Goal: Contribute content: Contribute content

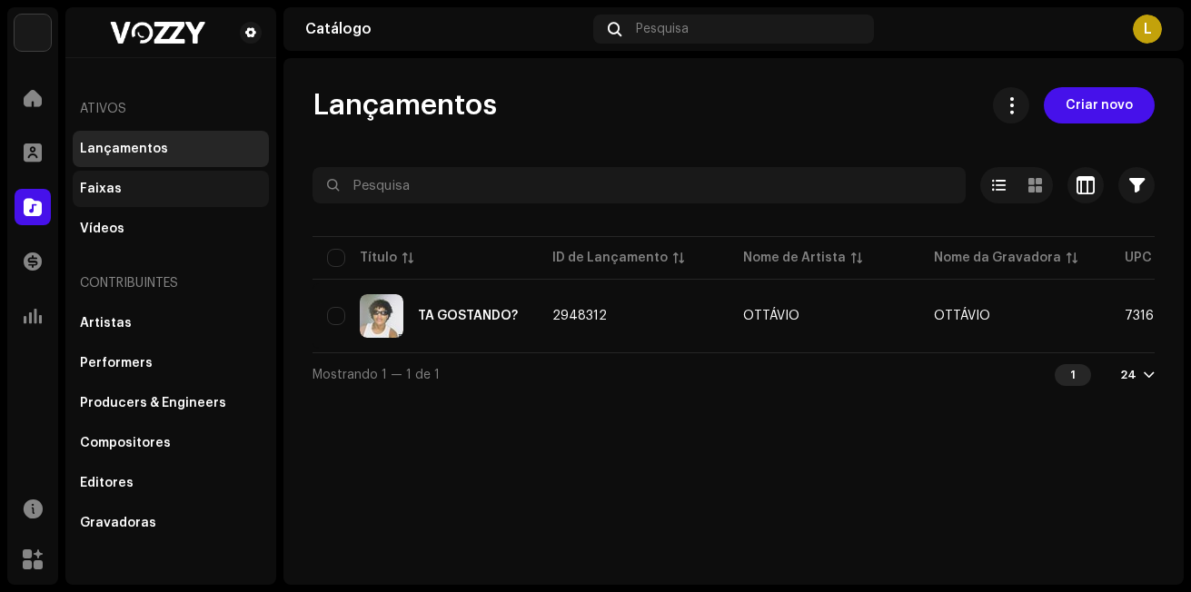
click at [136, 180] on div "Faixas" at bounding box center [171, 189] width 196 height 36
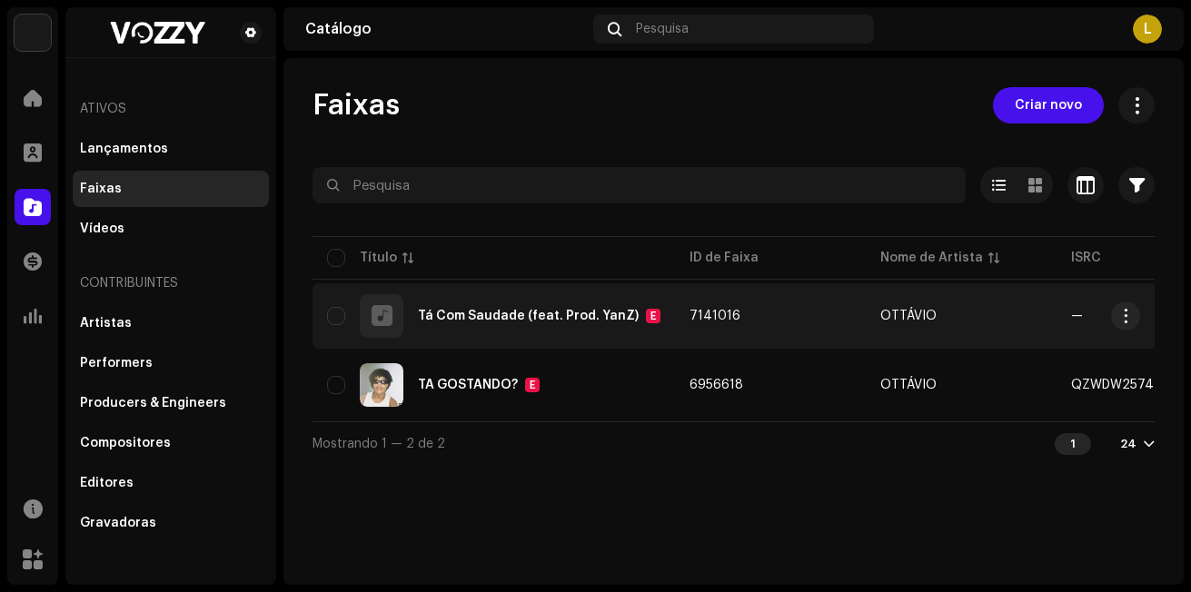
click at [621, 324] on div "Tá Com Saudade (feat. Prod. YanZ) E" at bounding box center [494, 316] width 334 height 44
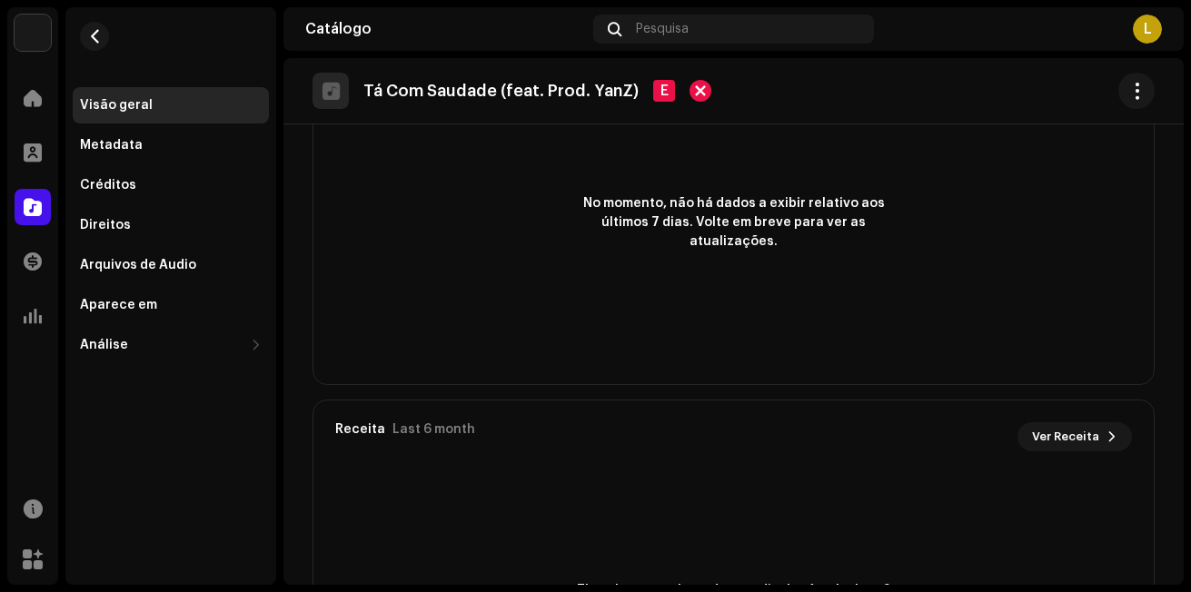
scroll to position [1298, 0]
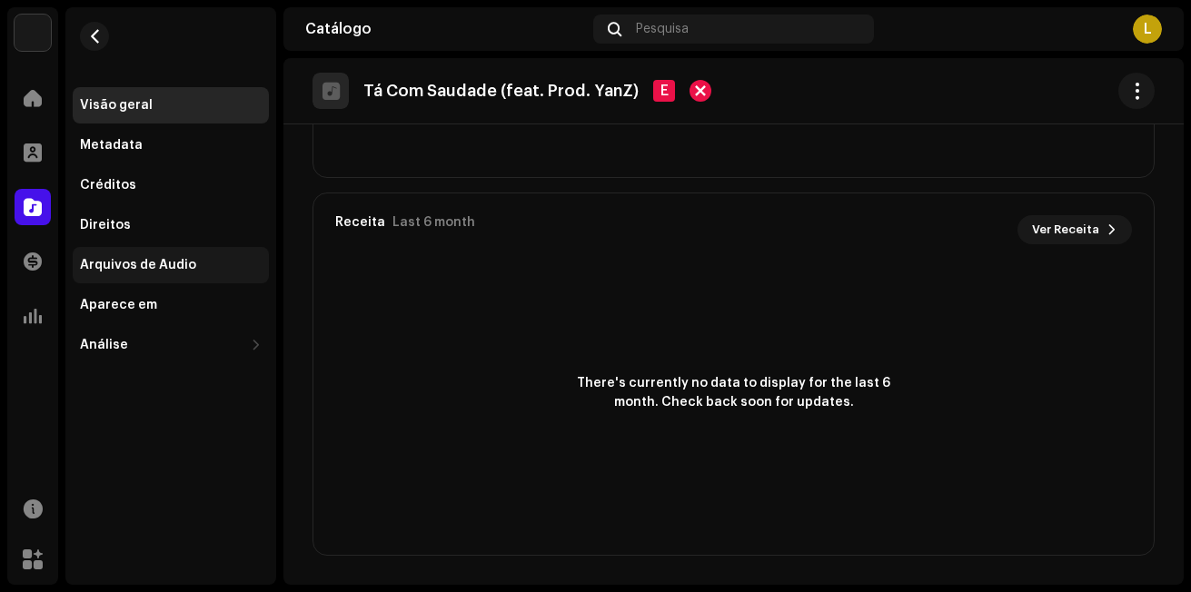
click at [143, 257] on div "Arquivos de Áudio" at bounding box center [171, 265] width 196 height 36
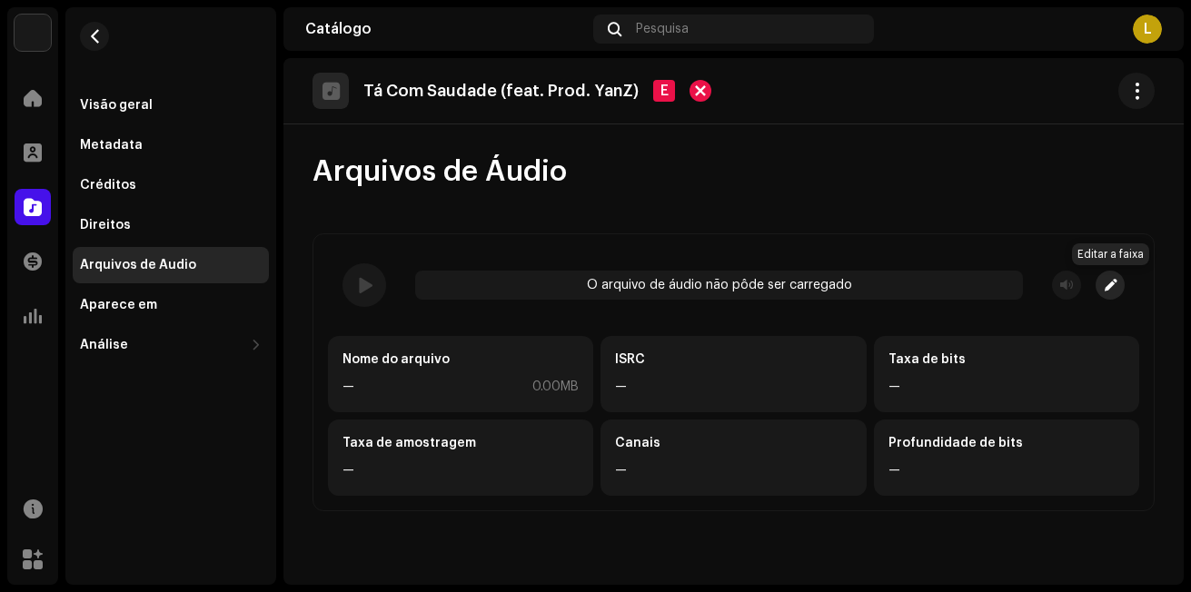
click at [1117, 284] on button "button" at bounding box center [1110, 285] width 29 height 29
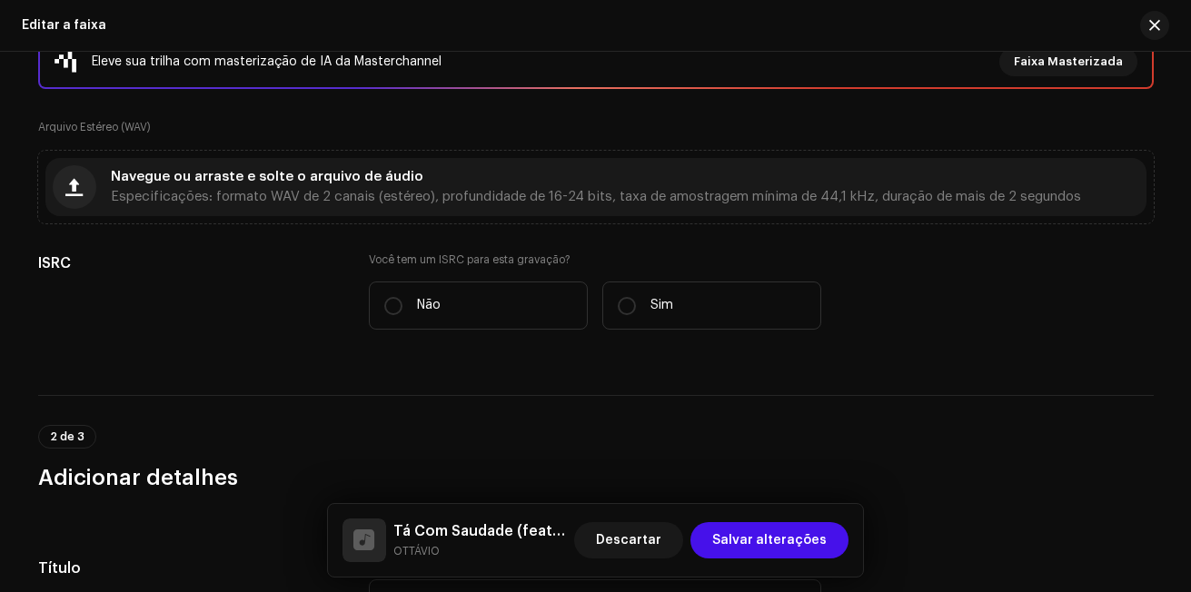
scroll to position [91, 0]
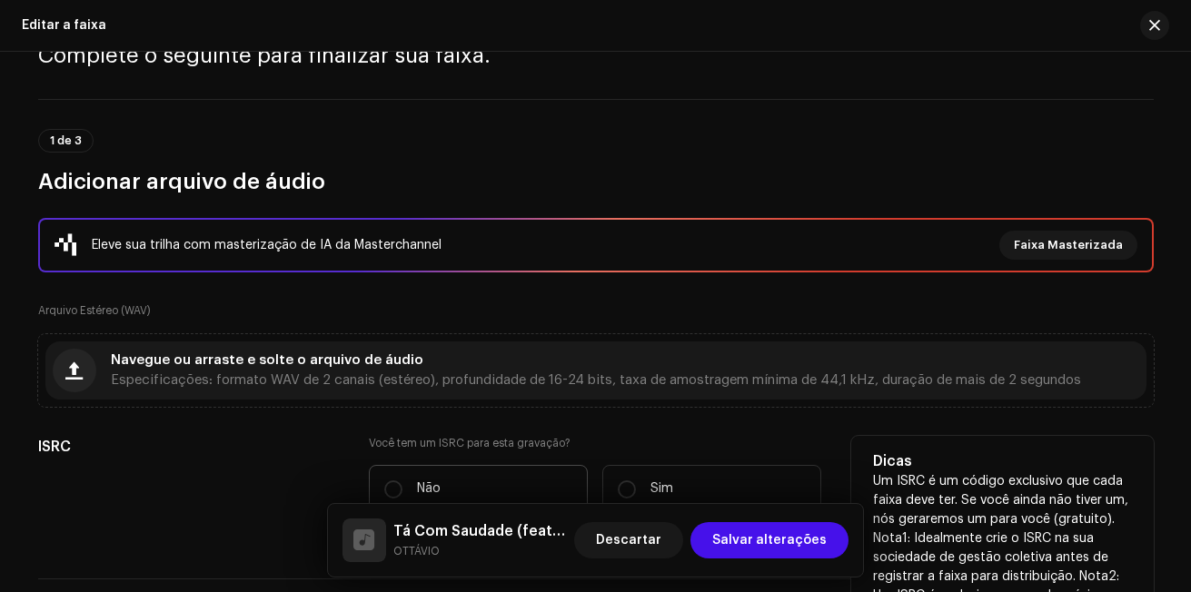
drag, startPoint x: 434, startPoint y: 494, endPoint x: 435, endPoint y: 477, distance: 17.3
click at [434, 494] on p "Não" at bounding box center [429, 489] width 24 height 19
click at [403, 494] on input "Não" at bounding box center [393, 490] width 18 height 18
radio input "true"
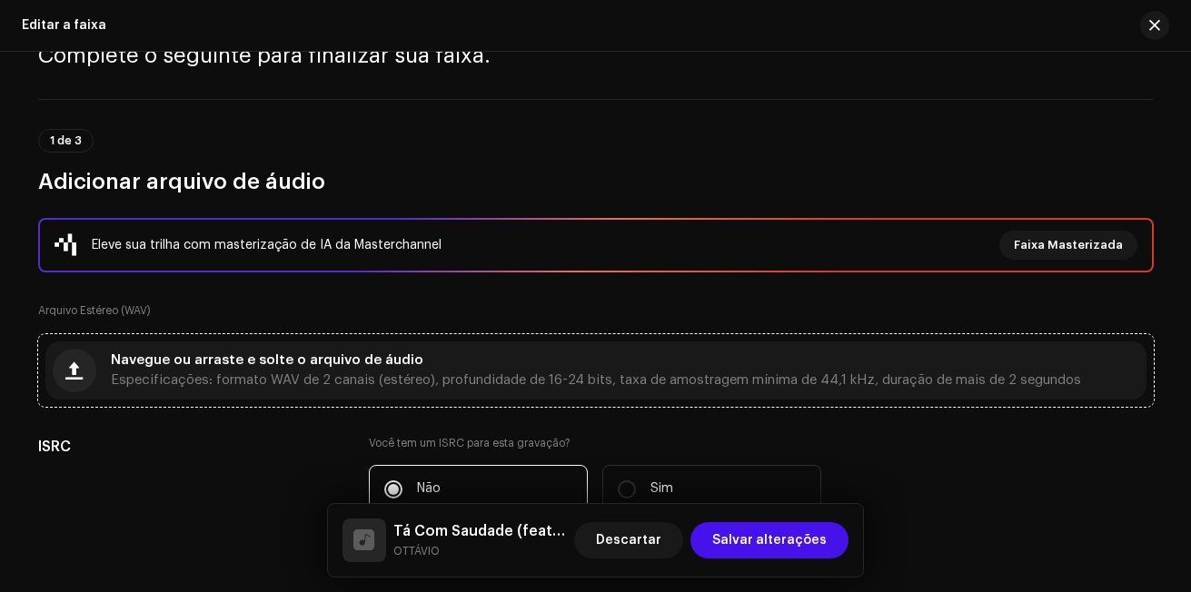
click at [215, 385] on span "Especificações: formato WAV de 2 canais (estéreo), profundidade de 16-24 bits, …" at bounding box center [596, 380] width 971 height 13
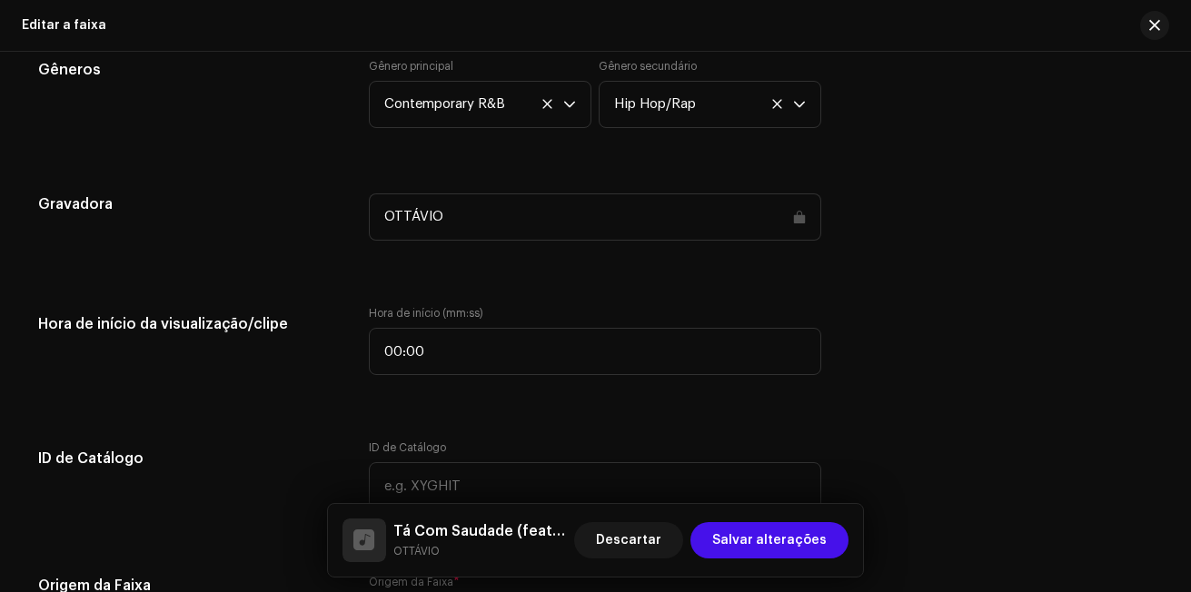
scroll to position [1363, 0]
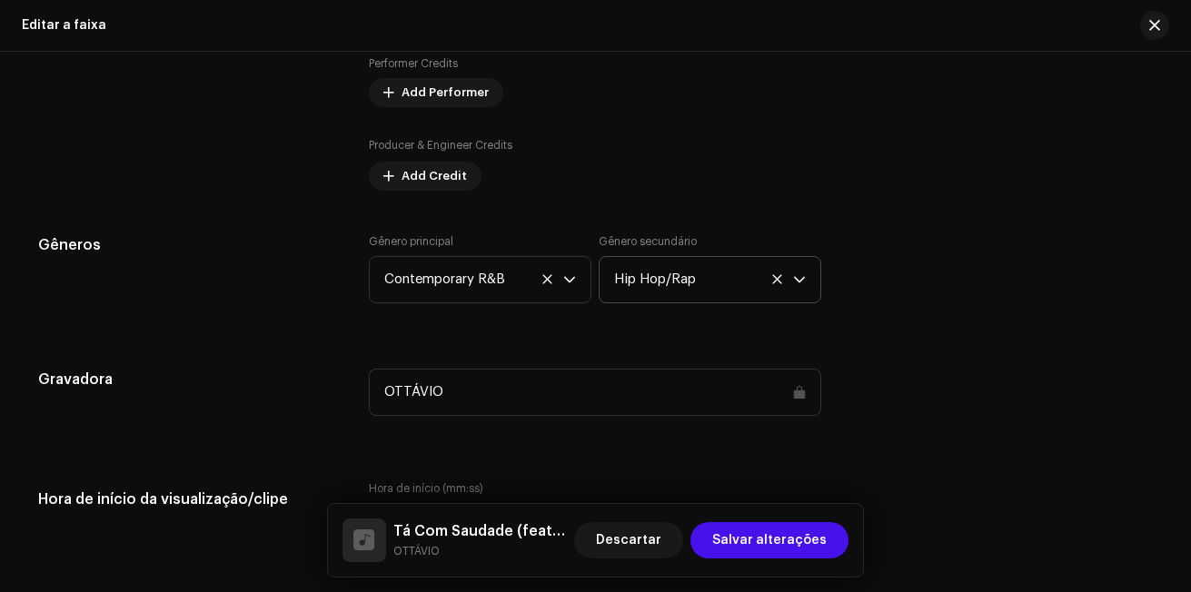
click at [808, 281] on p-select "Hip Hop/Rap" at bounding box center [710, 279] width 223 height 47
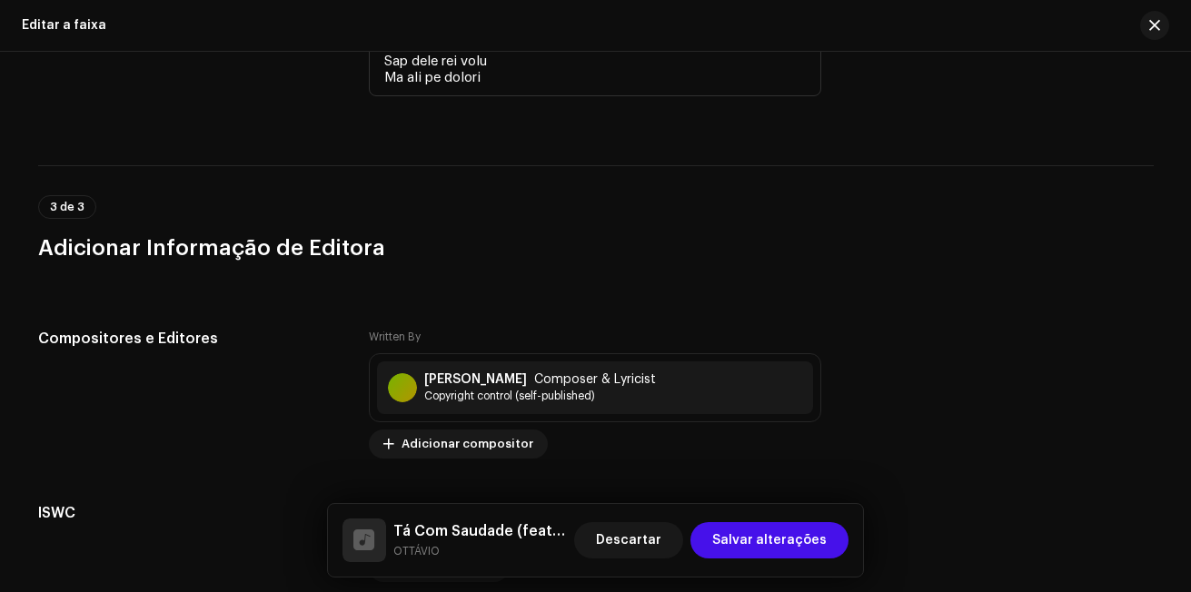
scroll to position [5043, 0]
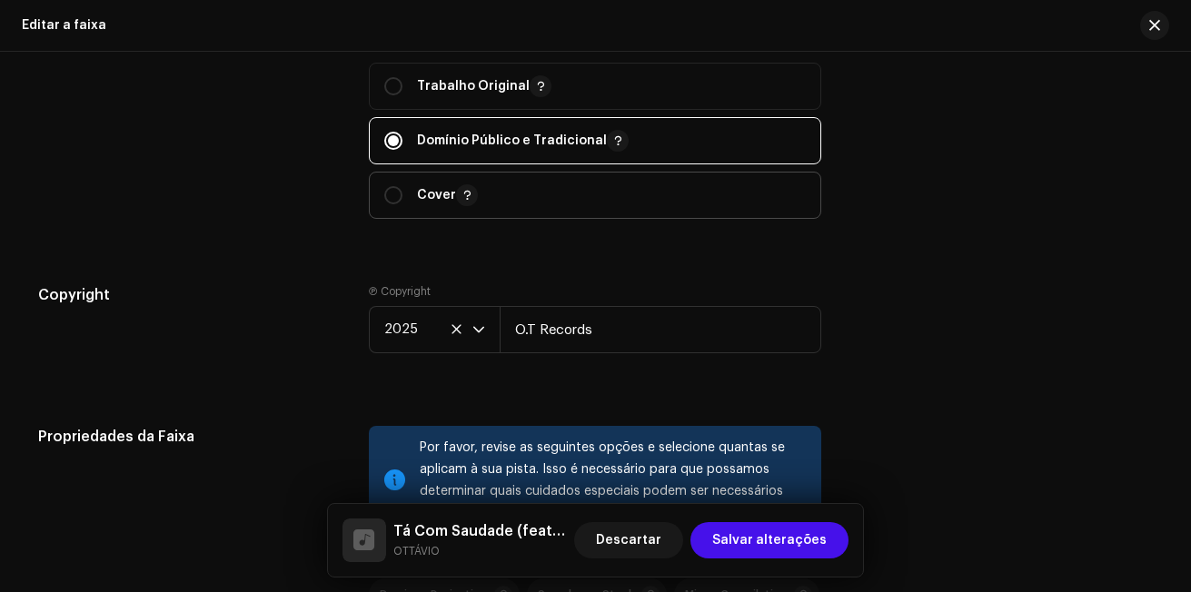
scroll to position [2078, 0]
click at [386, 86] on input "radio" at bounding box center [393, 88] width 18 height 18
radio input "true"
click at [386, 86] on input "radio" at bounding box center [393, 88] width 18 height 18
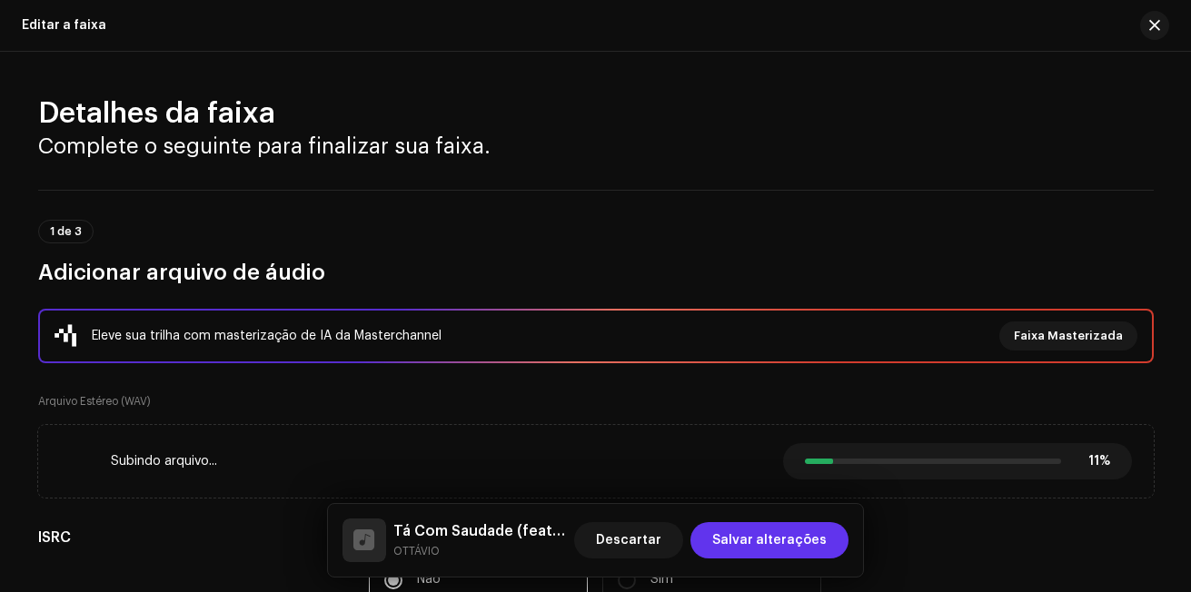
scroll to position [91, 0]
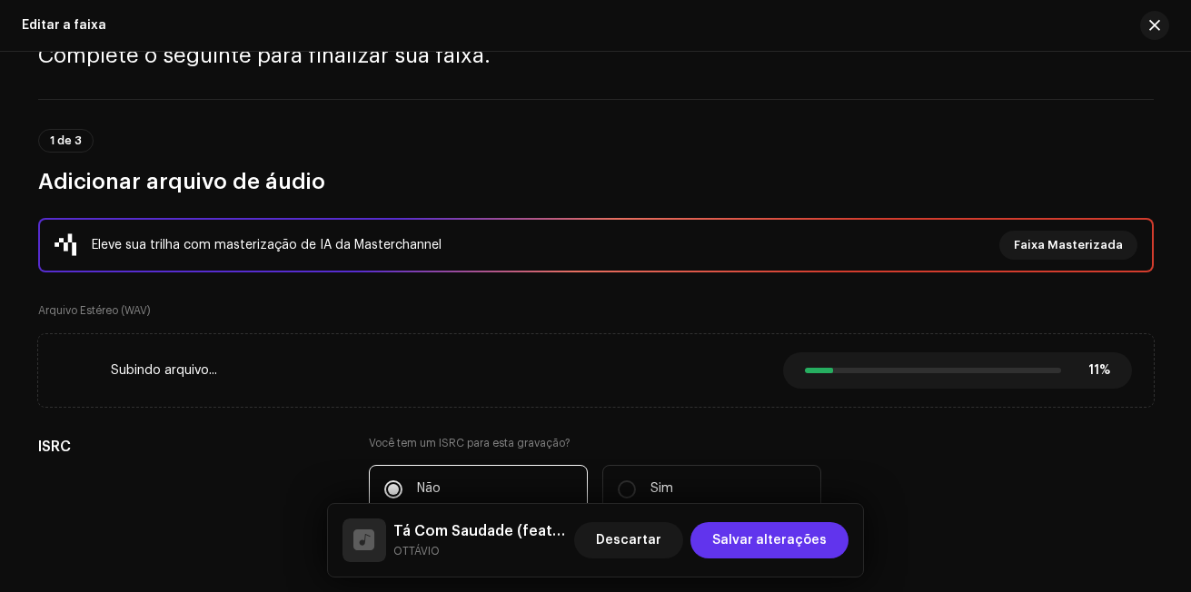
click at [806, 548] on span "Salvar alterações" at bounding box center [769, 541] width 115 height 36
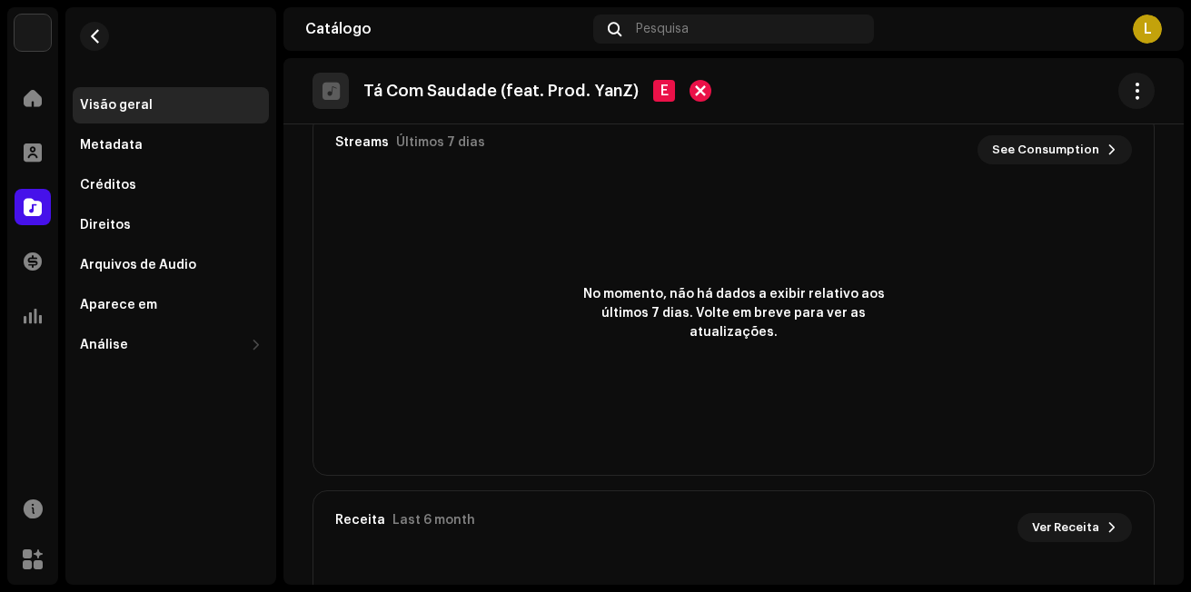
scroll to position [1272, 0]
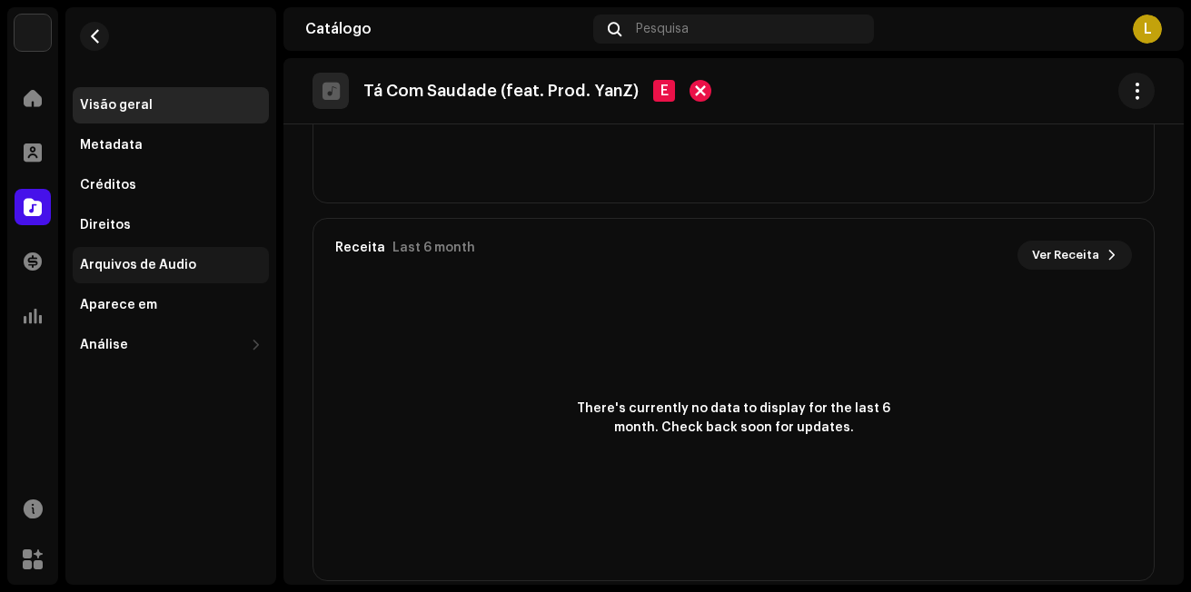
click at [152, 260] on div "Arquivos de Áudio" at bounding box center [138, 265] width 116 height 15
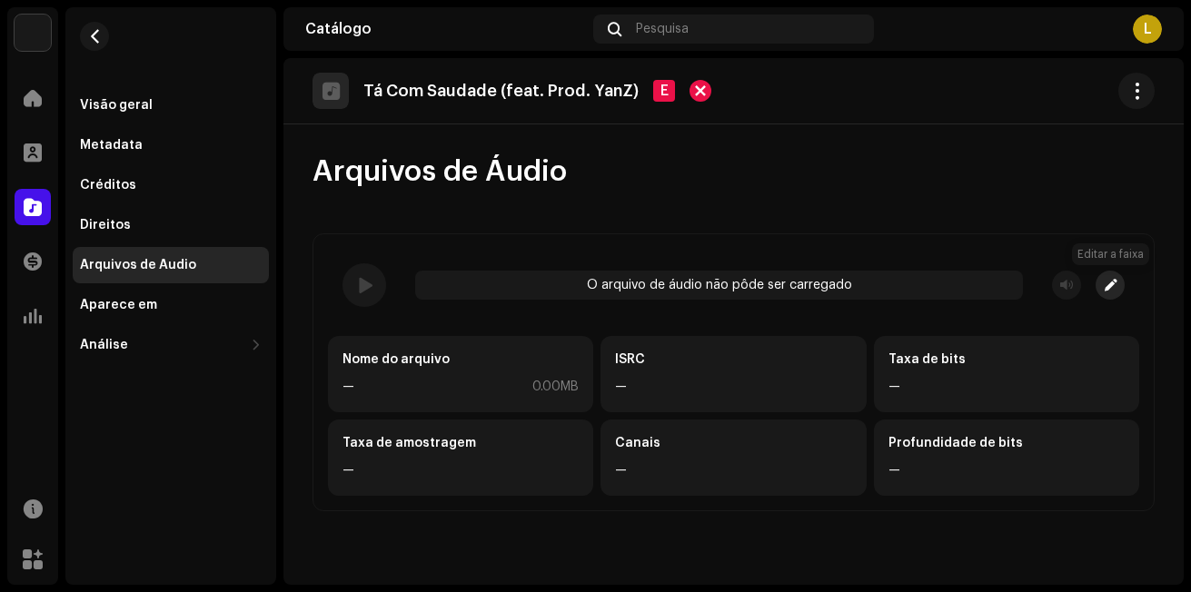
click at [1107, 282] on span "button" at bounding box center [1111, 285] width 12 height 15
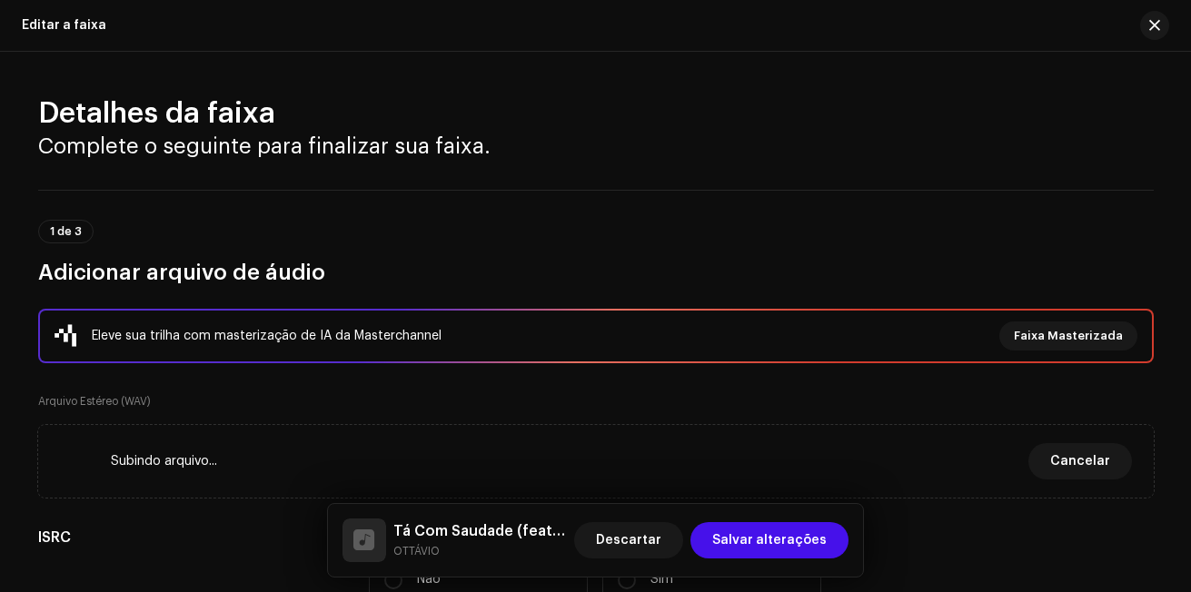
scroll to position [182, 0]
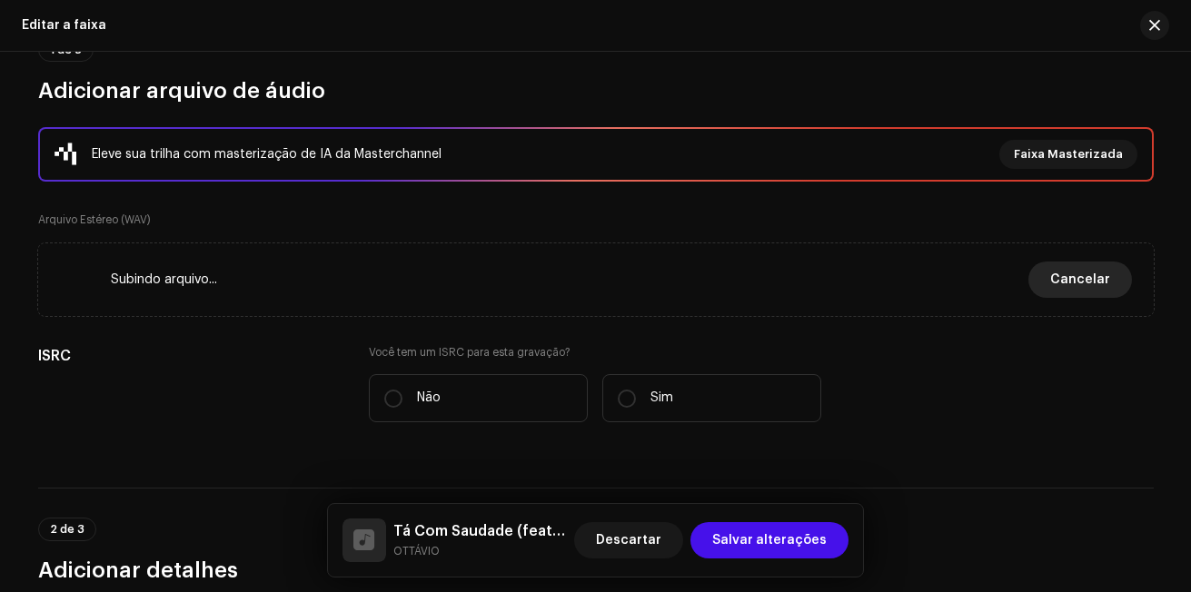
click at [1070, 287] on span "Cancelar" at bounding box center [1080, 280] width 60 height 36
click at [1092, 281] on span "Cancelar" at bounding box center [1080, 280] width 60 height 36
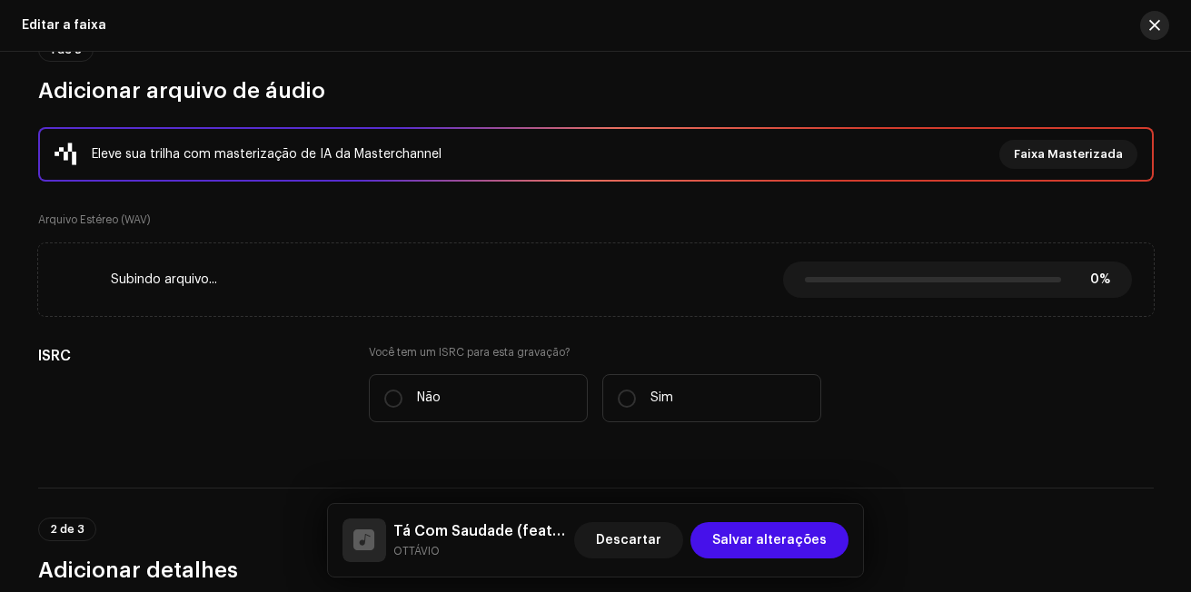
click at [1157, 29] on span "button" at bounding box center [1155, 25] width 11 height 15
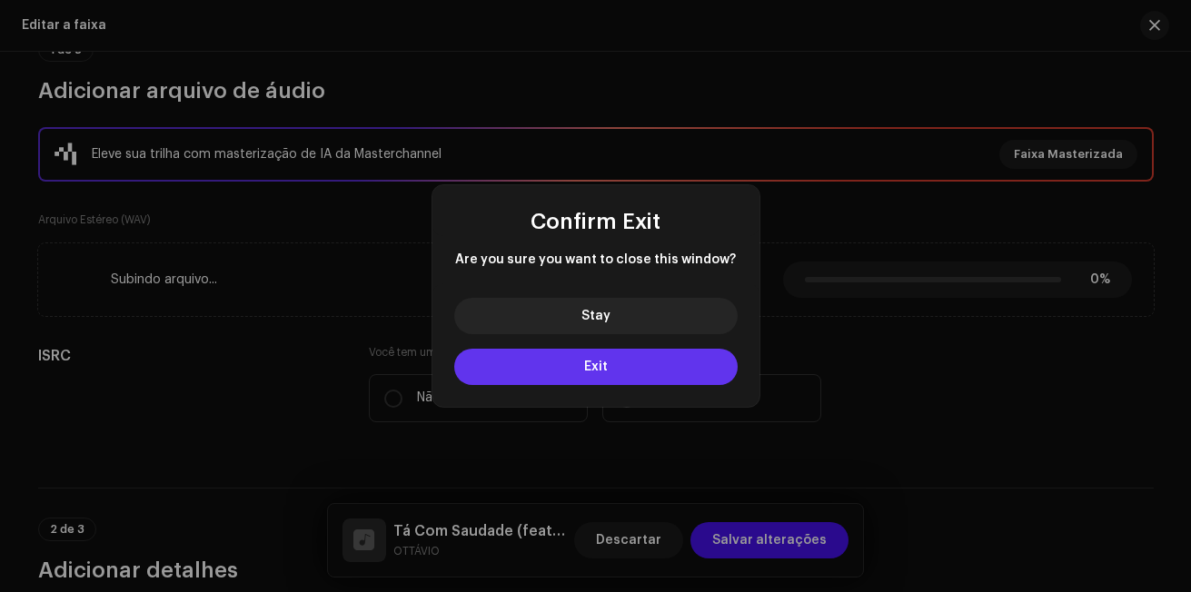
click at [654, 366] on button "Exit" at bounding box center [596, 367] width 284 height 36
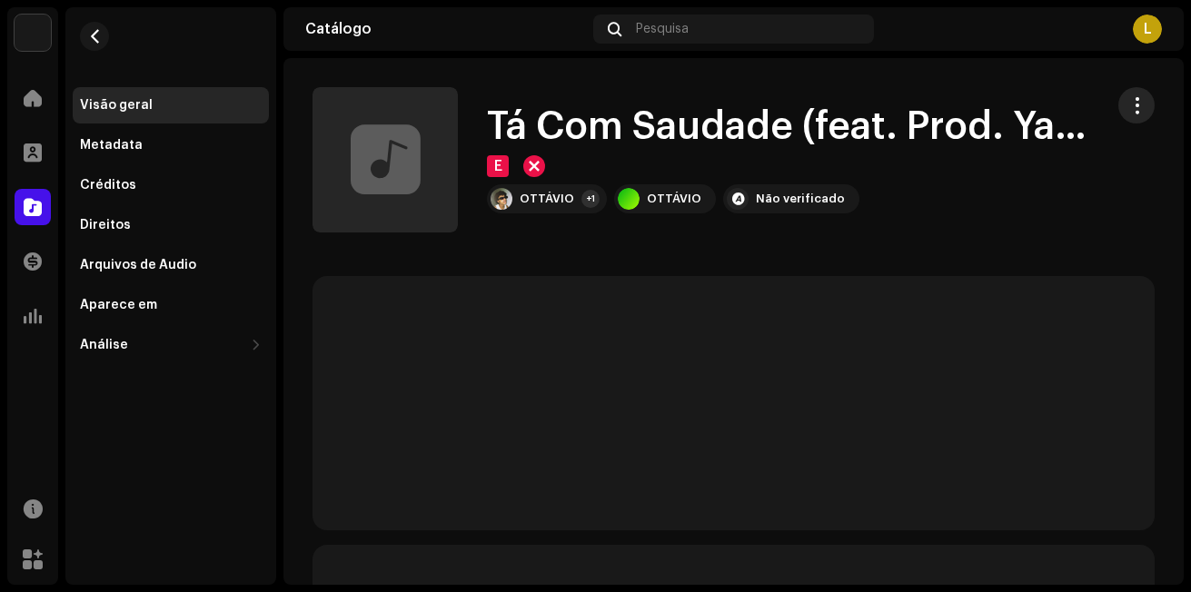
click at [1129, 102] on span "button" at bounding box center [1137, 105] width 17 height 15
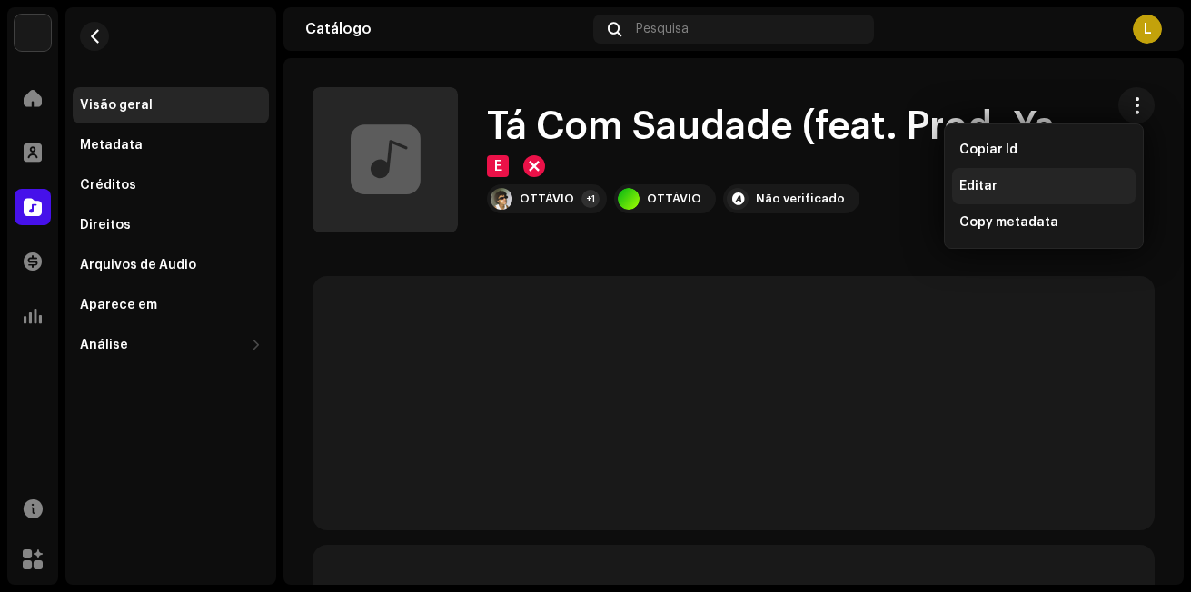
click at [993, 184] on span "Editar" at bounding box center [979, 186] width 38 height 15
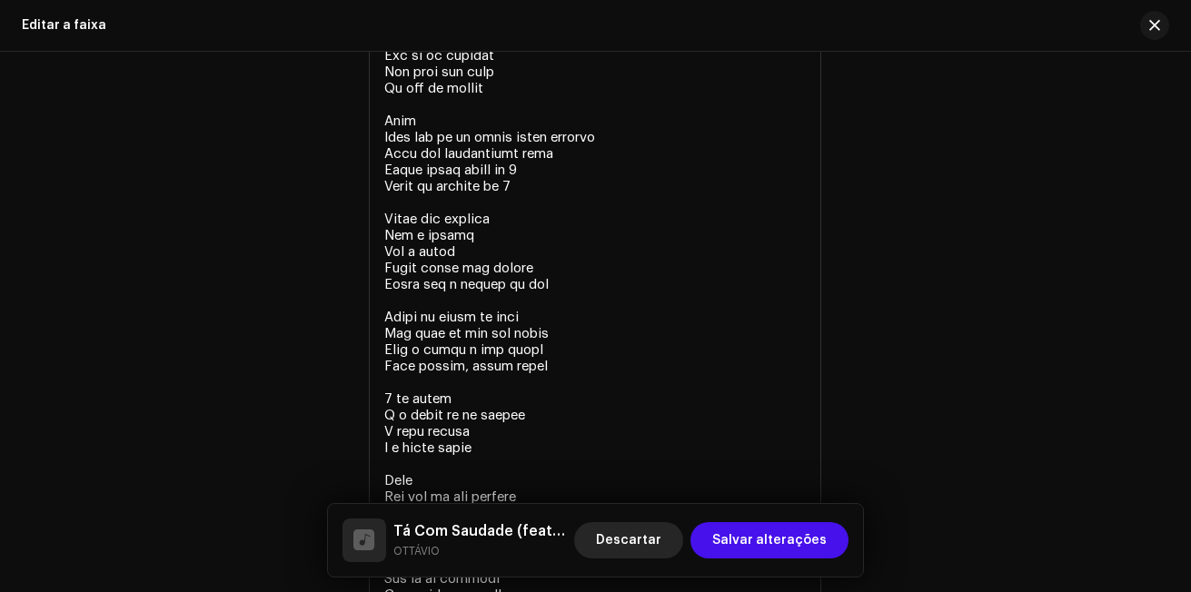
scroll to position [3998, 0]
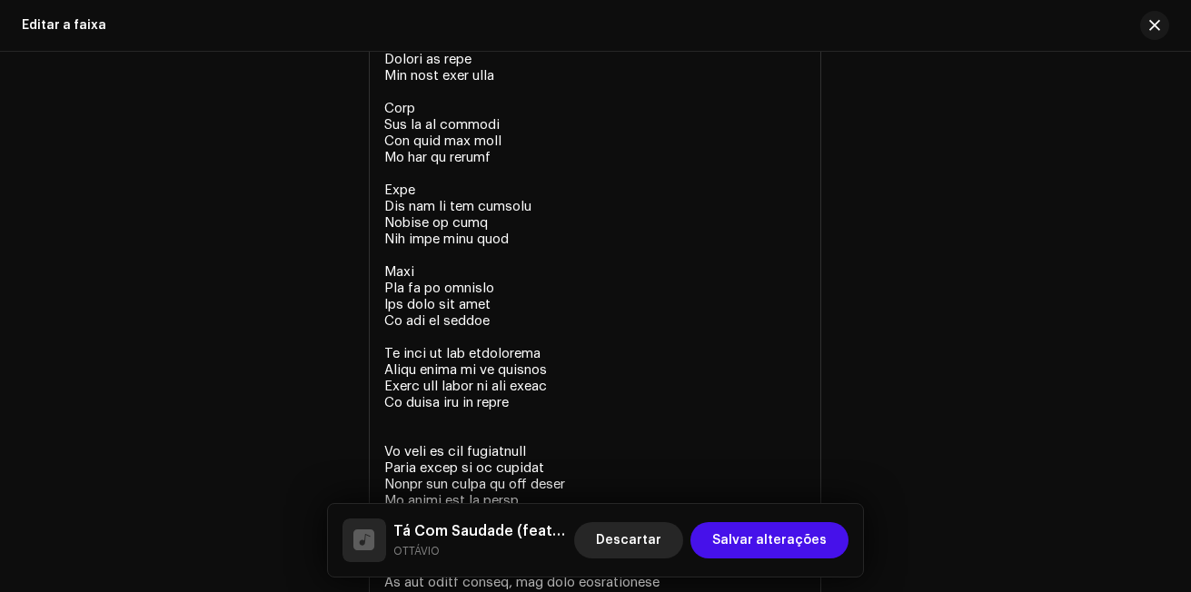
click at [662, 544] on span "Descartar" at bounding box center [628, 541] width 65 height 36
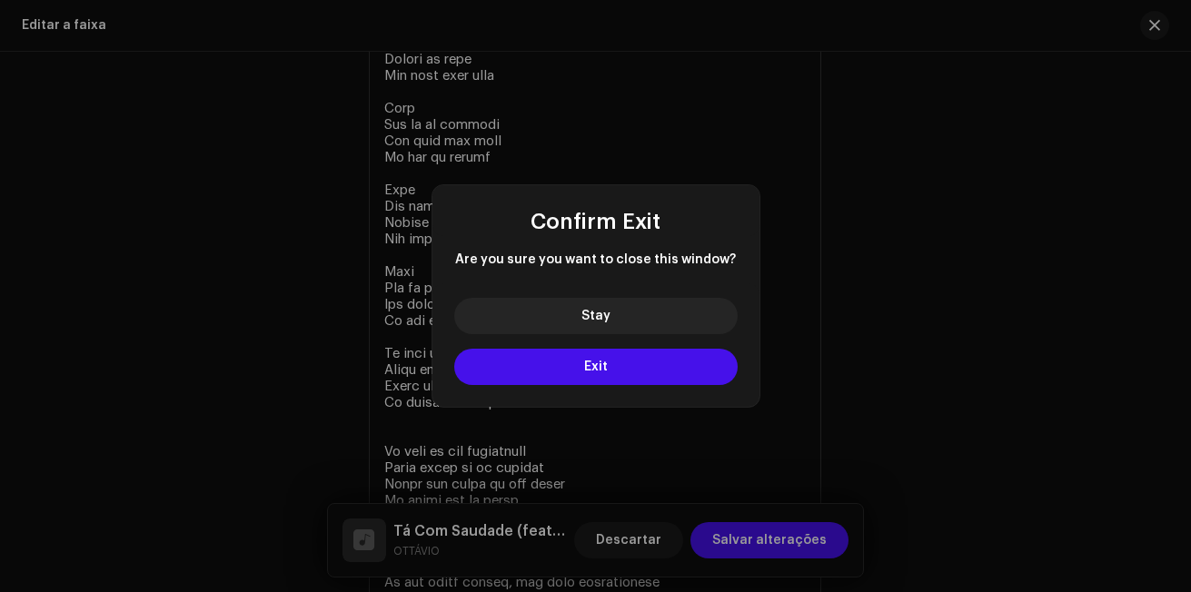
drag, startPoint x: 668, startPoint y: 544, endPoint x: 943, endPoint y: 338, distance: 344.0
click at [943, 338] on div "Confirm Exit Are you sure you want to close this window? Stay Exit" at bounding box center [595, 296] width 1191 height 592
click at [642, 313] on button "Stay" at bounding box center [596, 316] width 284 height 36
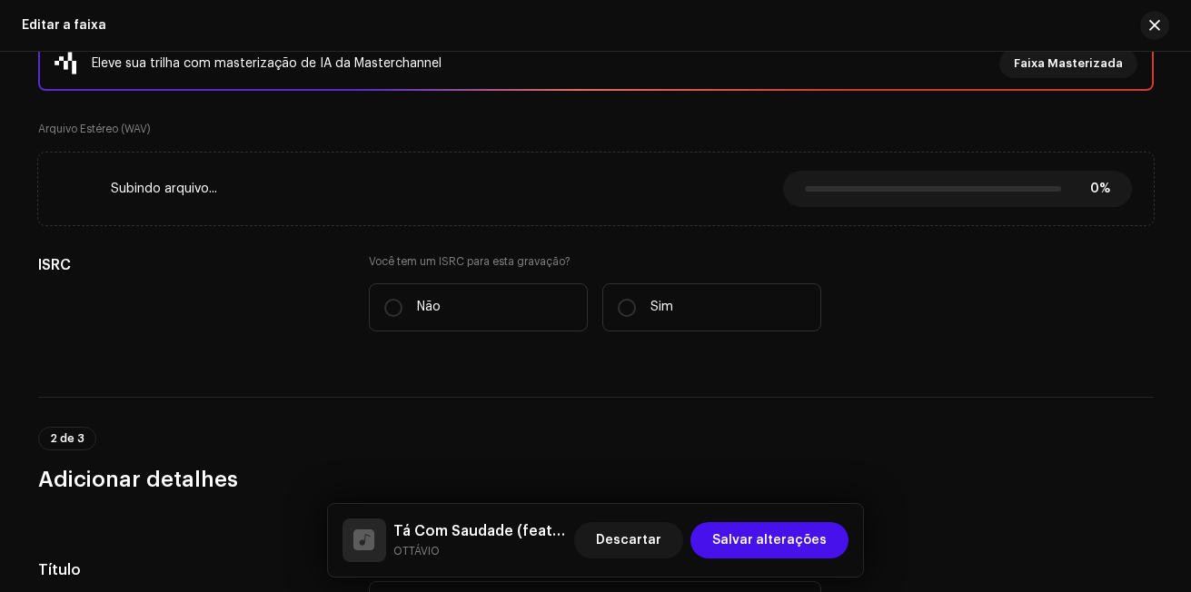
scroll to position [0, 0]
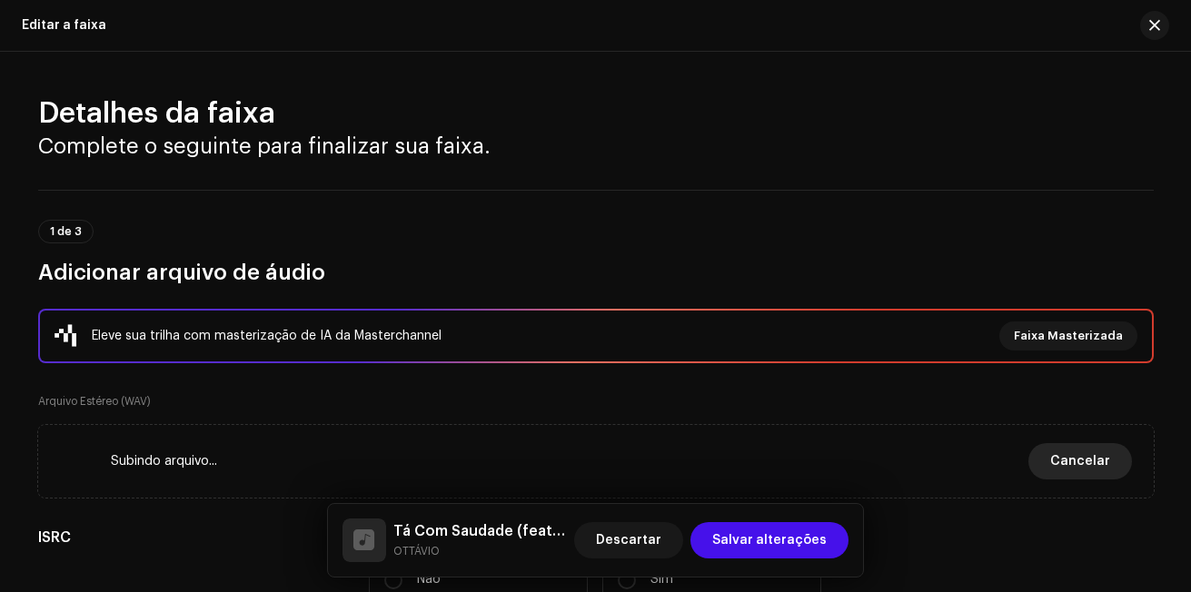
click at [1099, 467] on span "Cancelar" at bounding box center [1080, 461] width 60 height 36
click at [1085, 466] on span "Cancelar" at bounding box center [1080, 461] width 60 height 36
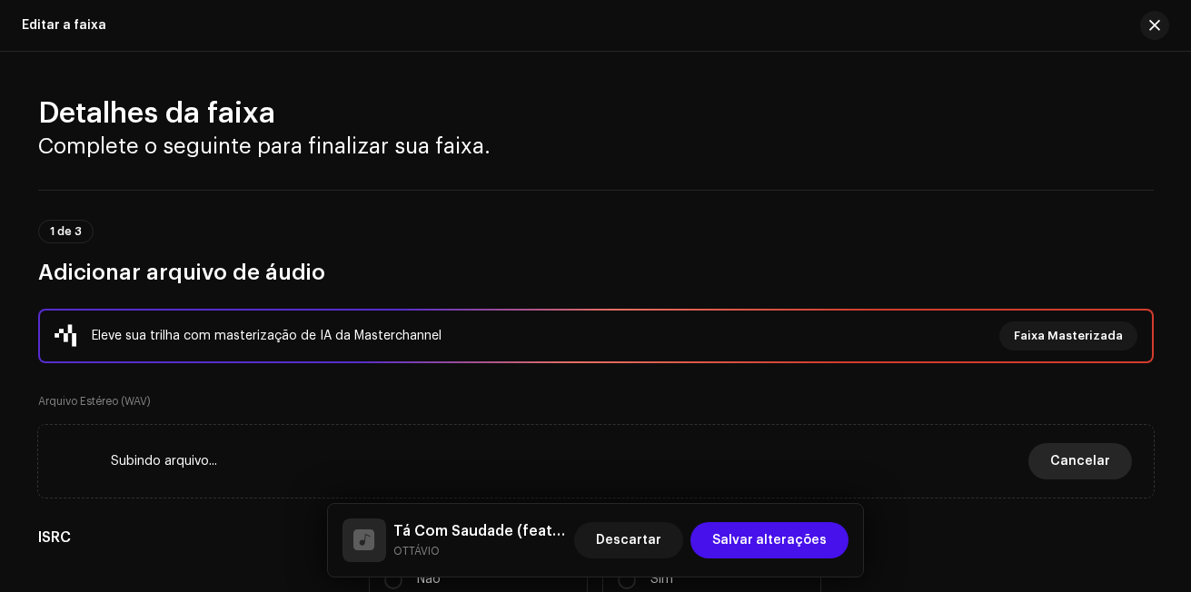
click at [1085, 466] on span "Cancelar" at bounding box center [1080, 461] width 60 height 36
click at [1083, 464] on span "Cancelar" at bounding box center [1080, 461] width 60 height 36
click at [1081, 459] on span "Cancelar" at bounding box center [1080, 461] width 60 height 36
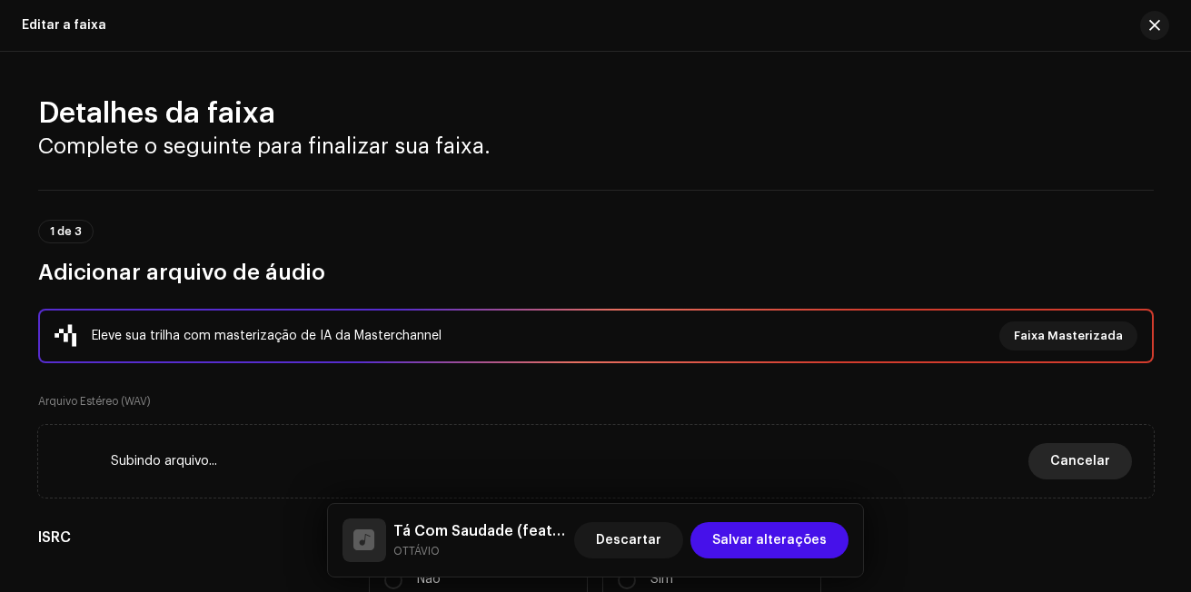
click at [1080, 456] on span "Cancelar" at bounding box center [1080, 461] width 60 height 36
click at [1064, 465] on span "Cancelar" at bounding box center [1080, 461] width 60 height 36
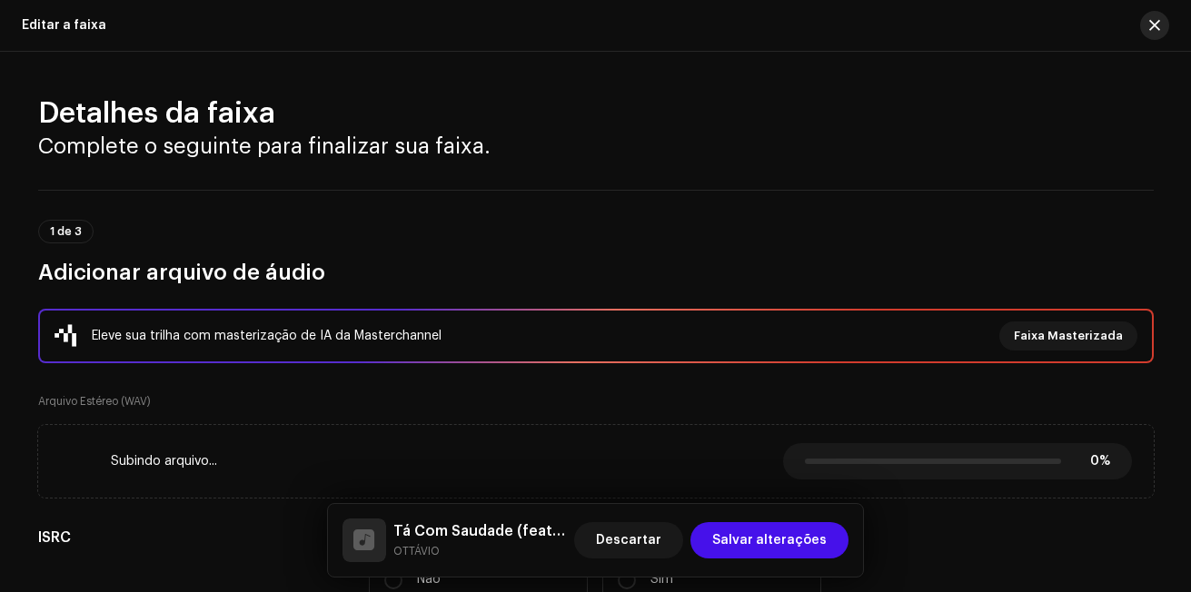
click at [1151, 34] on button "button" at bounding box center [1154, 25] width 29 height 29
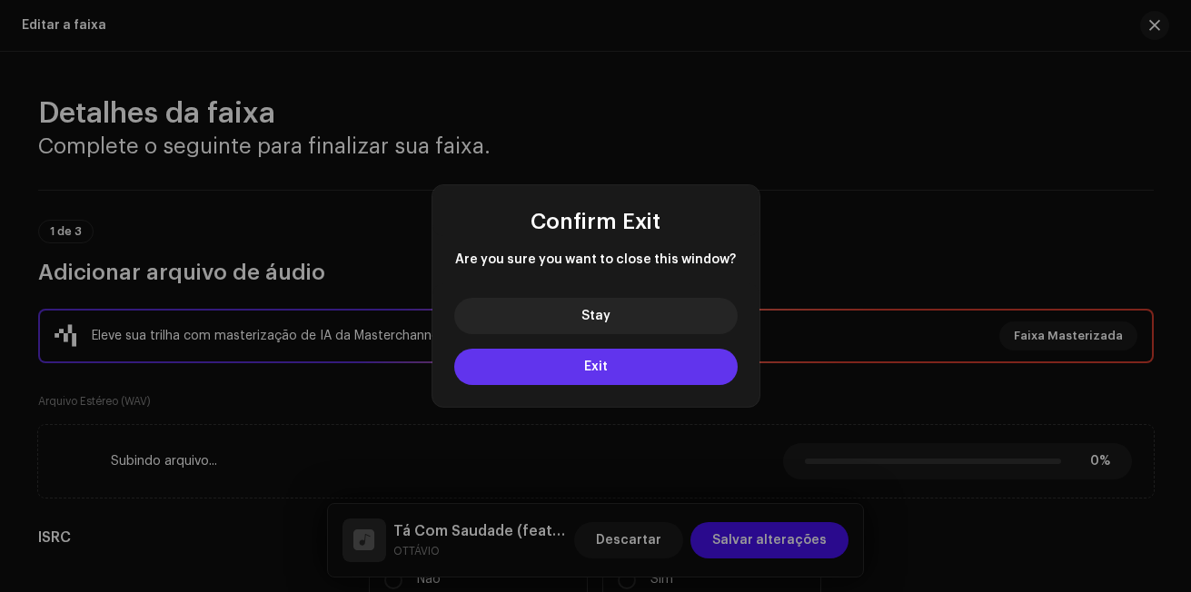
click at [567, 361] on button "Exit" at bounding box center [596, 367] width 284 height 36
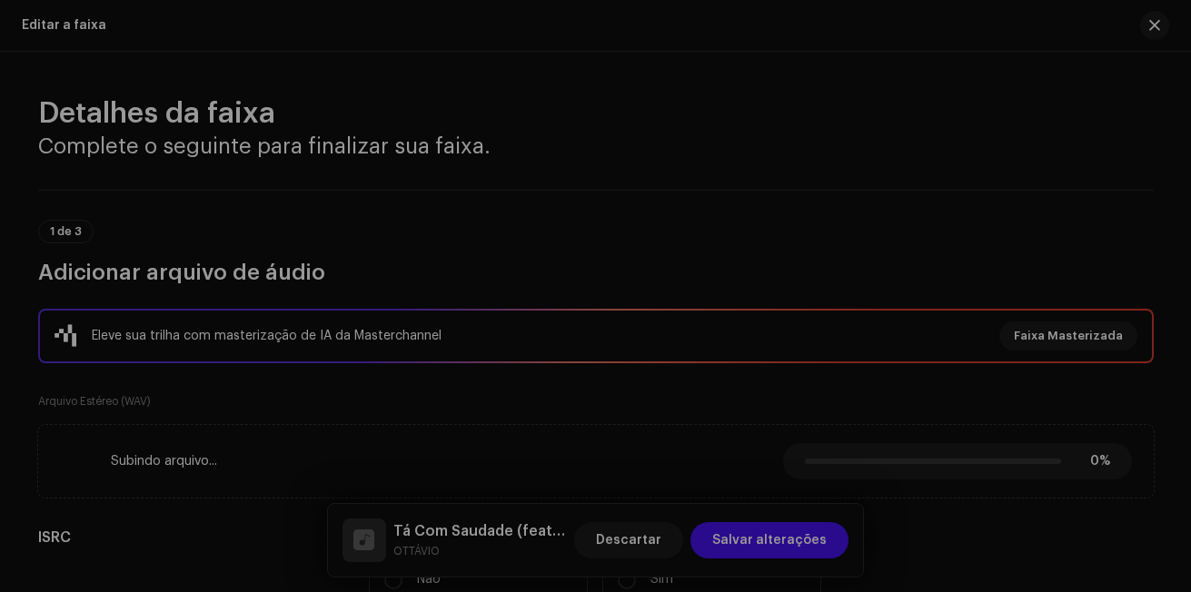
click at [567, 359] on button "Exit" at bounding box center [595, 346] width 198 height 25
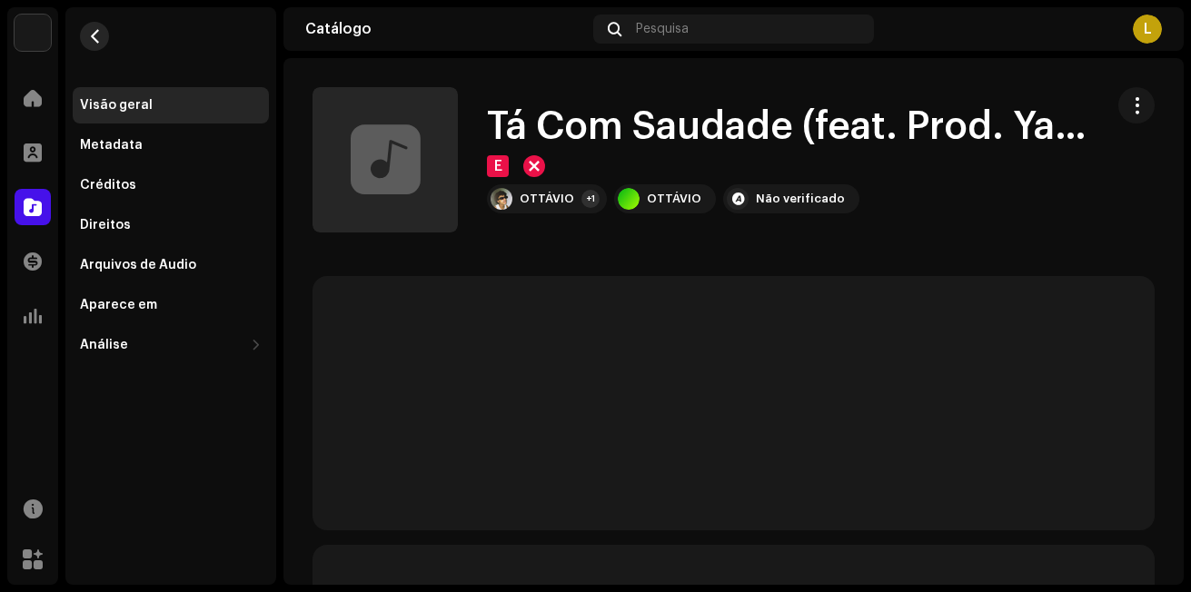
click at [88, 44] on button "button" at bounding box center [94, 36] width 29 height 29
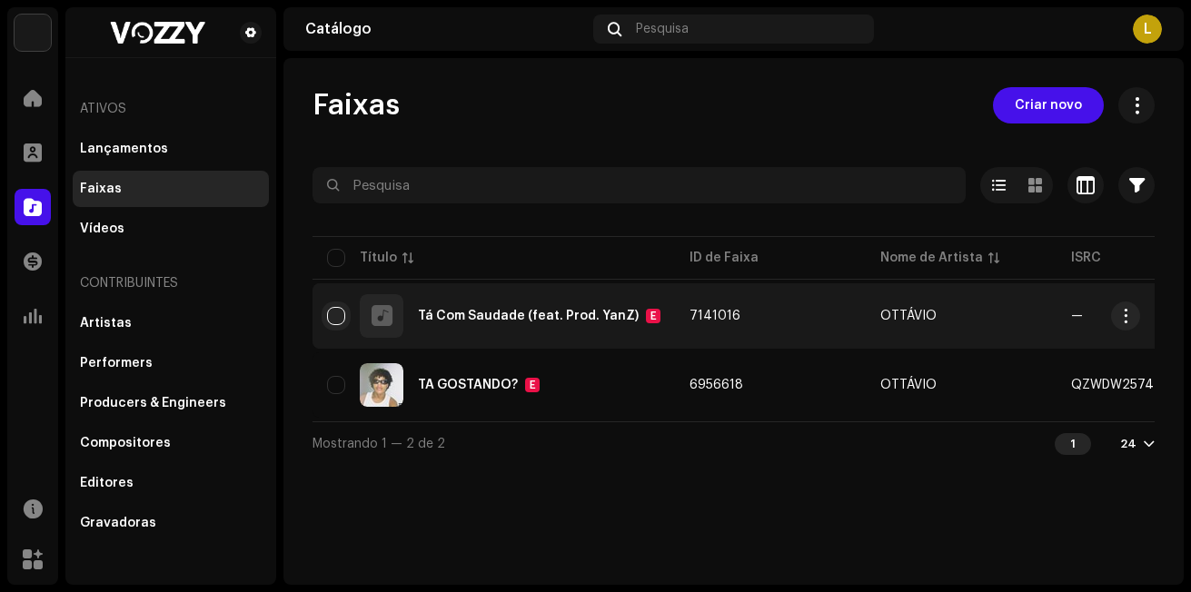
click at [339, 319] on input "checkbox" at bounding box center [336, 316] width 18 height 18
checkbox input "true"
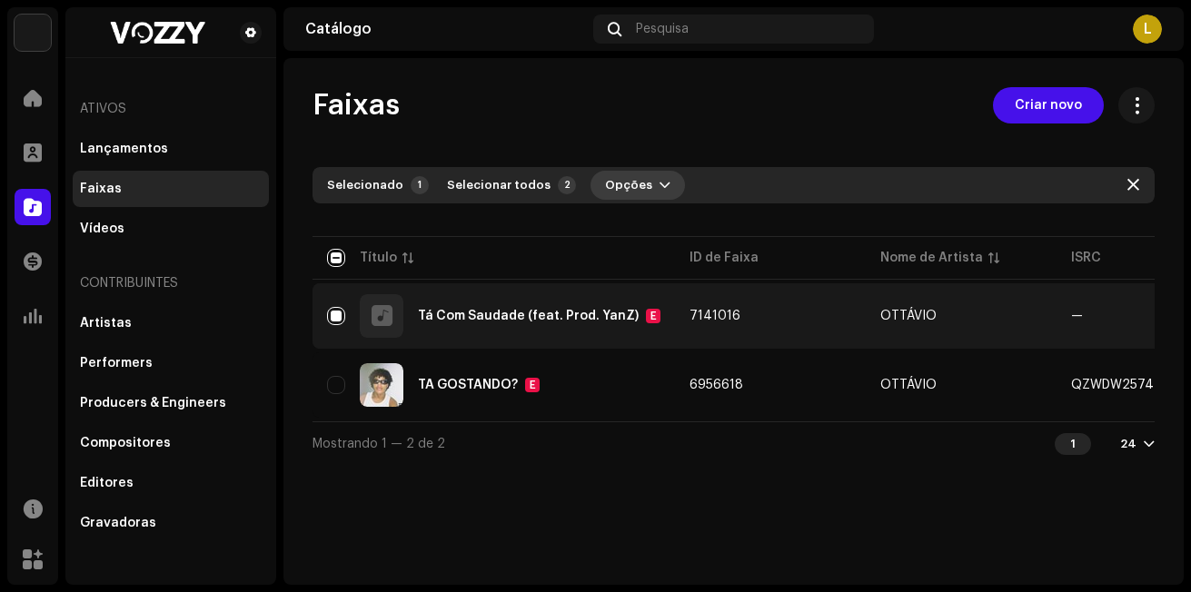
click at [637, 184] on button "Opções" at bounding box center [638, 185] width 95 height 29
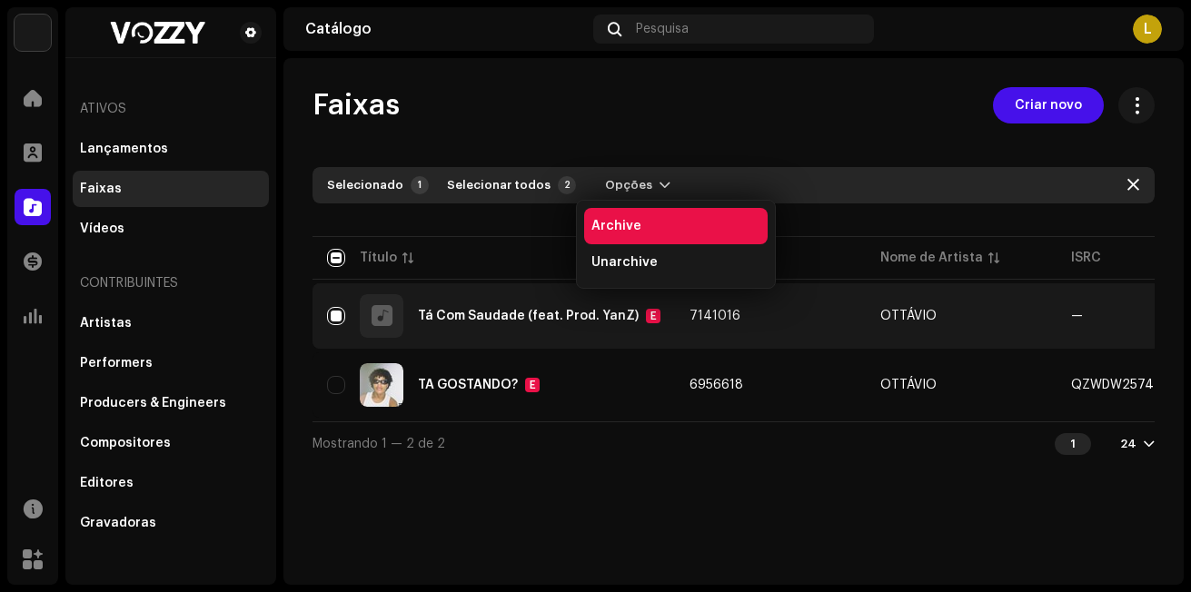
click at [649, 234] on div "Archive" at bounding box center [676, 226] width 184 height 36
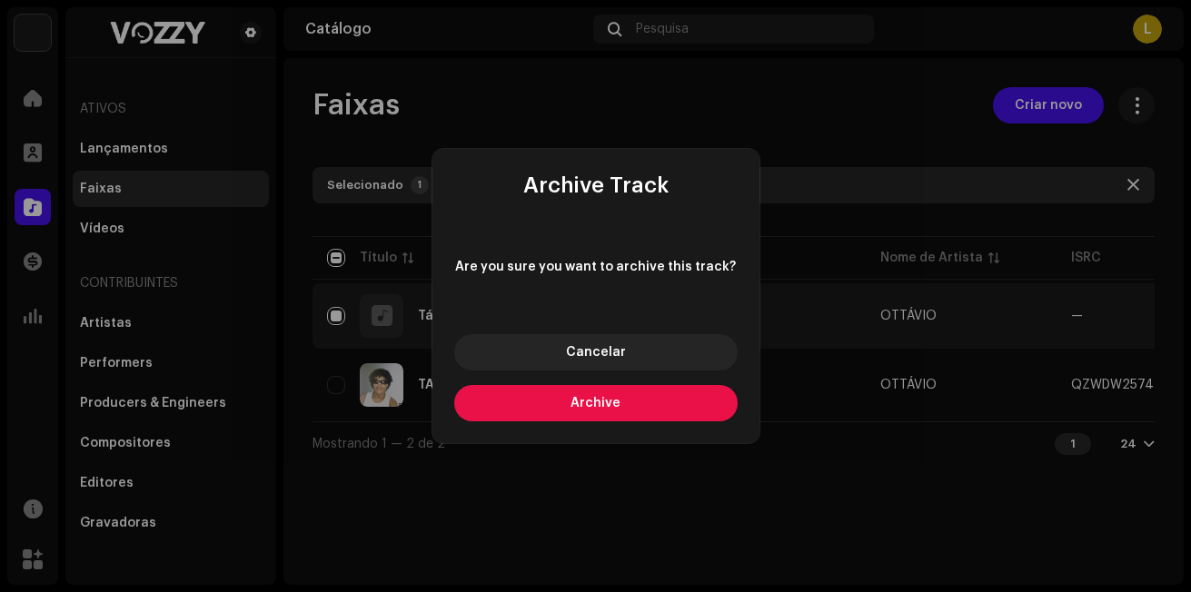
click at [661, 404] on button "Archive" at bounding box center [596, 403] width 284 height 36
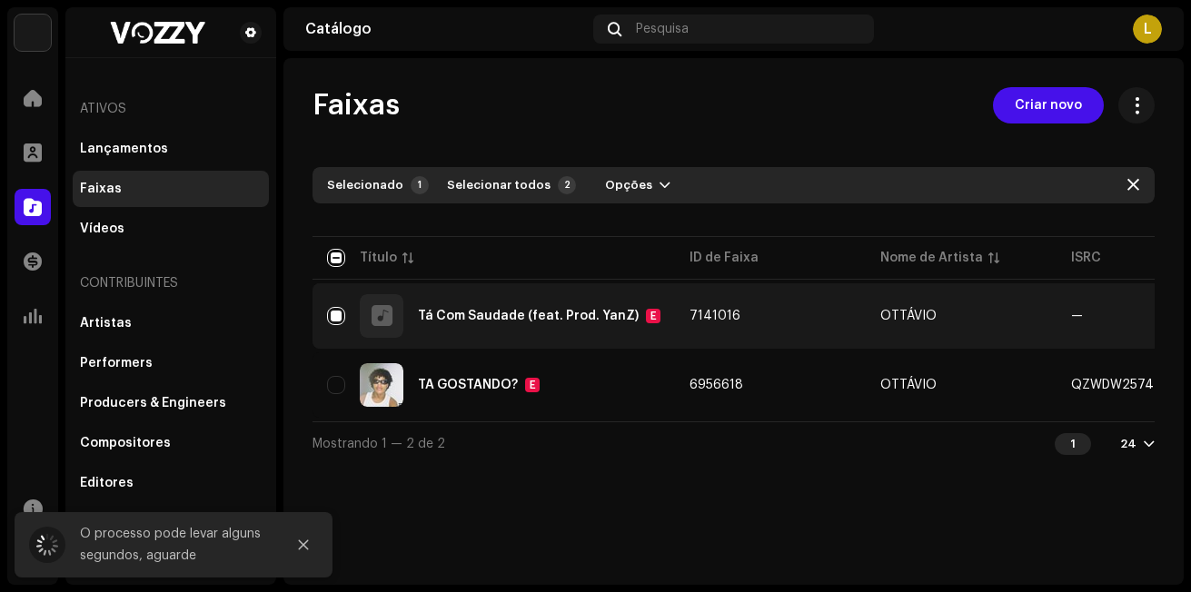
click at [766, 429] on div "Mostrando 1 — 2 de 2 1 24" at bounding box center [734, 444] width 842 height 44
drag, startPoint x: 766, startPoint y: 429, endPoint x: 979, endPoint y: 420, distance: 212.8
click at [979, 420] on div "Selecionado 1 Selecionar todos 2 Opções Filtros Status de distribuição Em progr…" at bounding box center [734, 316] width 842 height 298
drag, startPoint x: 979, startPoint y: 420, endPoint x: 893, endPoint y: 492, distance: 111.6
click at [893, 492] on div "Faixas Criar novo Selecionado 1 Selecionar todos 2 Opções Filtros Status de dis…" at bounding box center [734, 321] width 901 height 527
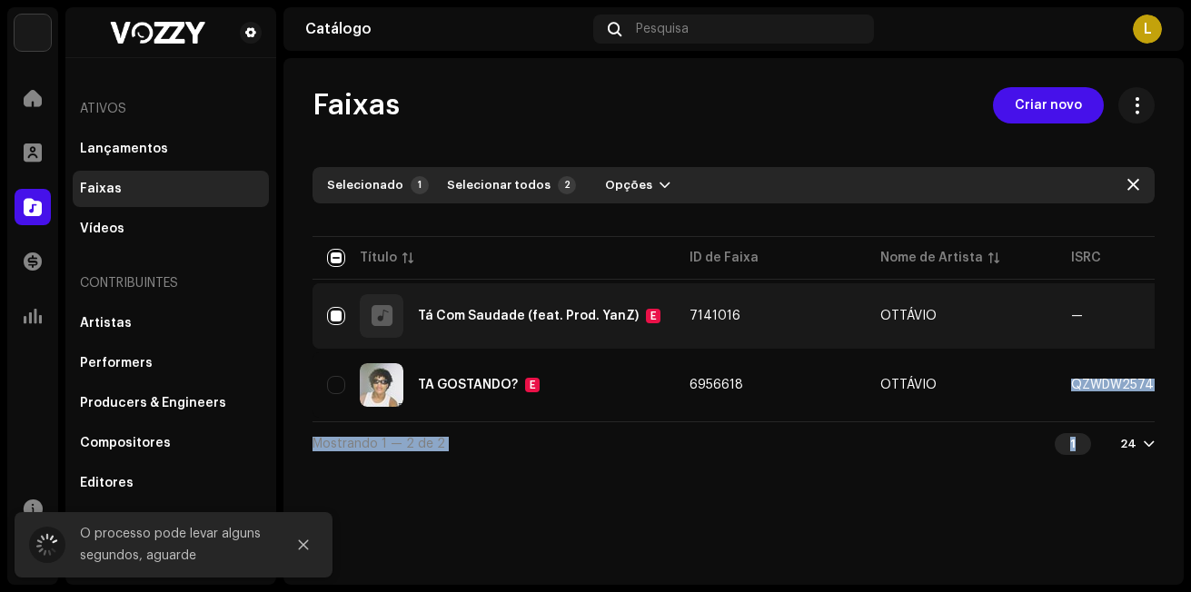
click at [893, 492] on div "Faixas Criar novo Selecionado 1 Selecionar todos 2 Opções Filtros Status de dis…" at bounding box center [734, 321] width 901 height 527
click at [1054, 99] on span "Criar novo" at bounding box center [1048, 105] width 67 height 36
click at [1054, 99] on div "Faixas Criar novo Selecionado 1 Selecionar todos 2 Opções Filtros Status de dis…" at bounding box center [734, 321] width 901 height 527
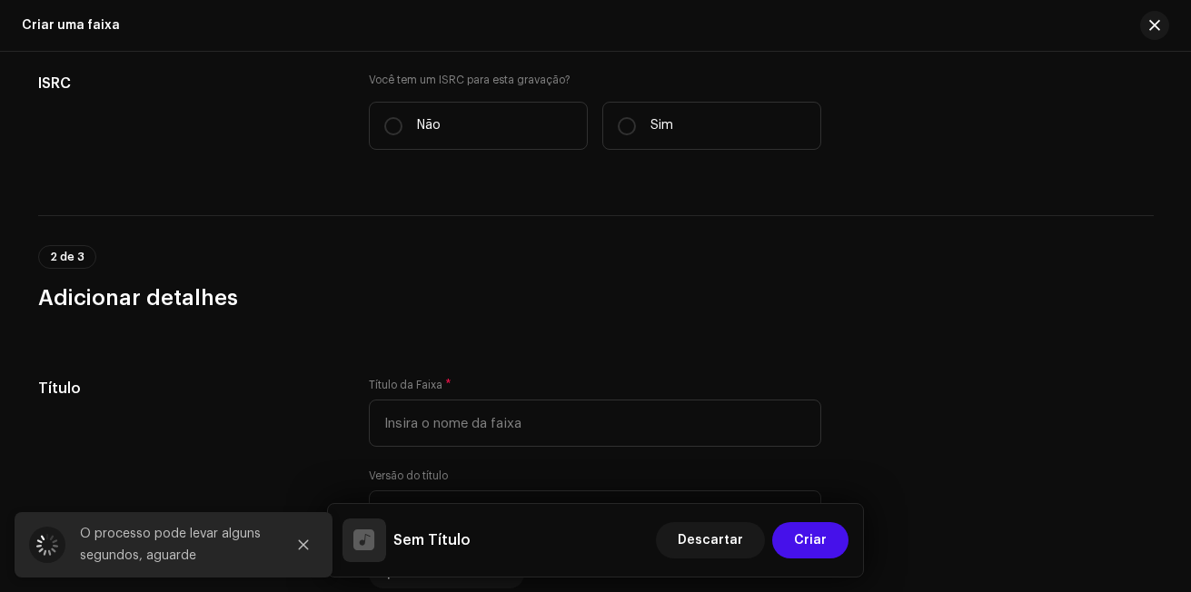
scroll to position [182, 0]
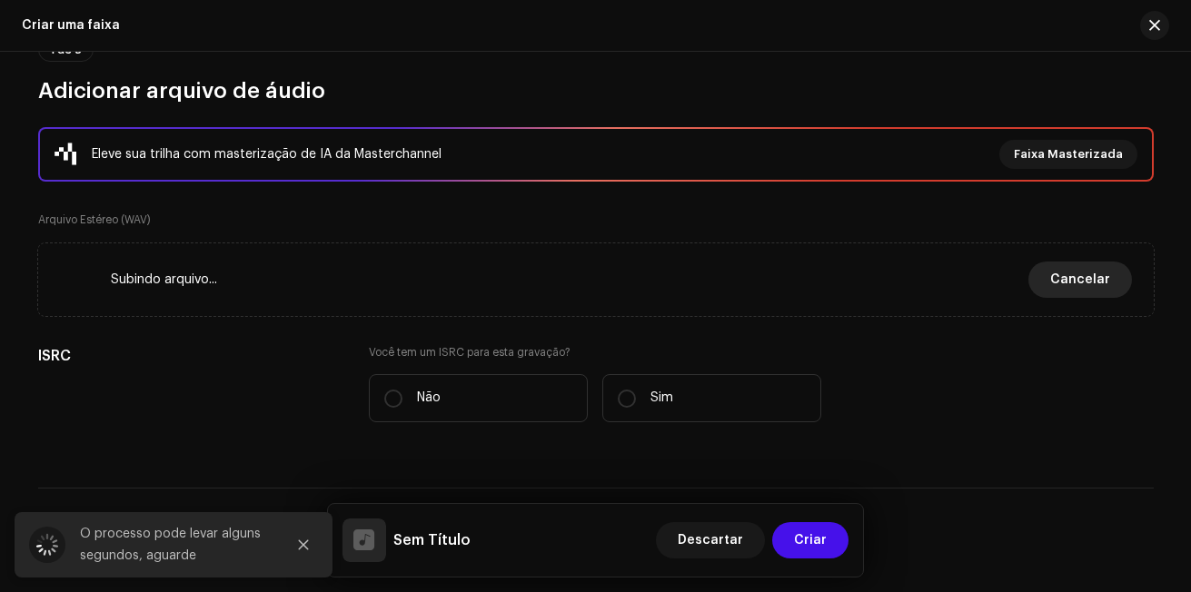
click at [1084, 272] on span "Cancelar" at bounding box center [1080, 280] width 60 height 36
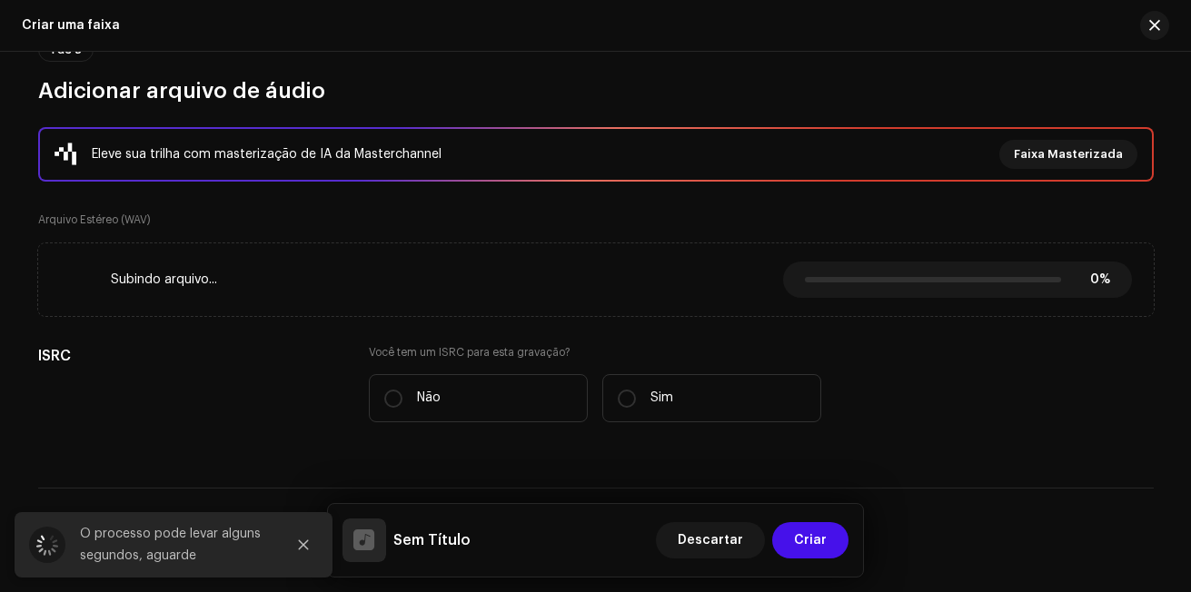
scroll to position [0, 0]
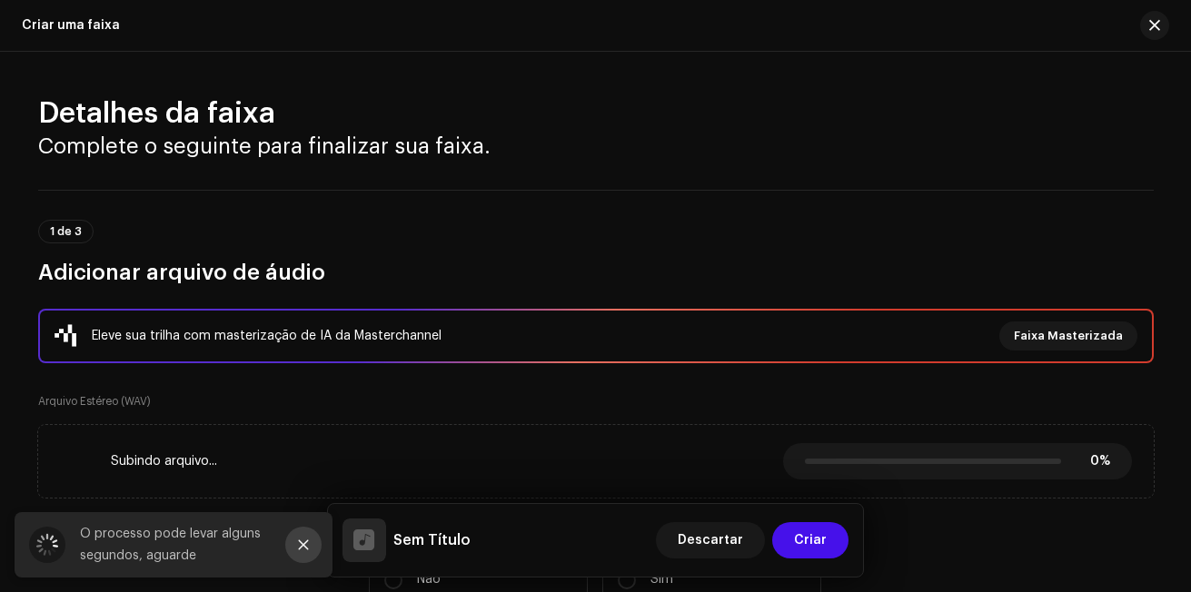
click at [314, 543] on button "Close" at bounding box center [303, 545] width 36 height 36
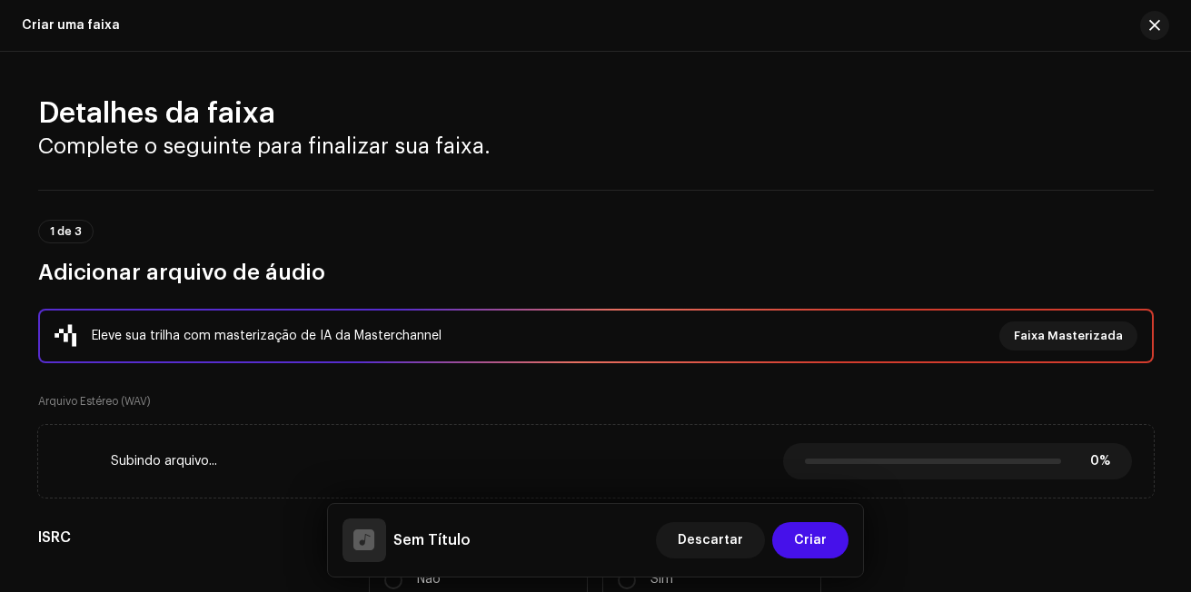
click at [278, 474] on div "Subindo arquivo... 0% 0% Cancelar" at bounding box center [596, 461] width 1072 height 36
click at [279, 474] on div "Subindo arquivo... 0% 0% Cancelar" at bounding box center [596, 461] width 1072 height 36
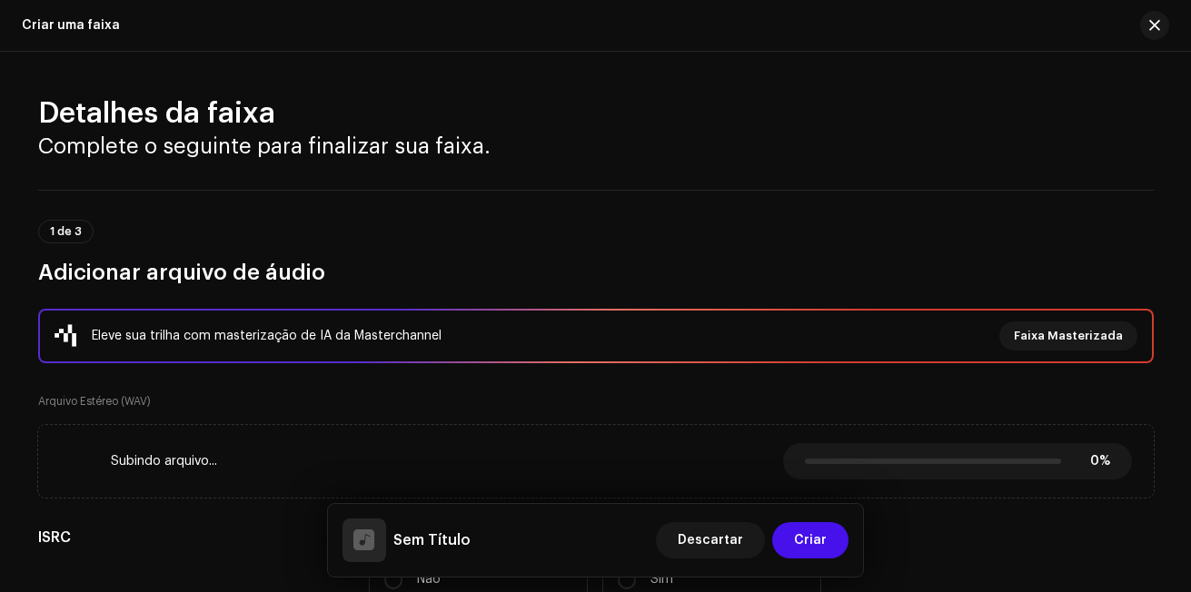
click at [279, 476] on div "Subindo arquivo... 0% 0% Cancelar" at bounding box center [596, 461] width 1072 height 36
click at [1157, 31] on span "button" at bounding box center [1155, 25] width 11 height 15
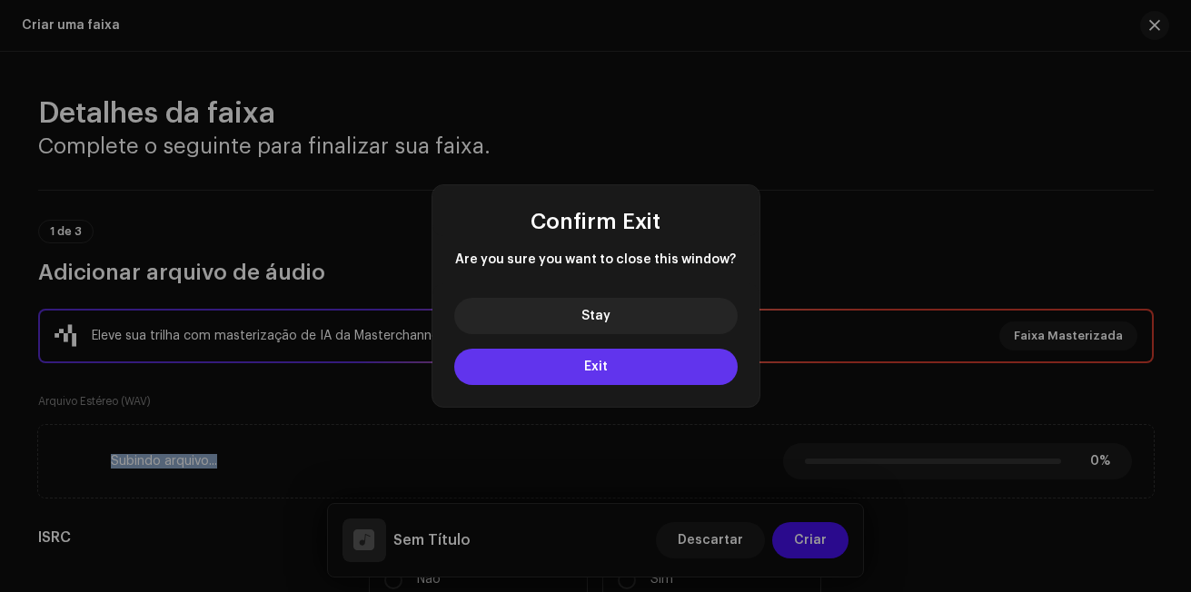
click at [648, 358] on button "Exit" at bounding box center [596, 367] width 284 height 36
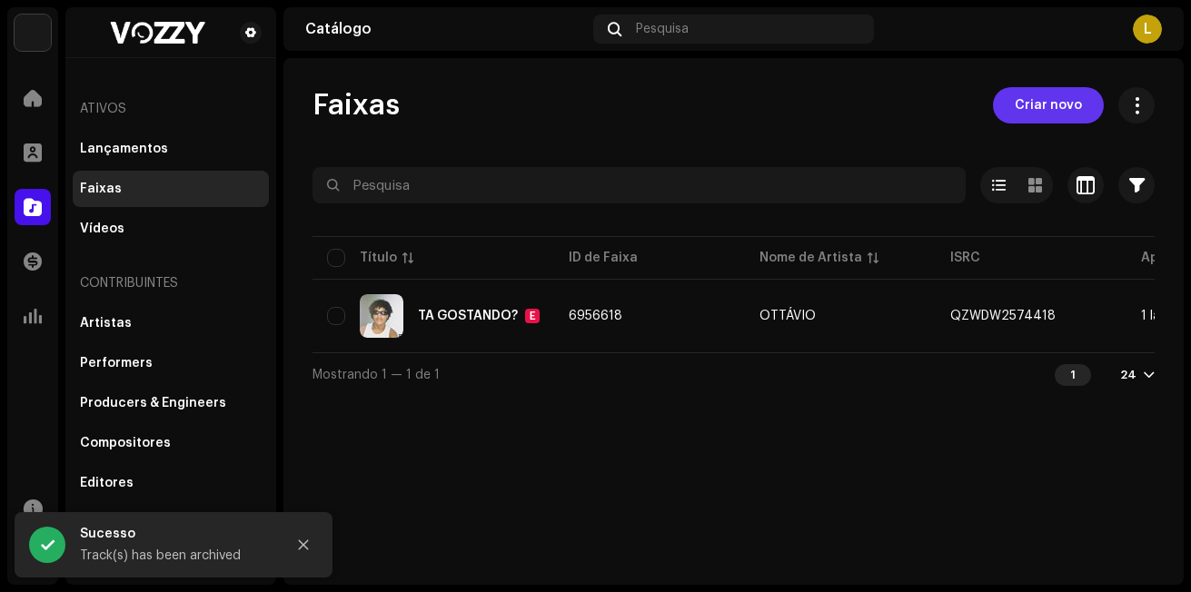
click at [1040, 102] on span "Criar novo" at bounding box center [1048, 105] width 67 height 36
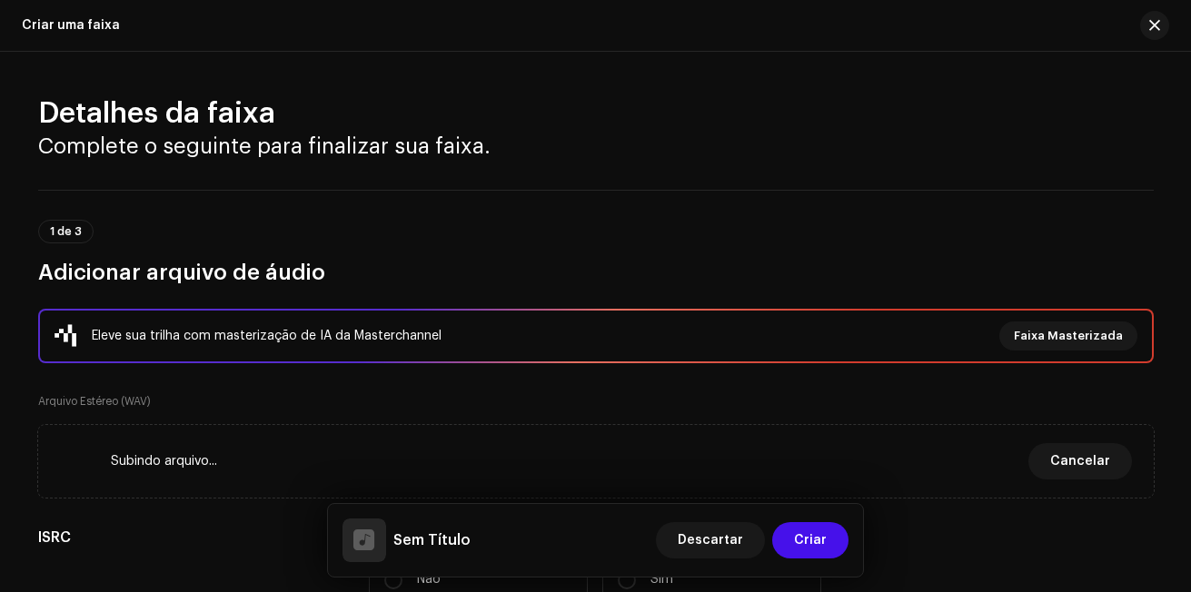
scroll to position [273, 0]
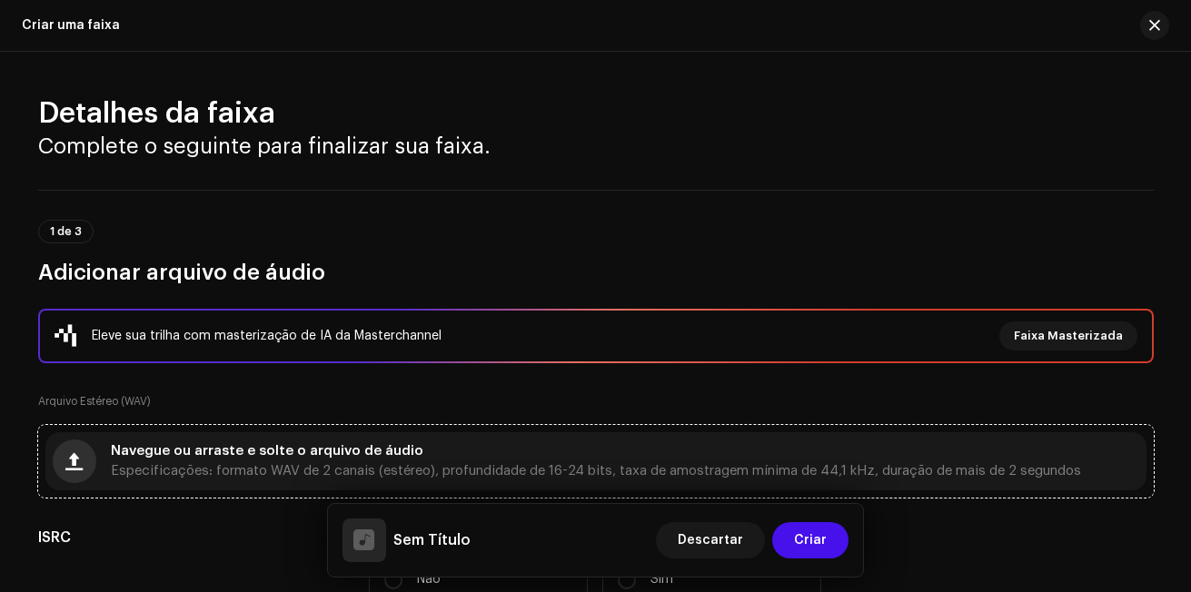
click at [56, 465] on button "button" at bounding box center [75, 462] width 44 height 44
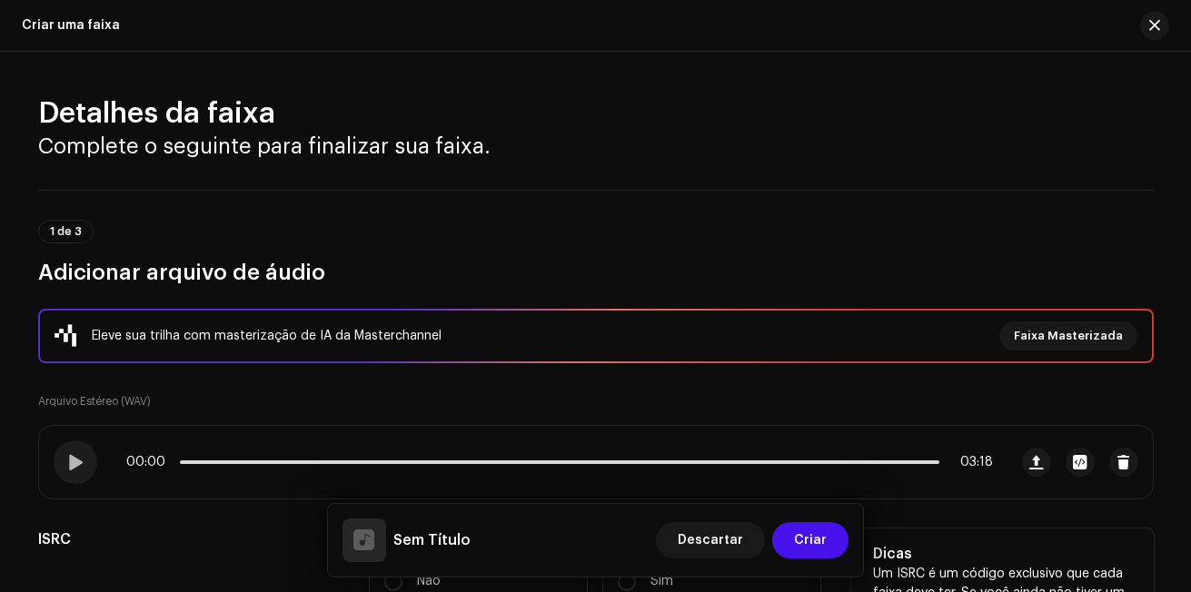
scroll to position [182, 0]
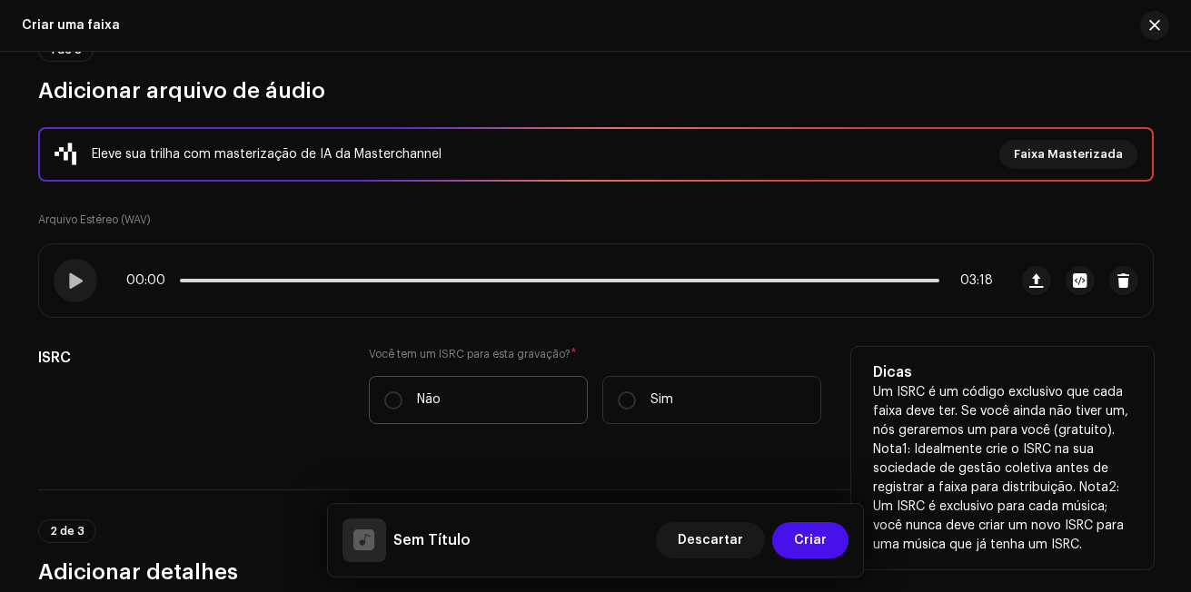
click at [453, 391] on label "Não" at bounding box center [478, 400] width 219 height 48
click at [403, 392] on input "Não" at bounding box center [393, 401] width 18 height 18
radio input "true"
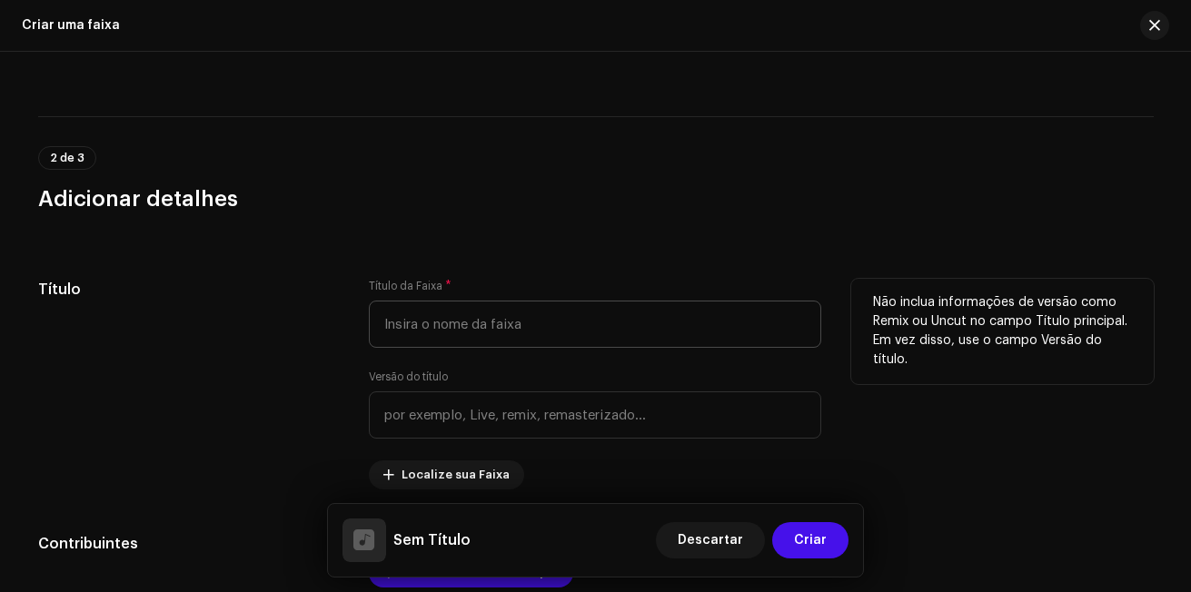
scroll to position [636, 0]
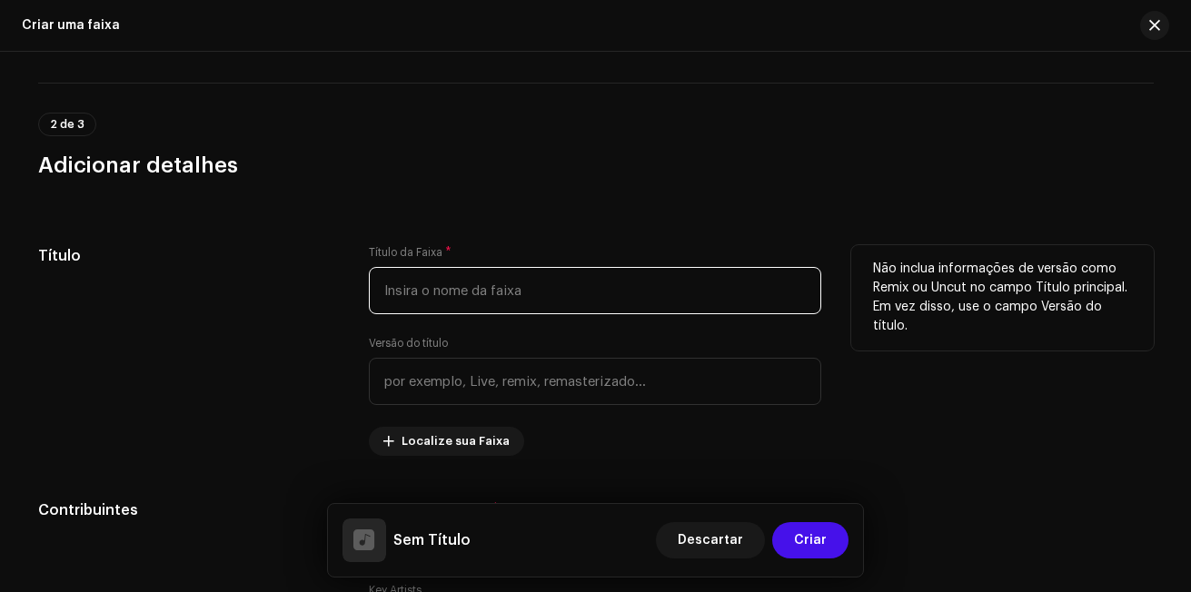
click at [558, 288] on input "text" at bounding box center [595, 290] width 453 height 47
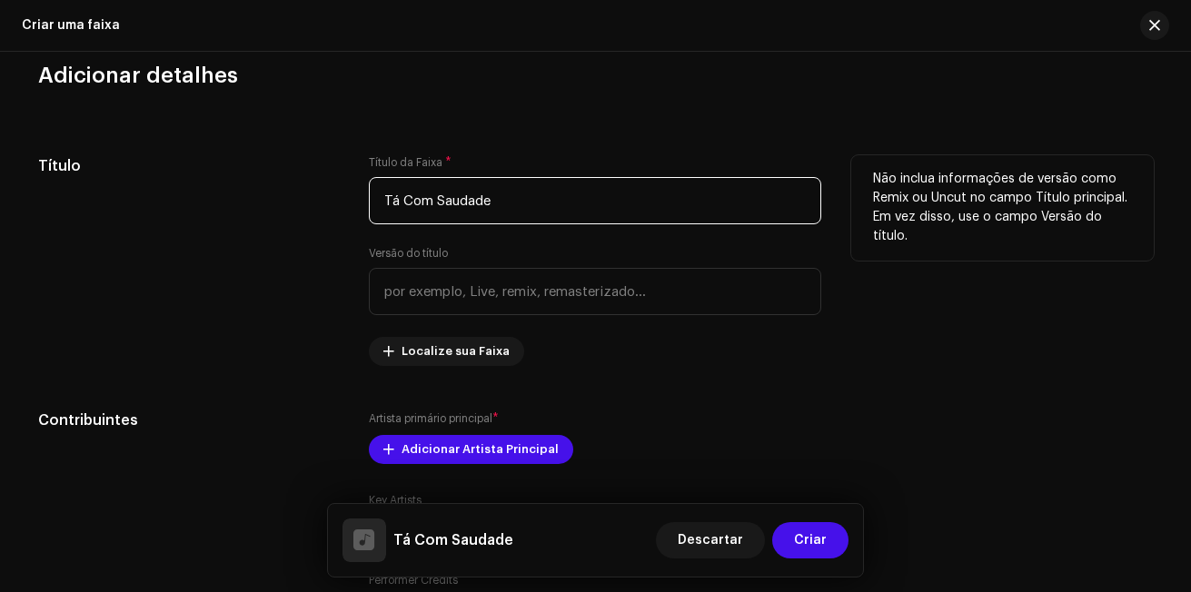
scroll to position [818, 0]
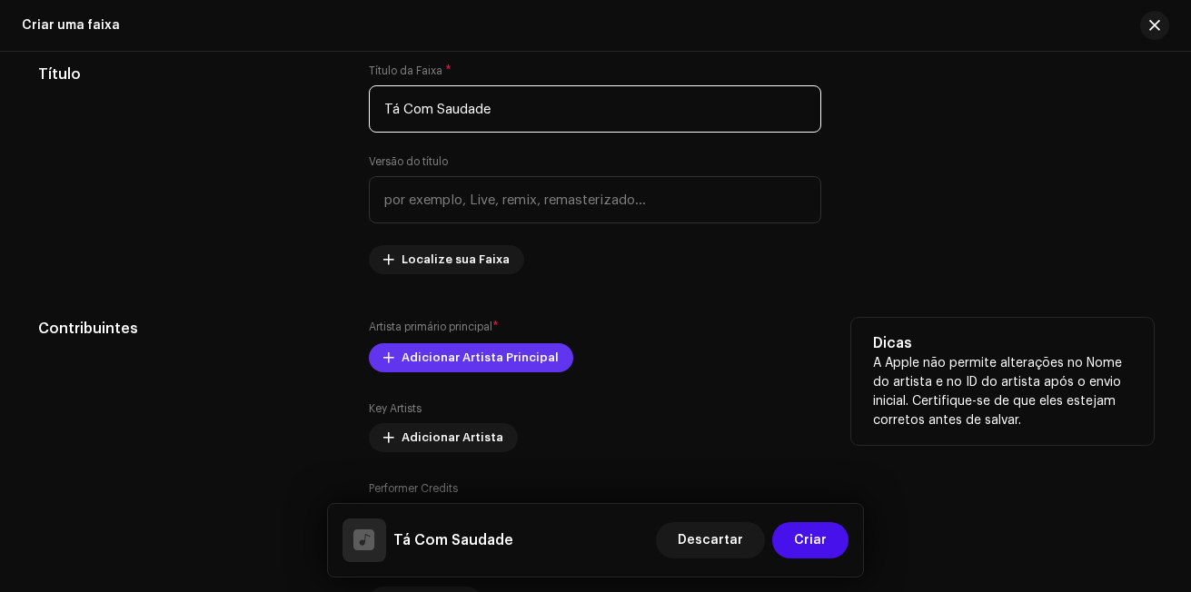
type input "Tá Com Saudade"
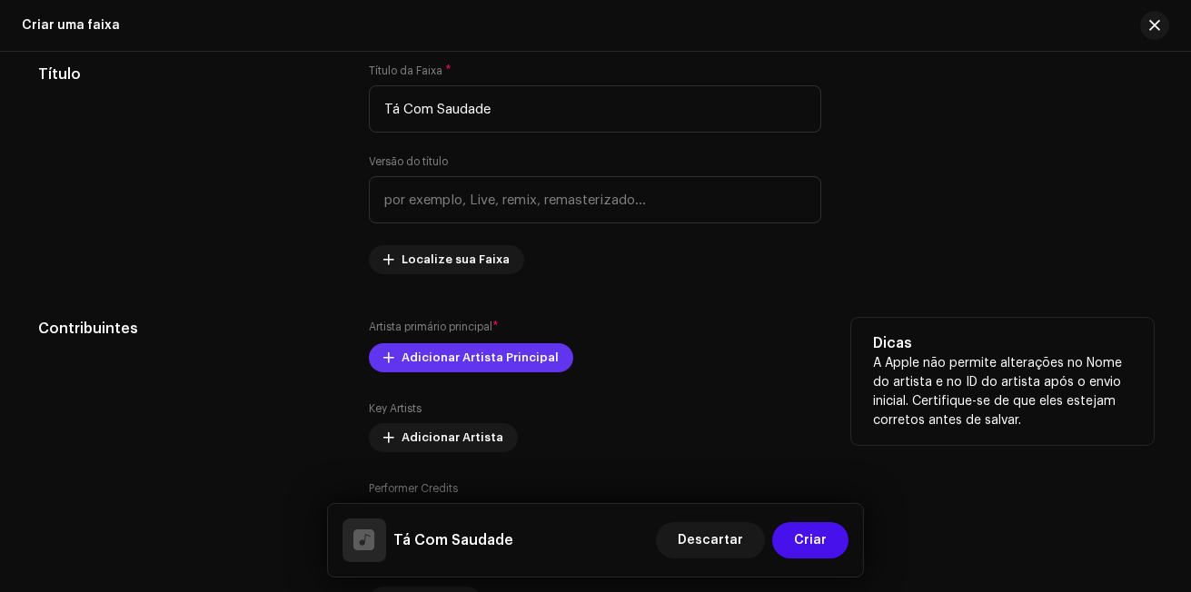
click at [475, 359] on span "Adicionar Artista Principal" at bounding box center [480, 358] width 157 height 36
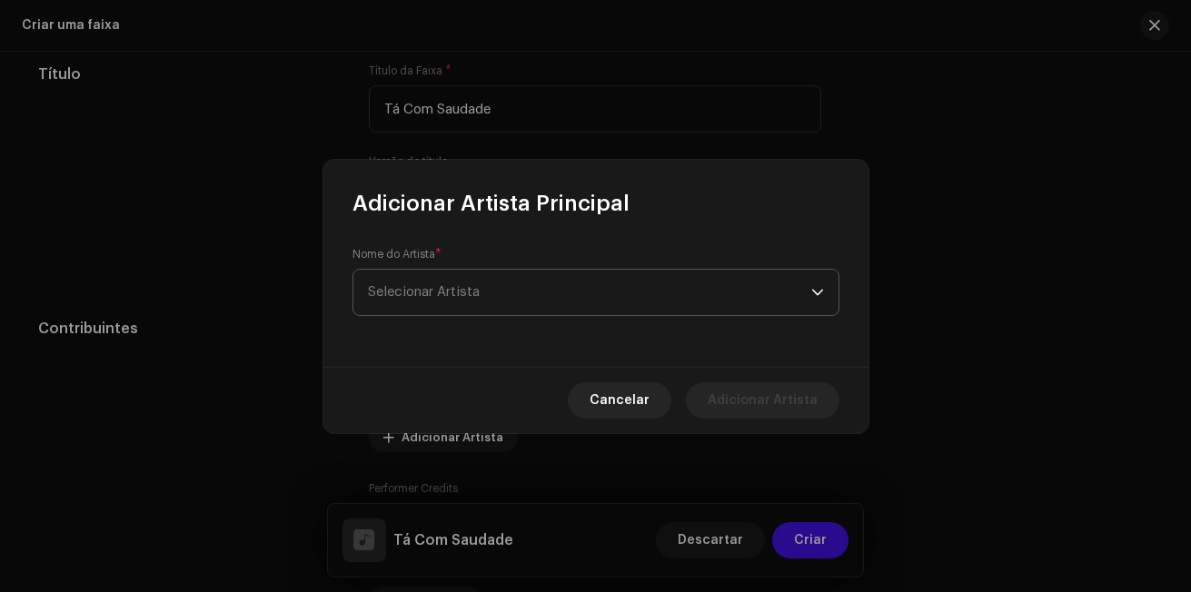
click at [558, 269] on p-select "Selecionar Artista" at bounding box center [596, 292] width 487 height 47
click at [558, 270] on span "Selecionar Artista" at bounding box center [589, 292] width 443 height 45
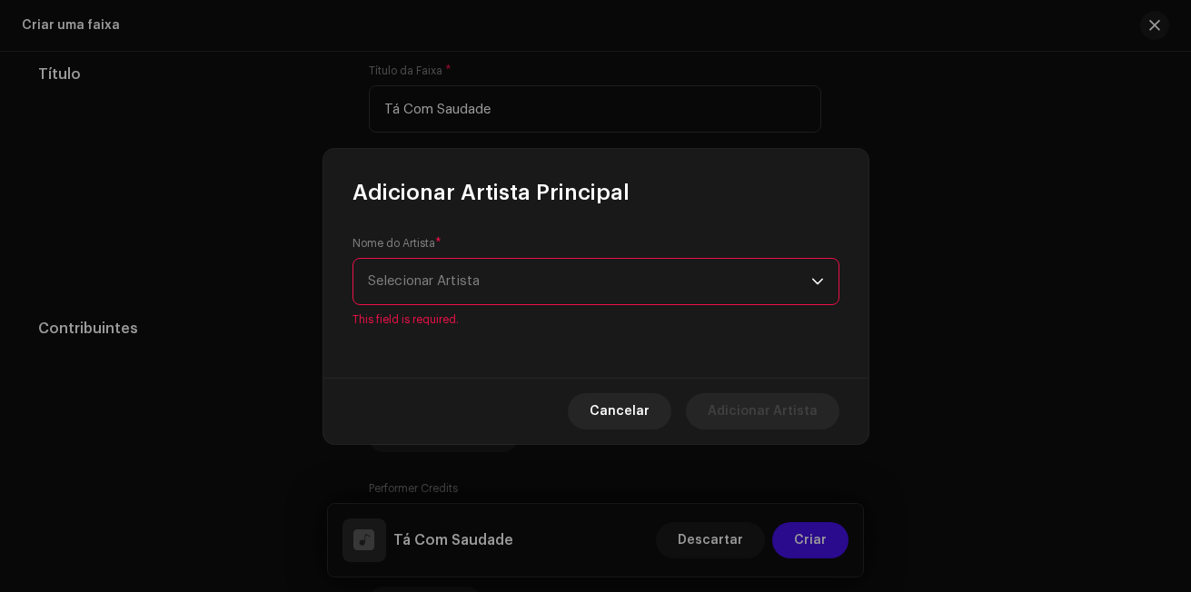
click at [548, 284] on span "Selecionar Artista" at bounding box center [589, 281] width 443 height 45
click at [536, 288] on span "Selecionar Artista" at bounding box center [589, 281] width 443 height 45
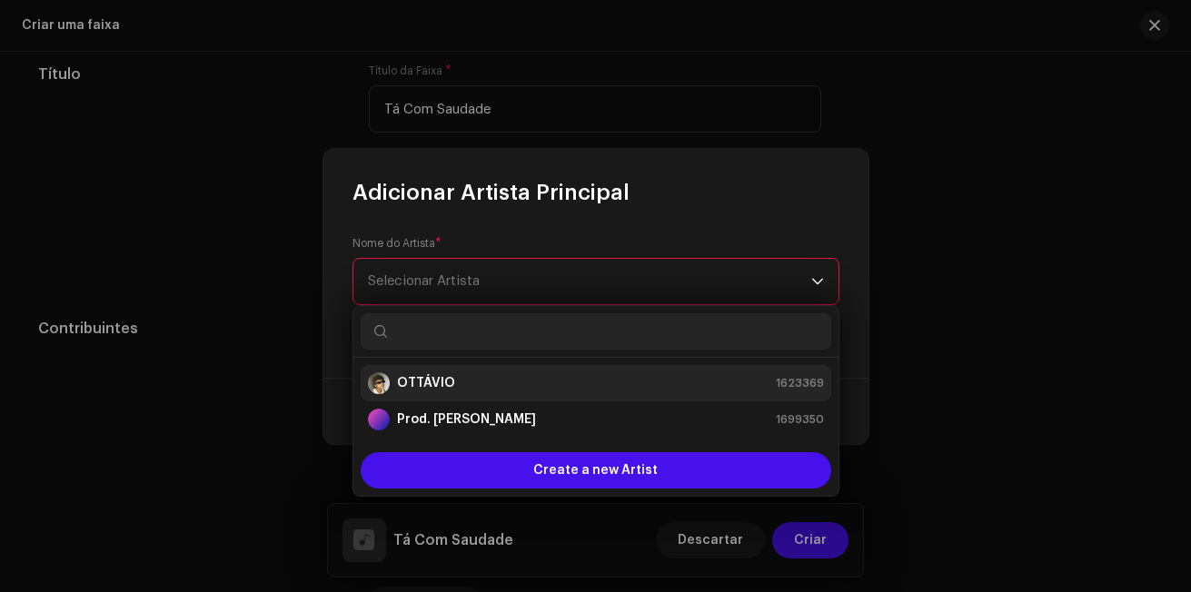
click at [519, 371] on li "OTTÁVIO 1623369" at bounding box center [596, 383] width 471 height 36
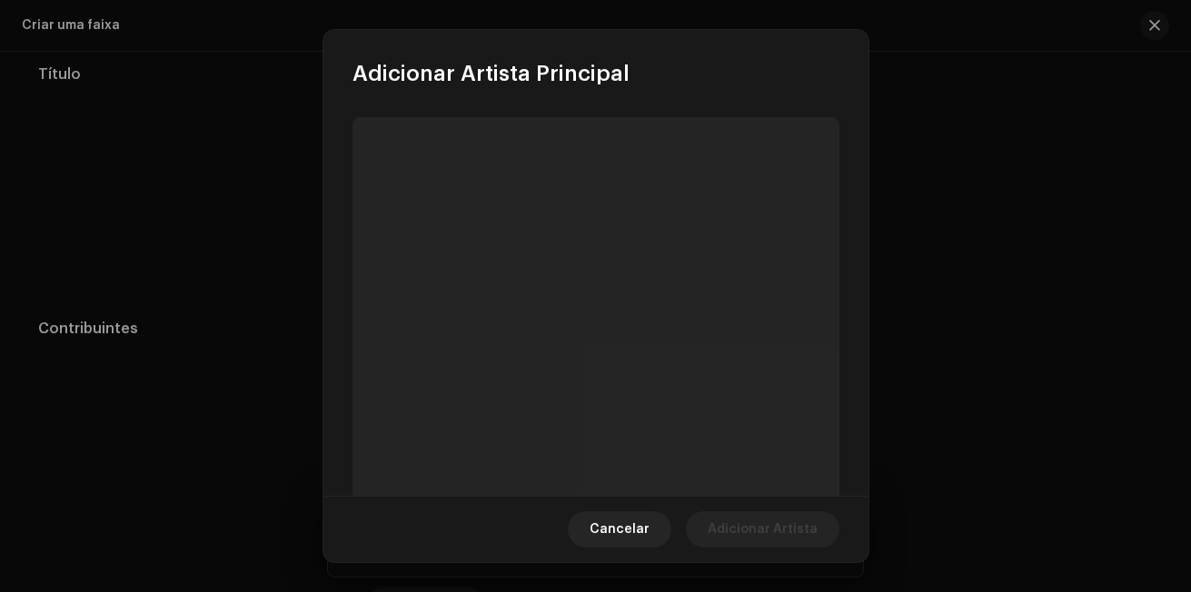
scroll to position [144, 0]
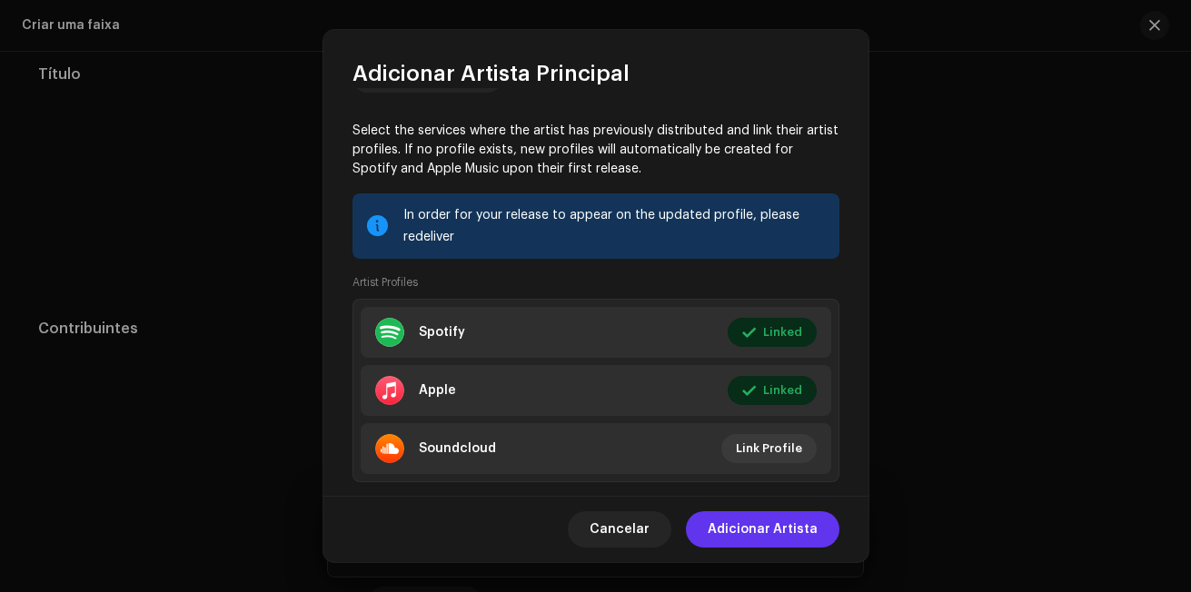
click at [809, 521] on span "Adicionar Artista" at bounding box center [763, 530] width 110 height 36
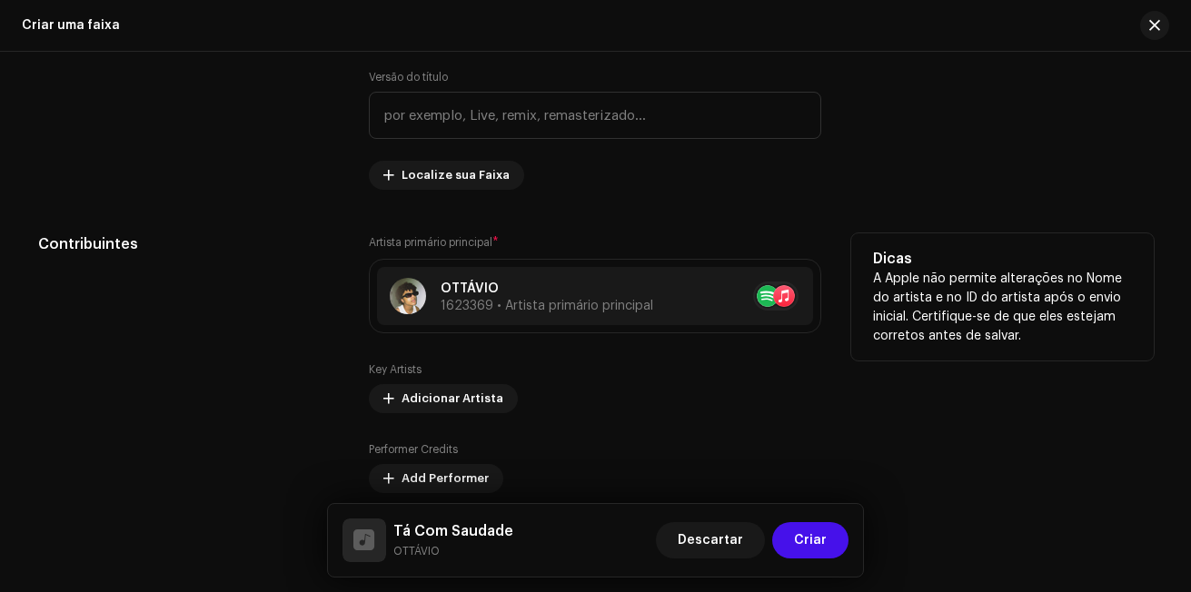
scroll to position [909, 0]
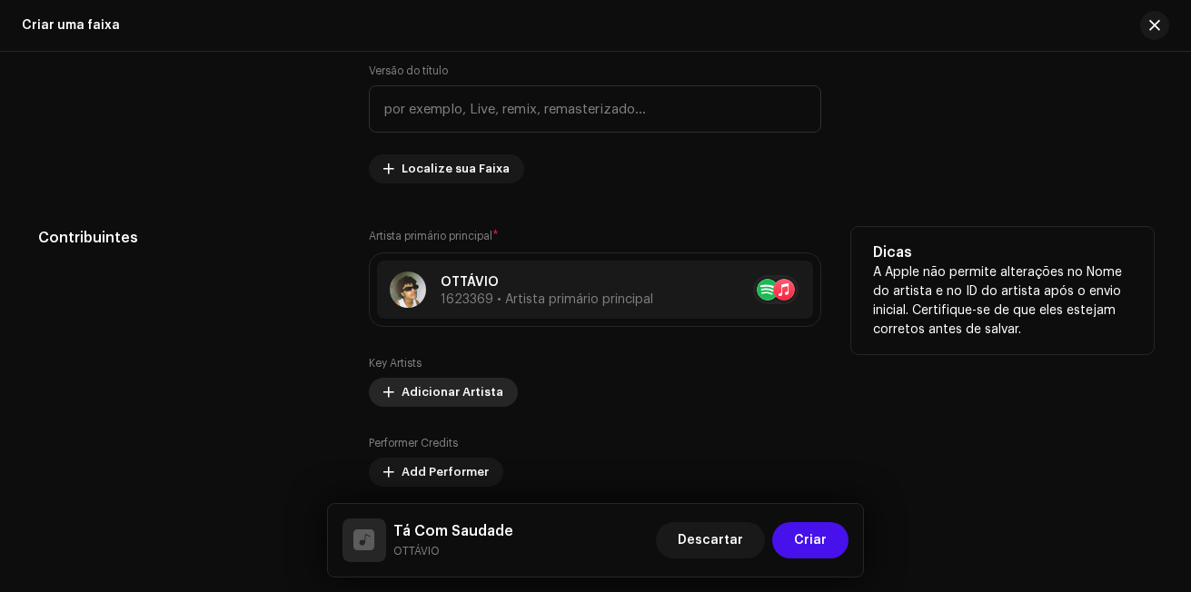
click at [393, 393] on button "Adicionar Artista" at bounding box center [443, 392] width 149 height 29
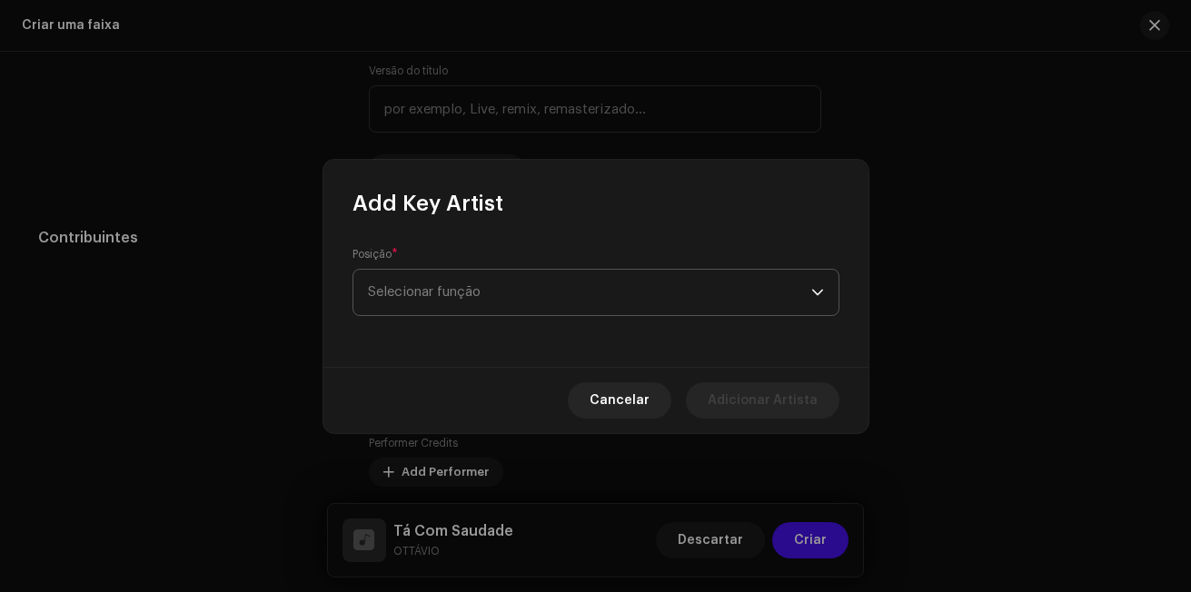
click at [553, 284] on span "Selecionar função" at bounding box center [589, 292] width 443 height 45
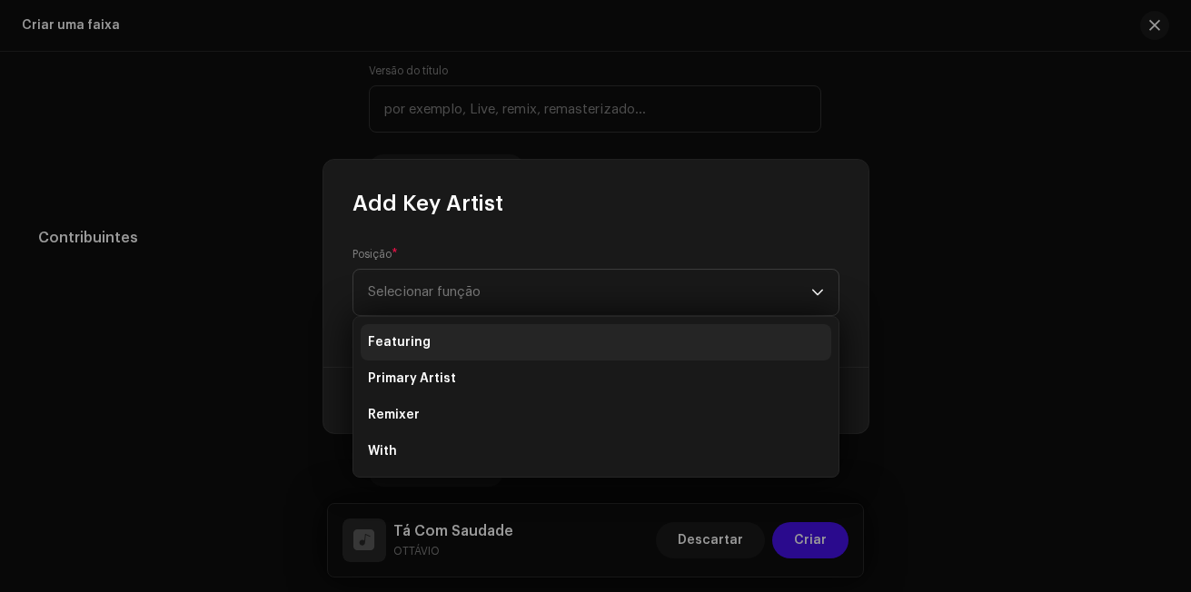
click at [563, 336] on li "Featuring" at bounding box center [596, 342] width 471 height 36
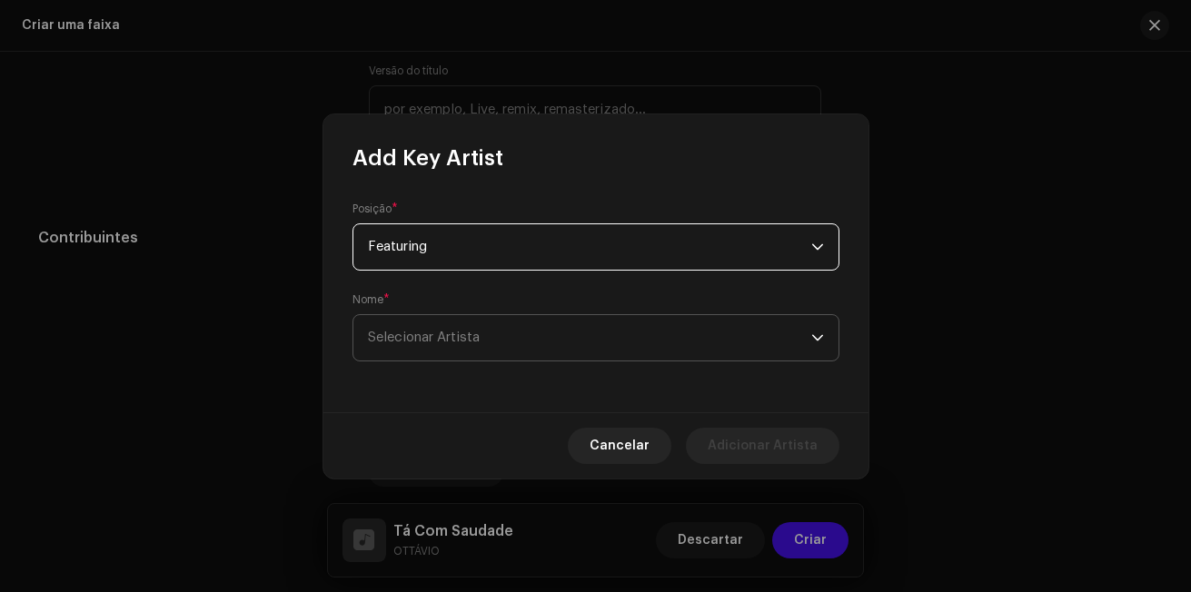
click at [571, 315] on span "Selecionar Artista" at bounding box center [589, 337] width 443 height 45
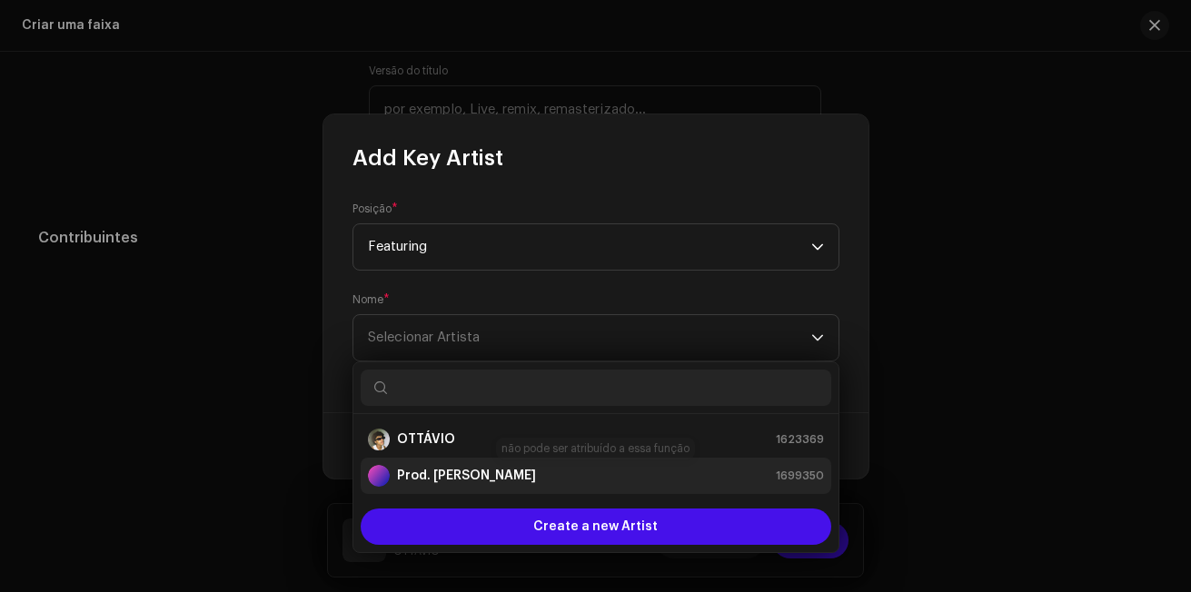
click at [555, 469] on div "Prod. YanZ 1699350" at bounding box center [596, 476] width 456 height 22
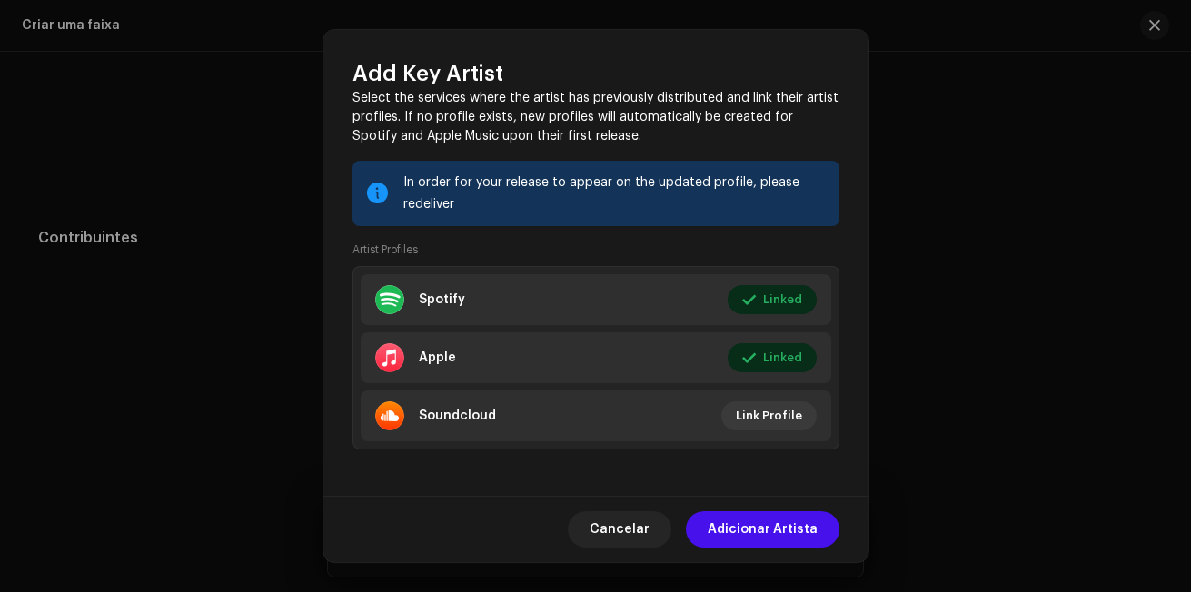
scroll to position [272, 0]
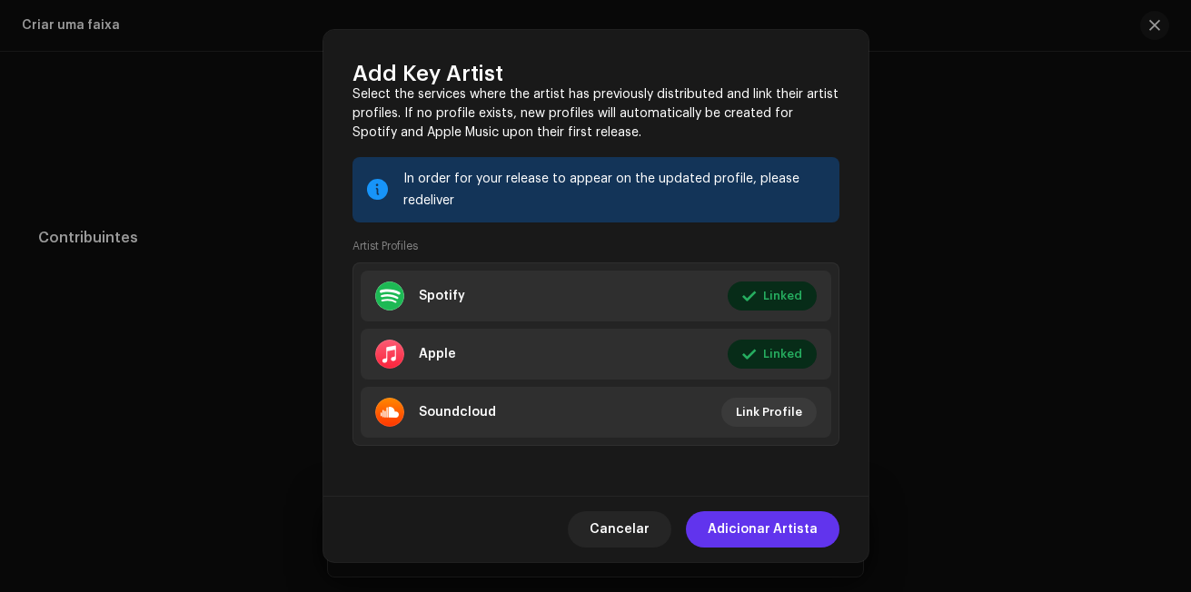
click at [785, 525] on span "Adicionar Artista" at bounding box center [763, 530] width 110 height 36
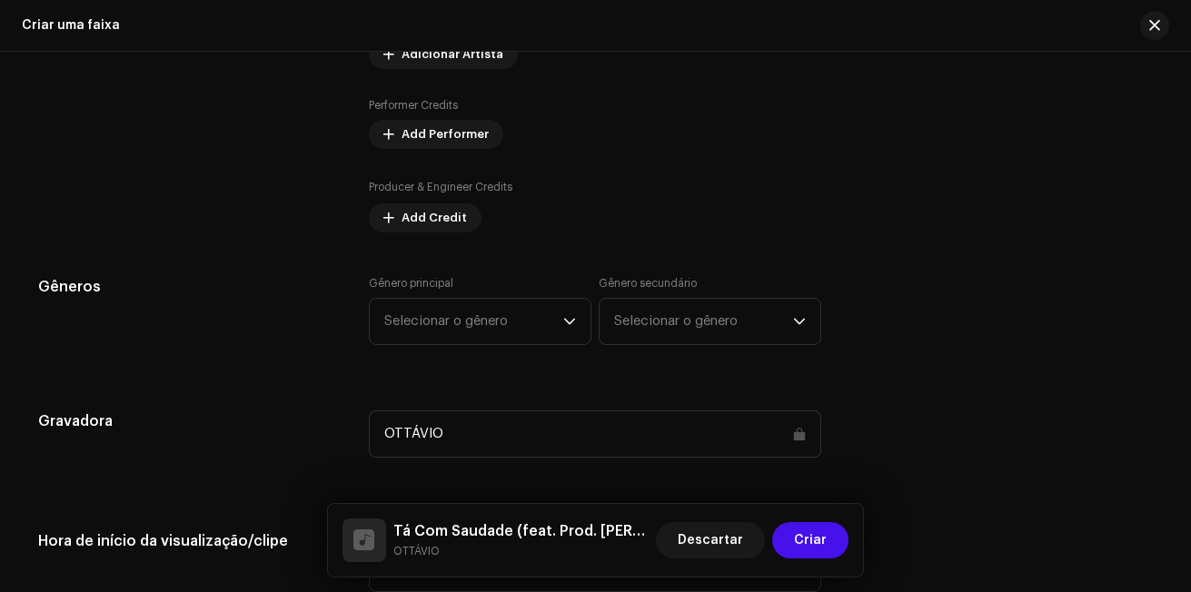
scroll to position [1363, 0]
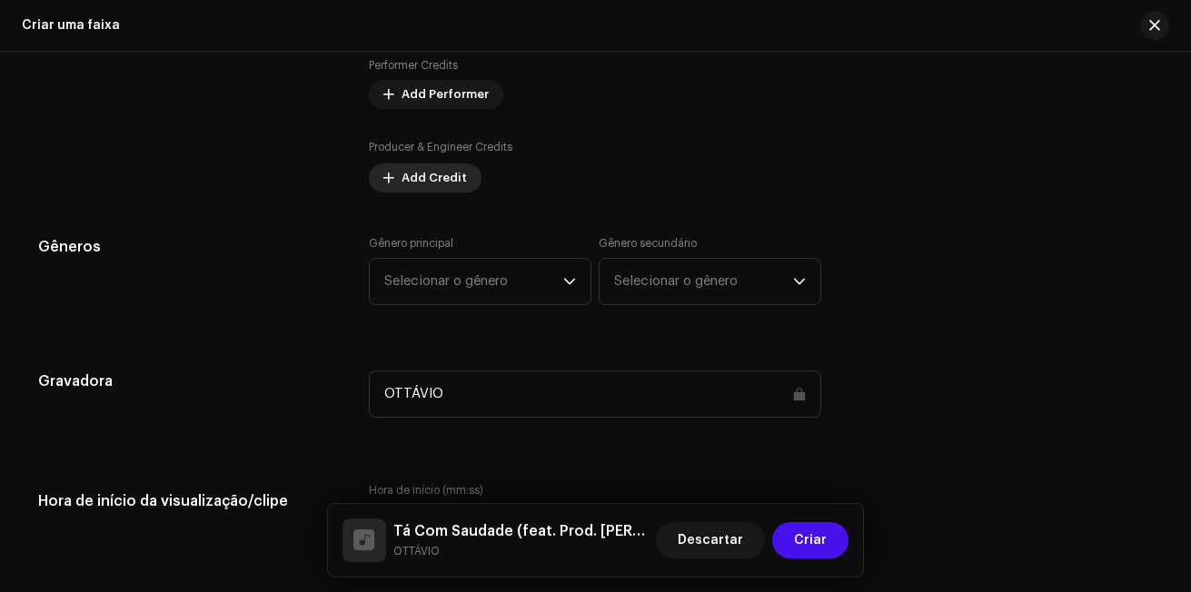
click at [435, 175] on span "Add Credit" at bounding box center [434, 178] width 65 height 36
click at [427, 174] on span "Add Credit" at bounding box center [434, 178] width 65 height 36
click at [427, 176] on span "Add Credit" at bounding box center [434, 178] width 65 height 36
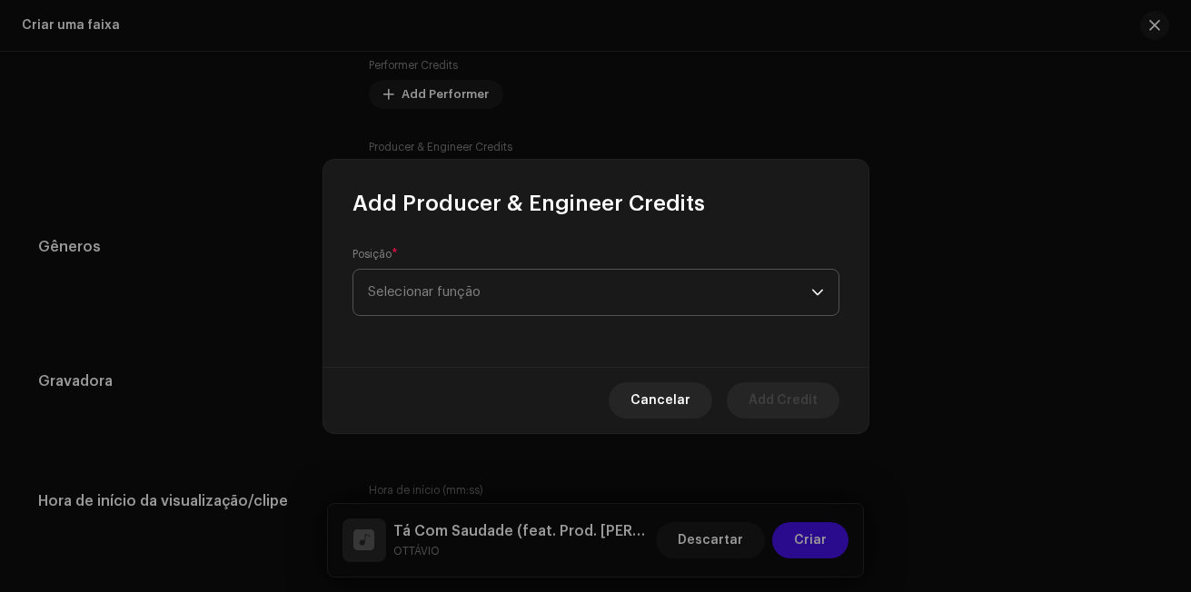
click at [503, 274] on span "Selecionar função" at bounding box center [589, 292] width 443 height 45
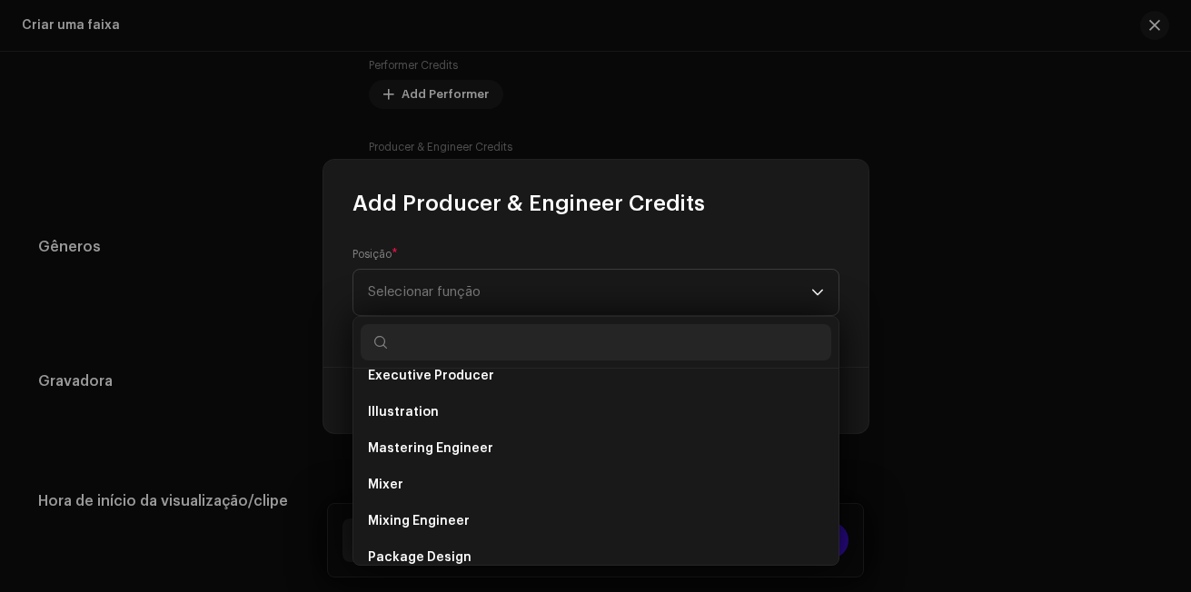
scroll to position [636, 0]
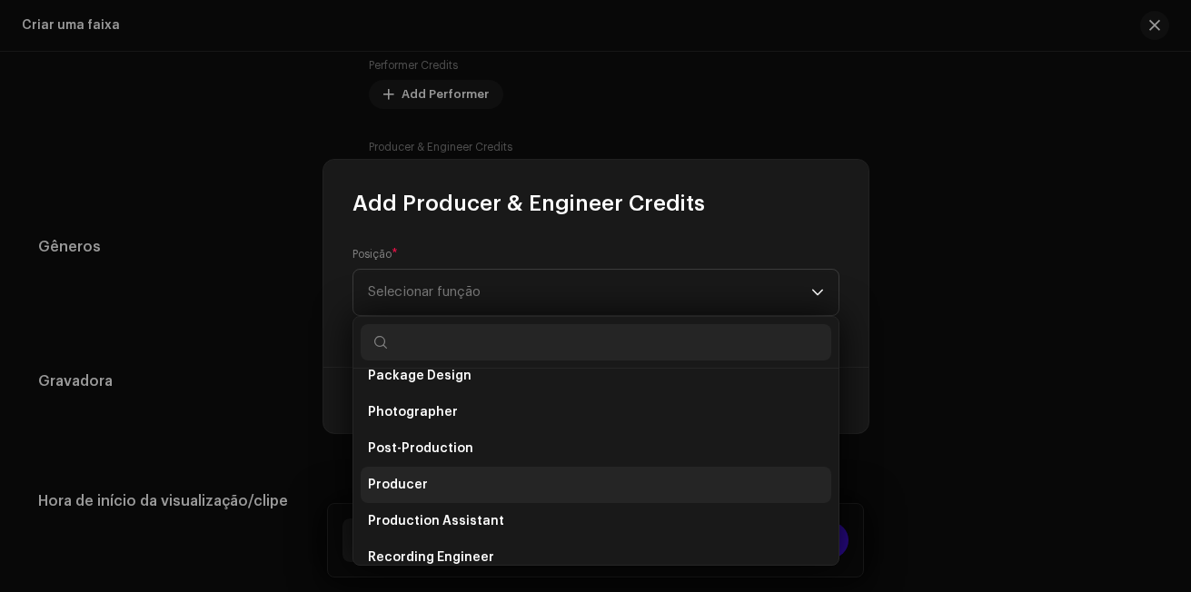
click at [533, 481] on li "Producer" at bounding box center [596, 485] width 471 height 36
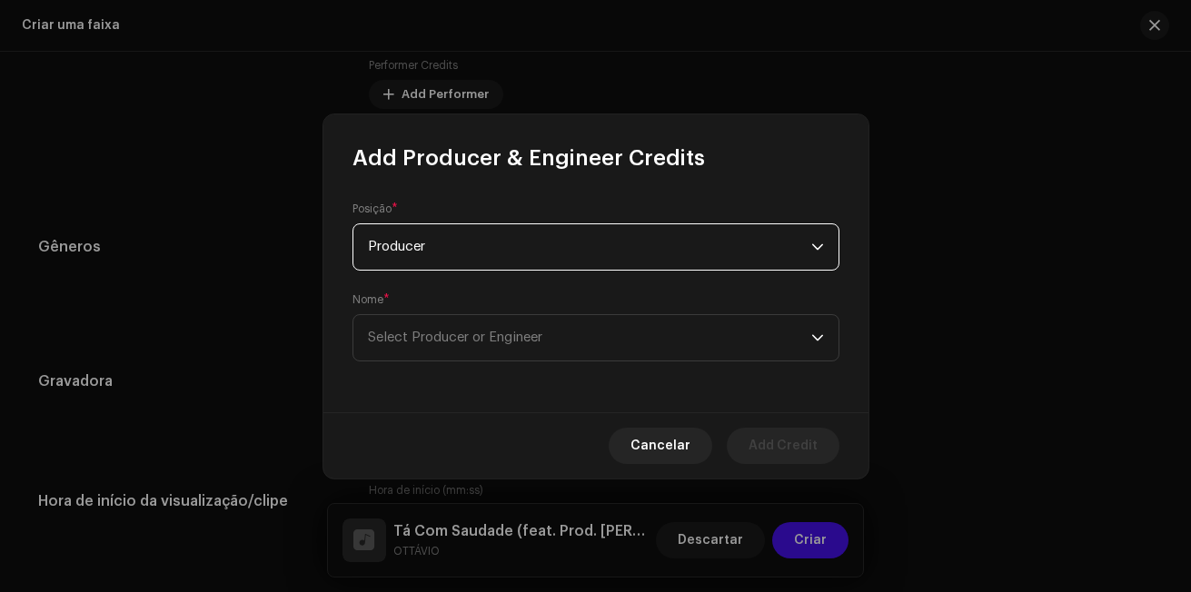
click at [536, 313] on div "Nome * Select Producer or Engineer" at bounding box center [596, 327] width 487 height 69
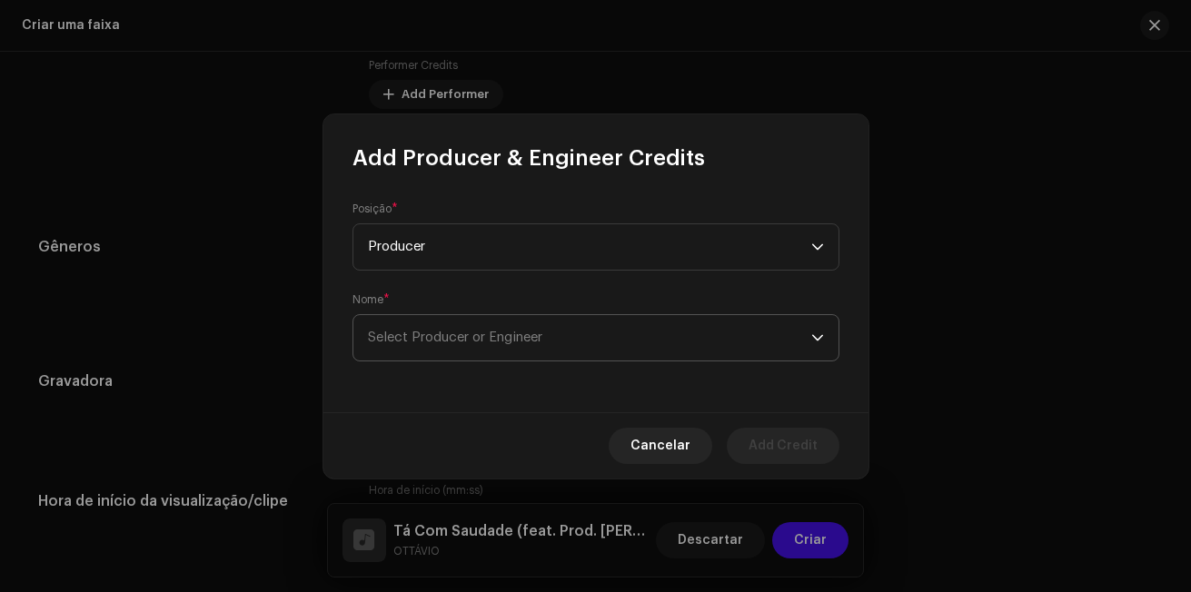
click at [539, 335] on span "Select Producer or Engineer" at bounding box center [455, 338] width 174 height 14
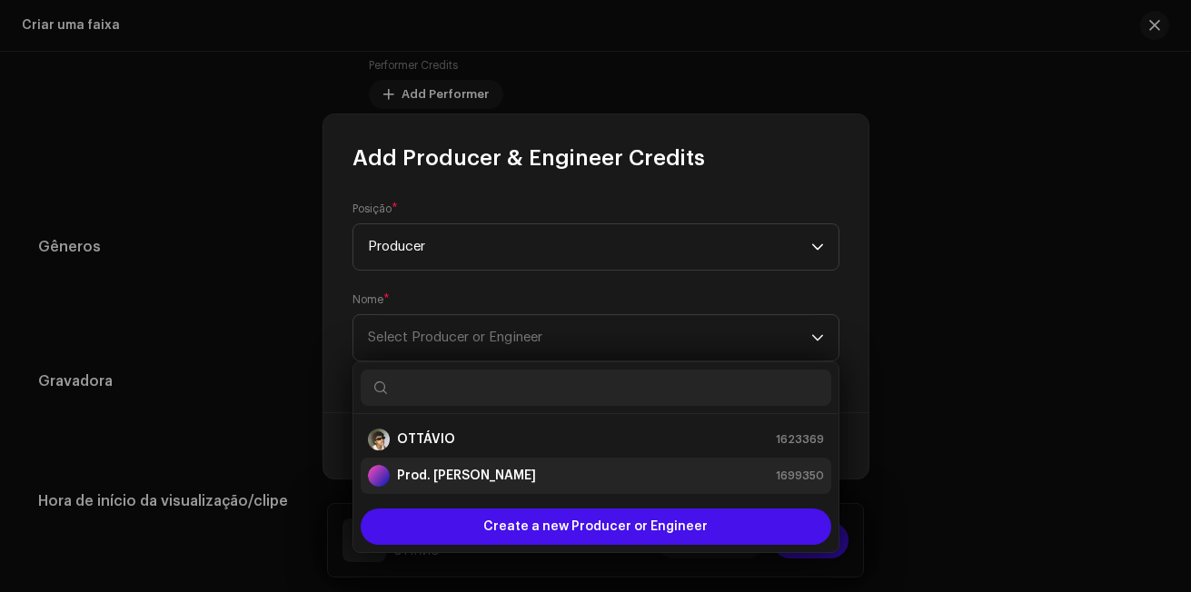
click at [523, 478] on div "Prod. YanZ 1699350" at bounding box center [596, 476] width 456 height 22
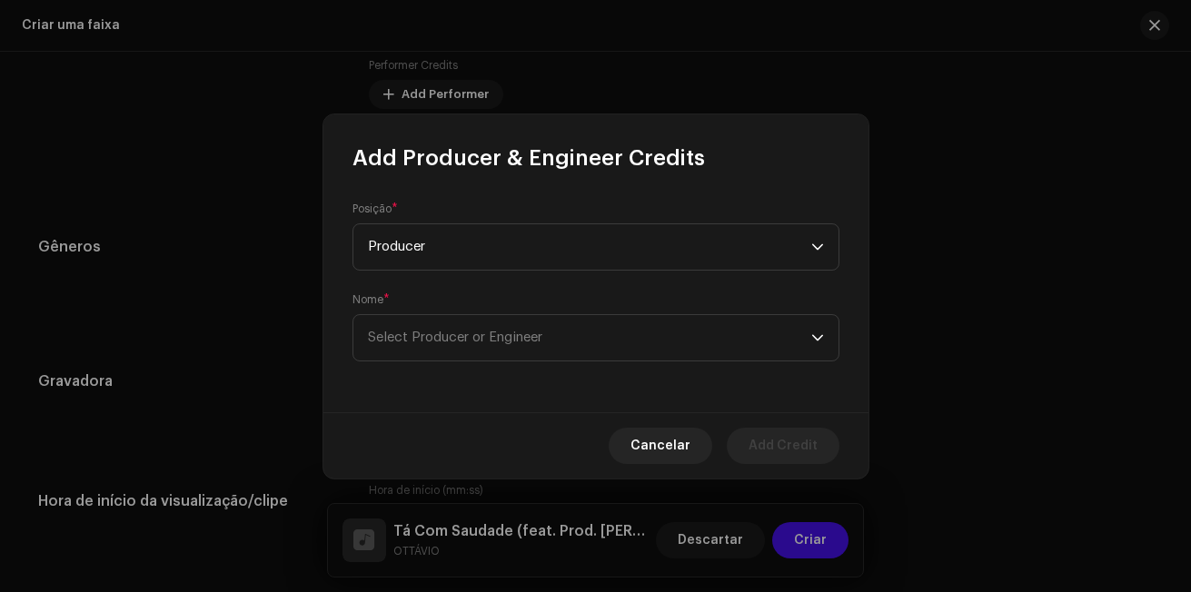
click at [523, 462] on div "Prod. YanZ 1699350" at bounding box center [596, 452] width 456 height 17
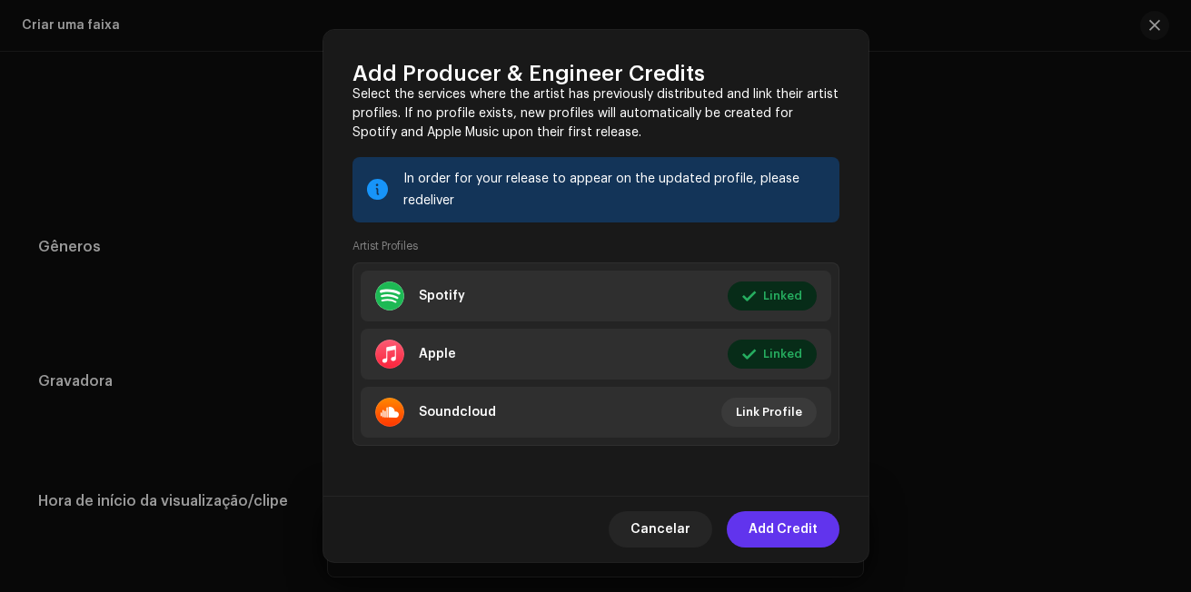
scroll to position [272, 0]
click at [786, 533] on span "Add Credit" at bounding box center [783, 530] width 69 height 36
click at [786, 533] on button "Criar" at bounding box center [810, 541] width 76 height 36
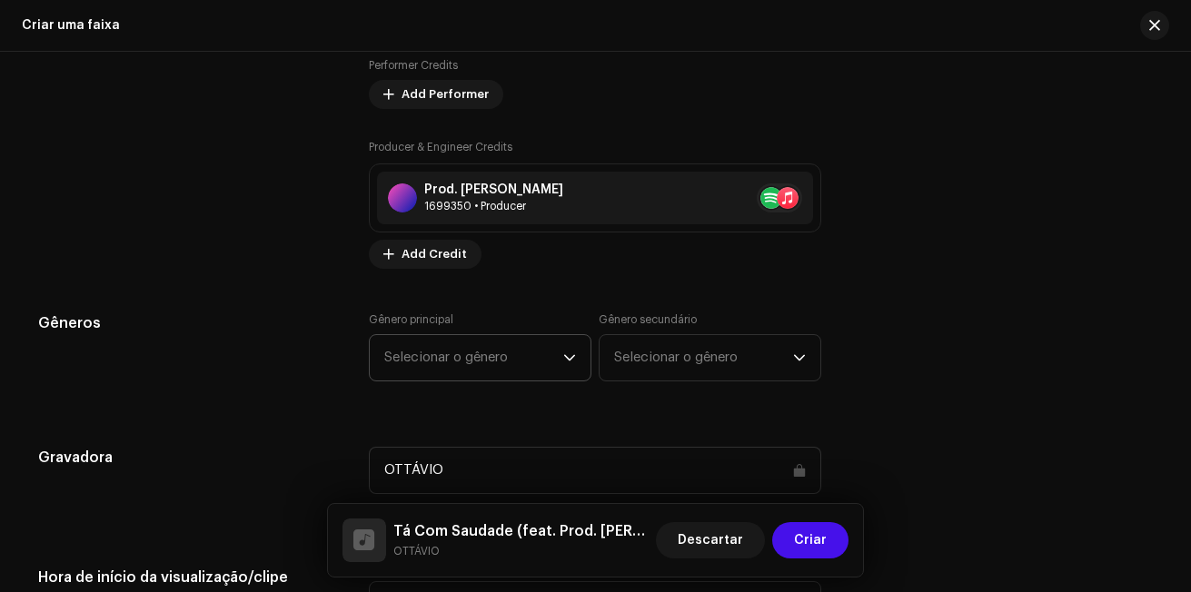
click at [512, 359] on span "Selecionar o gênero" at bounding box center [473, 357] width 179 height 45
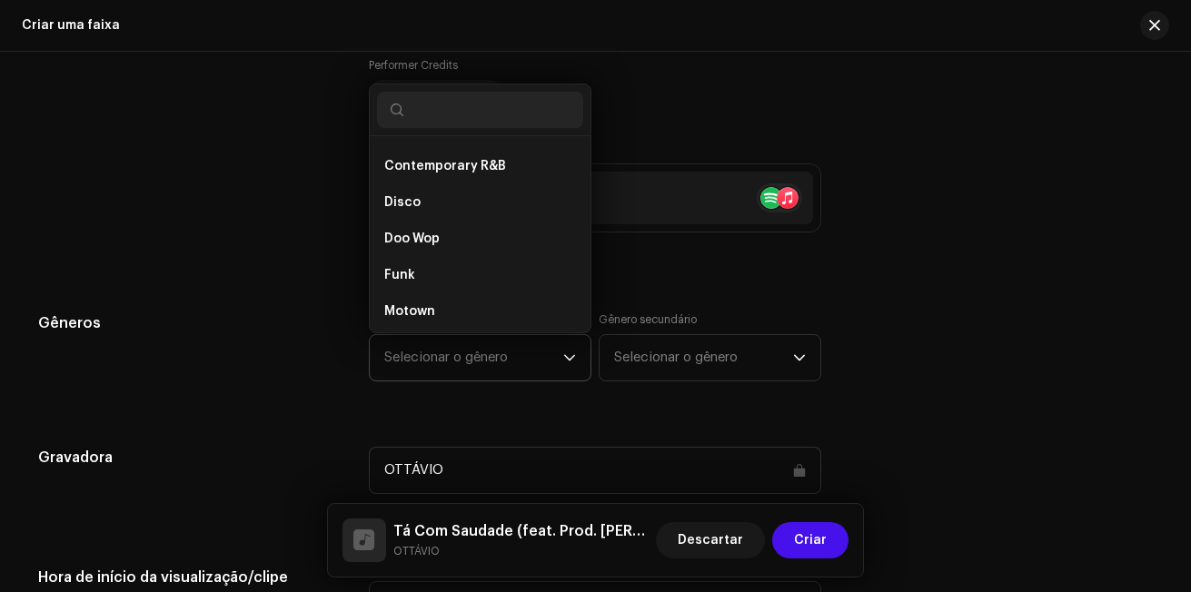
scroll to position [12297, 0]
click at [533, 215] on li "Contemporary R&B" at bounding box center [480, 233] width 206 height 36
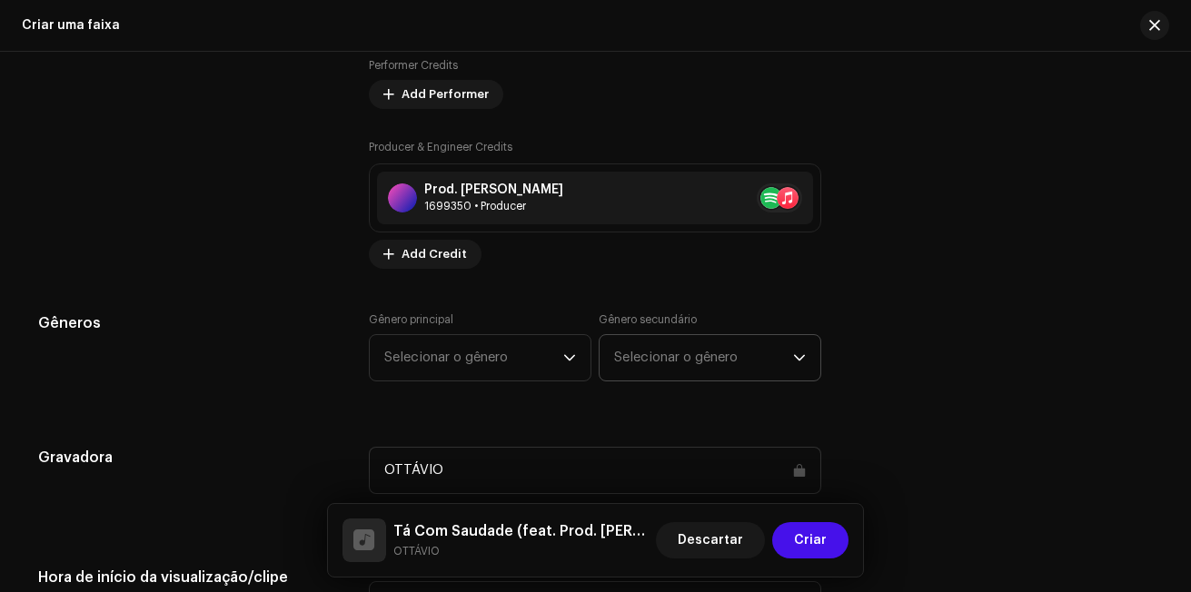
click at [533, 239] on li "Contemporary R&B" at bounding box center [480, 253] width 206 height 29
click at [697, 357] on span "Selecionar o gênero" at bounding box center [703, 357] width 179 height 45
click at [696, 355] on span "Selecionar o gênero" at bounding box center [703, 357] width 179 height 45
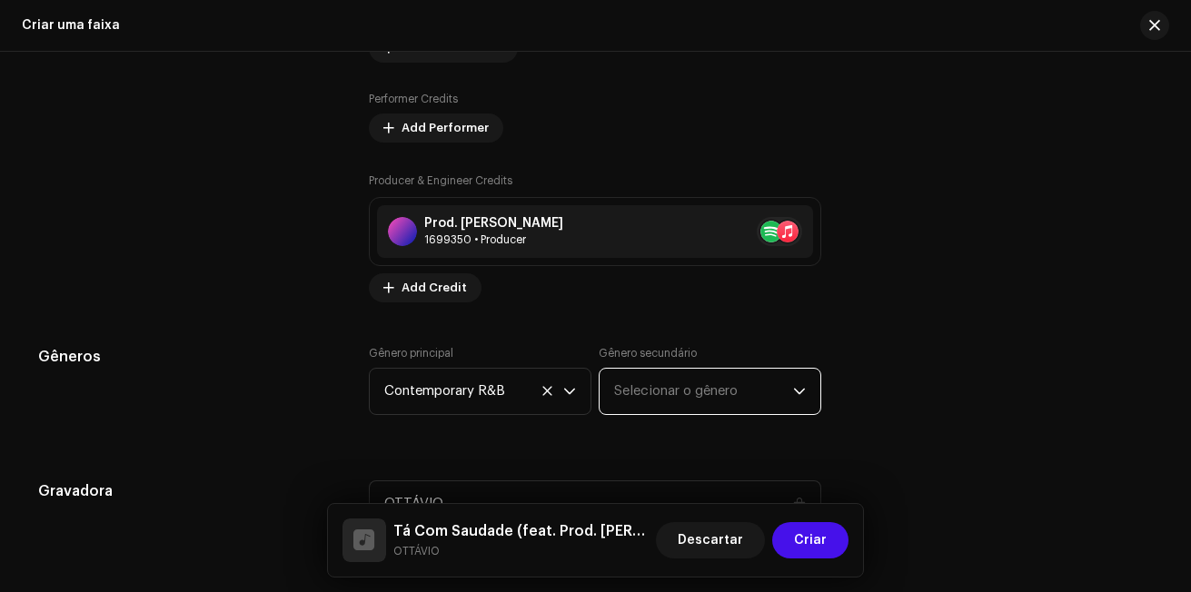
click at [764, 377] on span "Selecionar o gênero" at bounding box center [703, 391] width 179 height 45
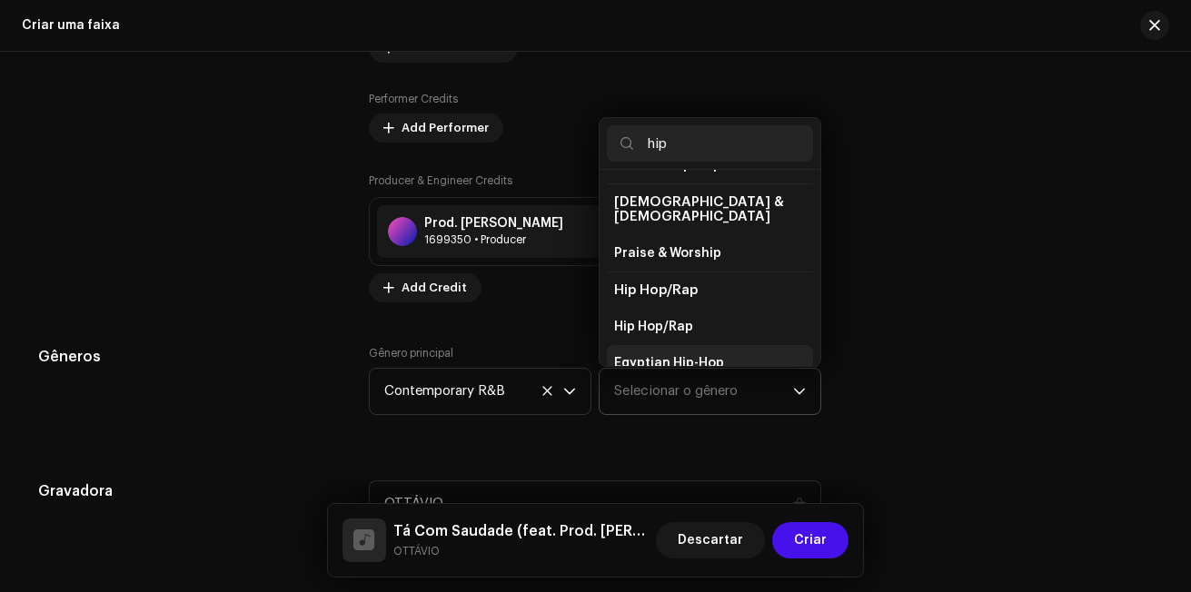
scroll to position [91, 0]
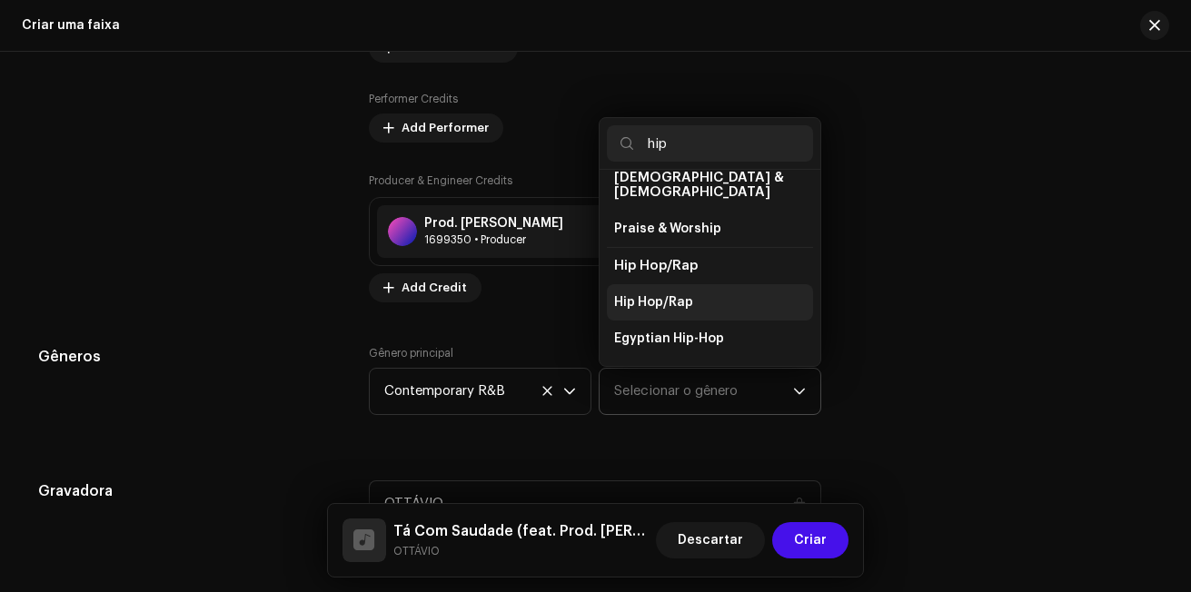
type input "hip"
click at [749, 288] on li "Hip Hop/Rap" at bounding box center [710, 302] width 206 height 36
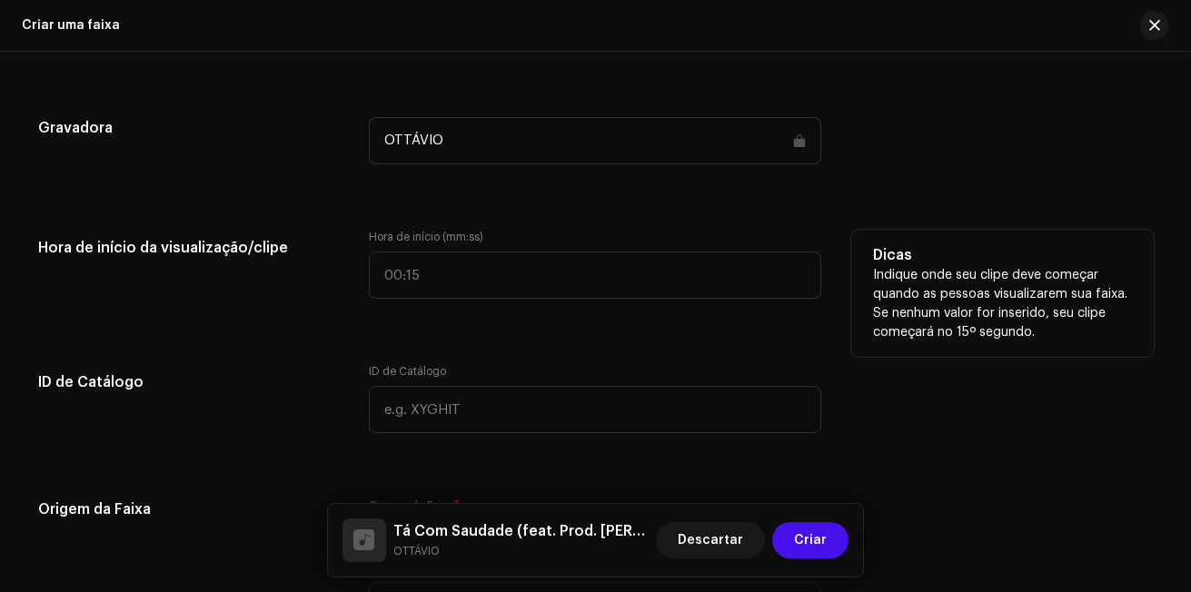
scroll to position [1784, 0]
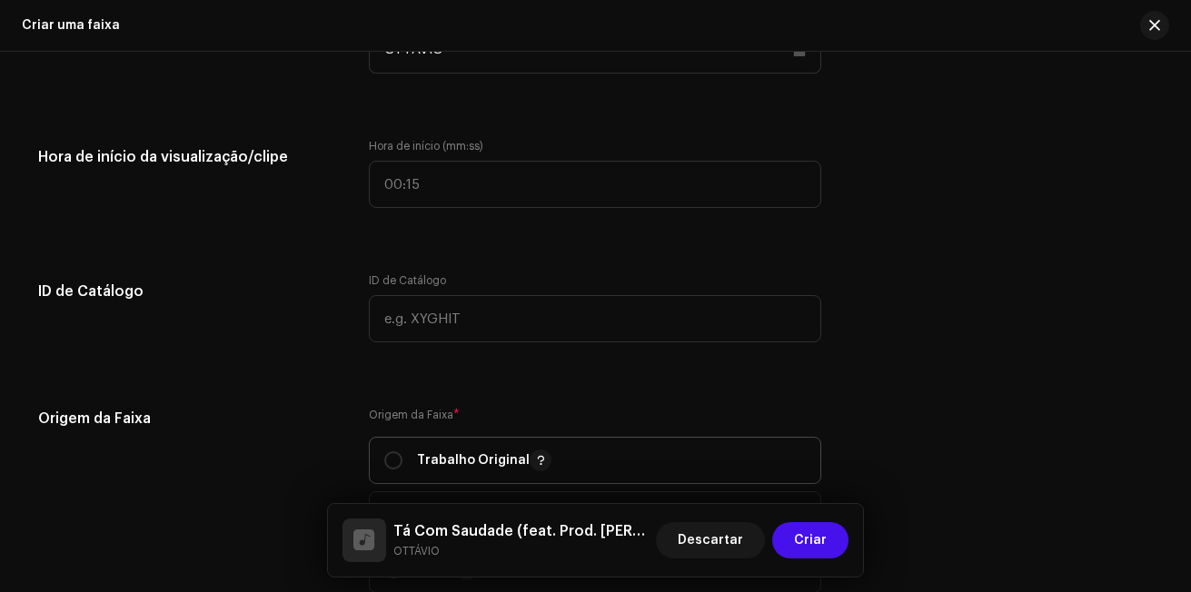
click at [652, 465] on span "Trabalho Original" at bounding box center [595, 460] width 422 height 45
radio input "true"
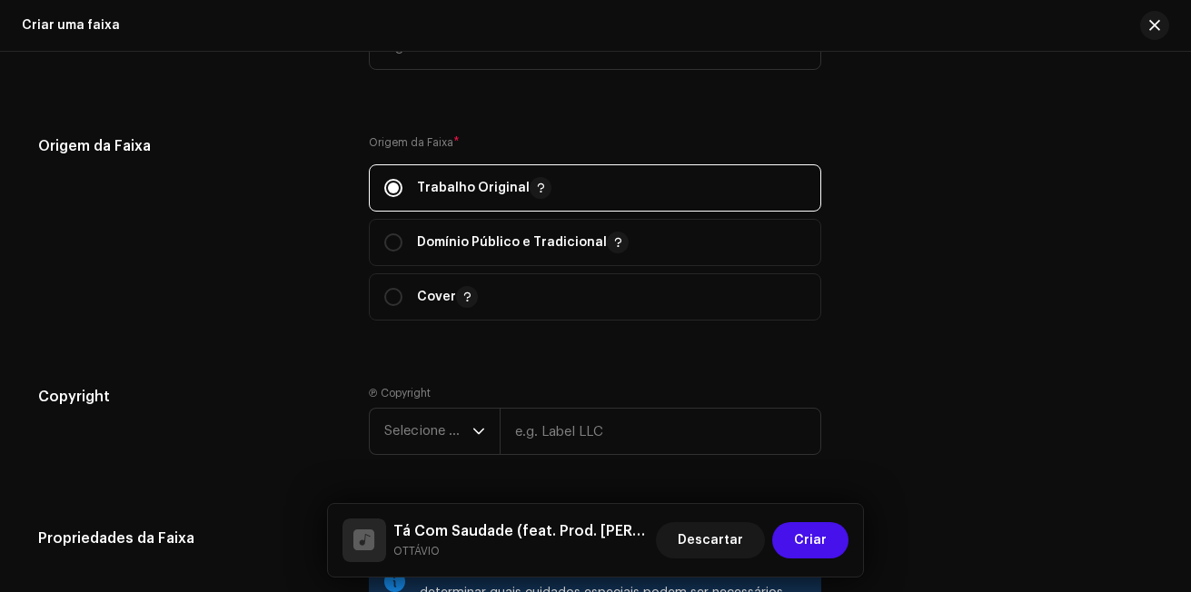
scroll to position [2147, 0]
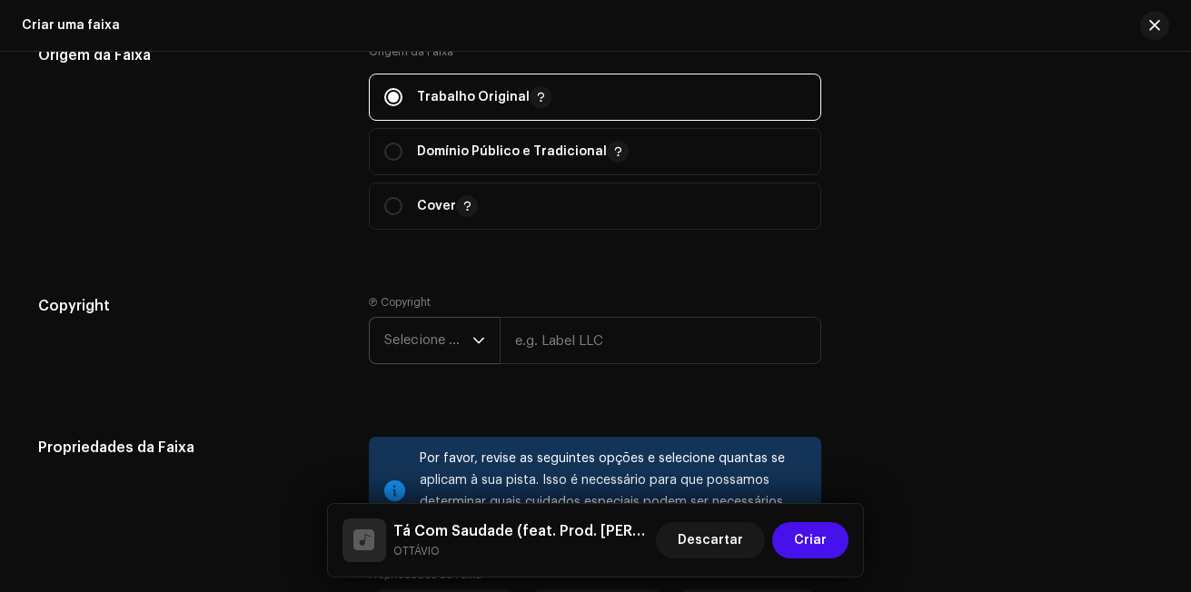
click at [458, 343] on span "Selecione o ano" at bounding box center [428, 340] width 88 height 45
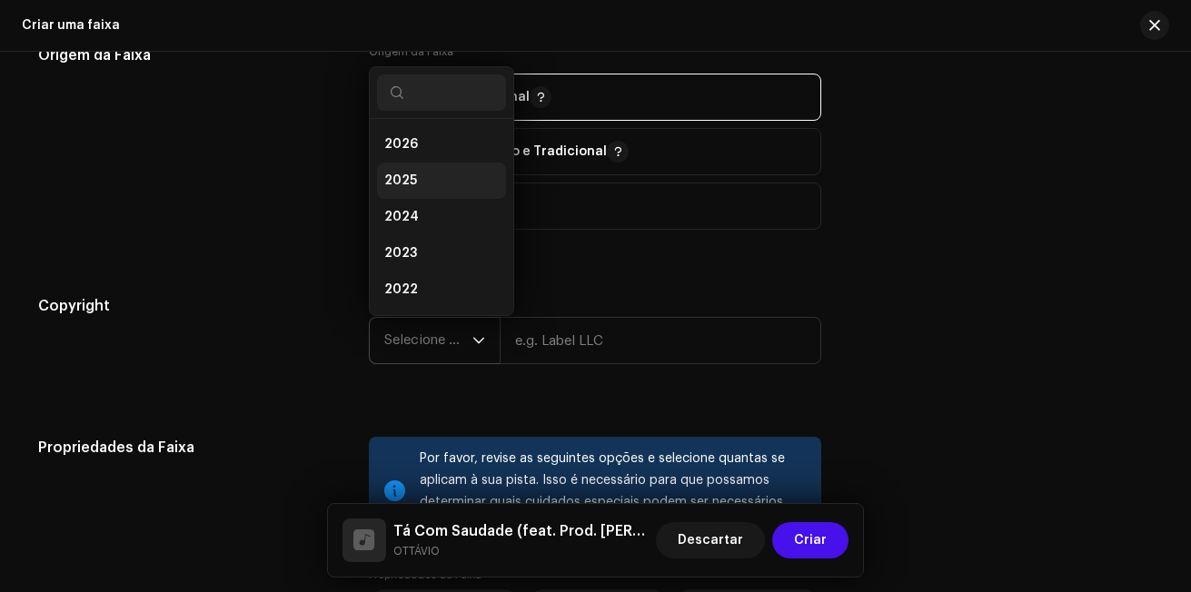
click at [458, 182] on li "2025" at bounding box center [441, 181] width 129 height 36
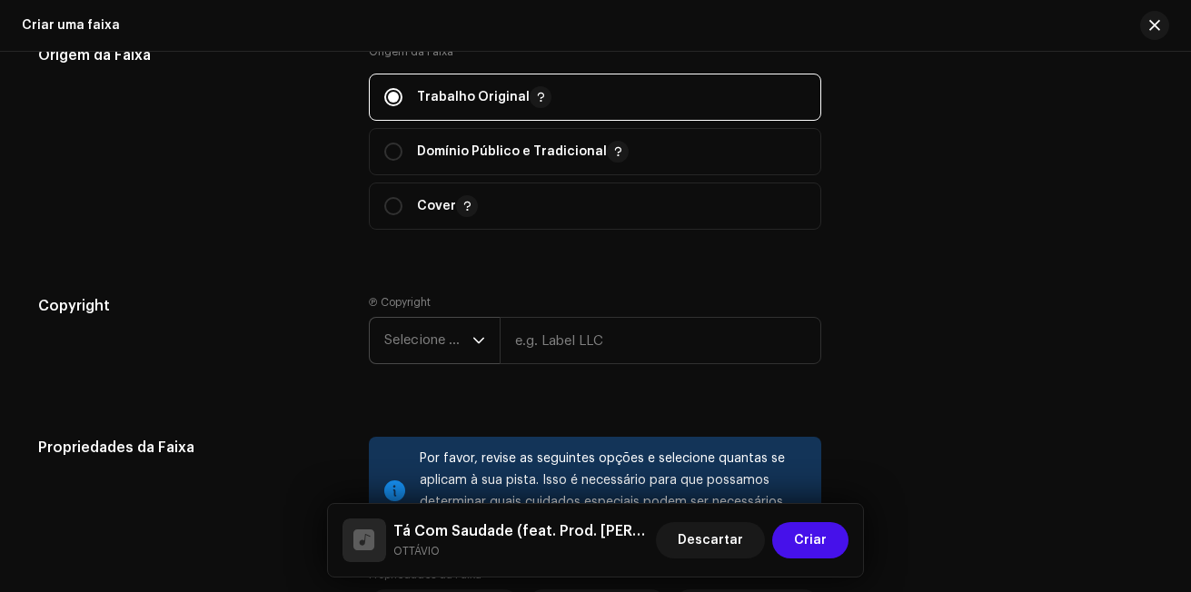
click at [458, 194] on li "2025" at bounding box center [441, 208] width 129 height 29
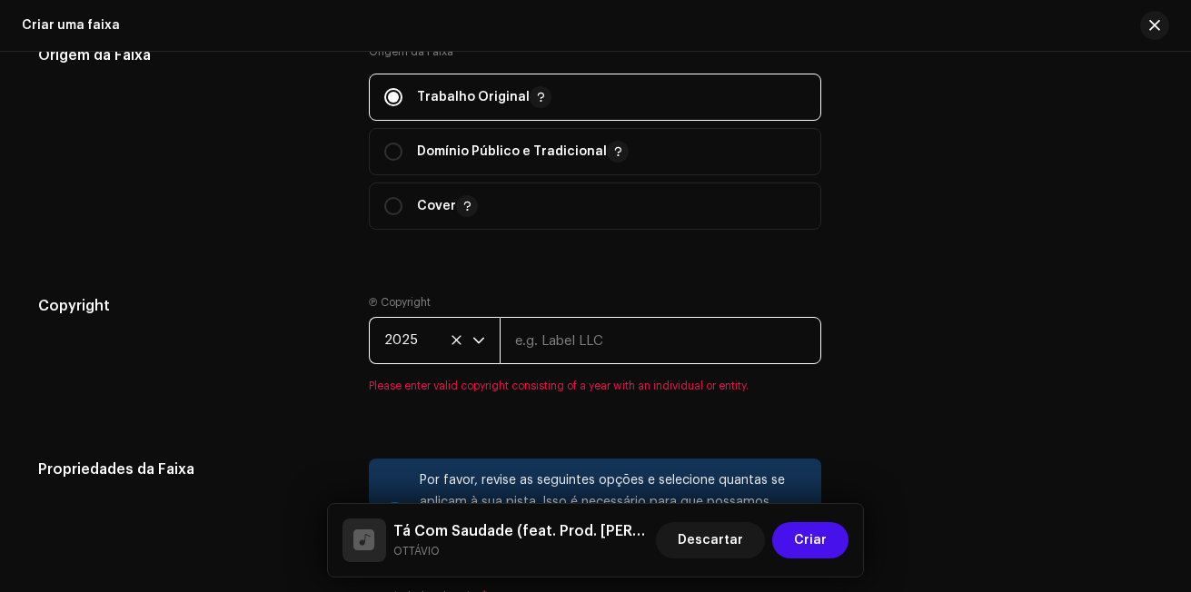
click at [643, 353] on input "text" at bounding box center [661, 340] width 322 height 47
type input "OTTÁVIO"
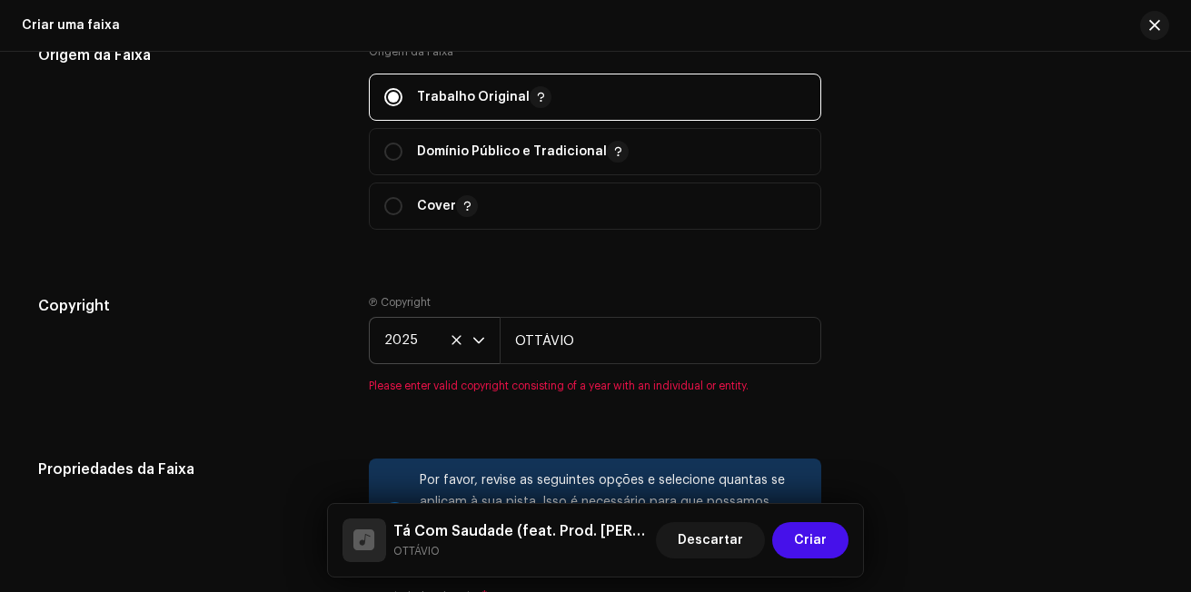
click at [948, 301] on div "Copyright Ⓟ Copyright 2025 OTTÁVIO Please enter valid copyright consisting of a…" at bounding box center [596, 355] width 1116 height 120
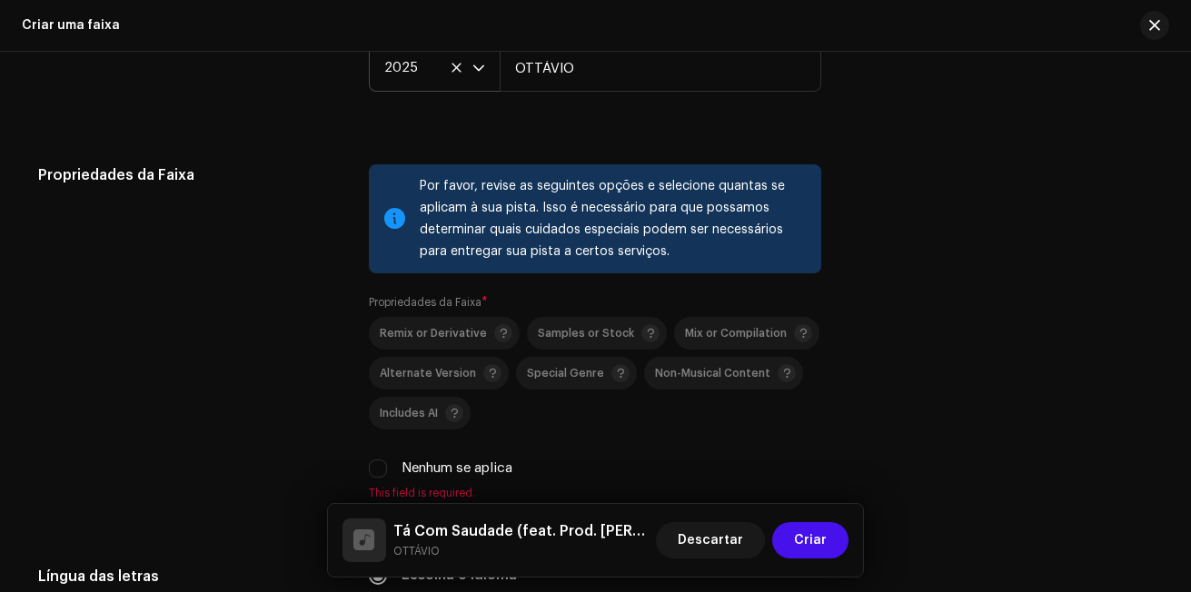
scroll to position [2511, 0]
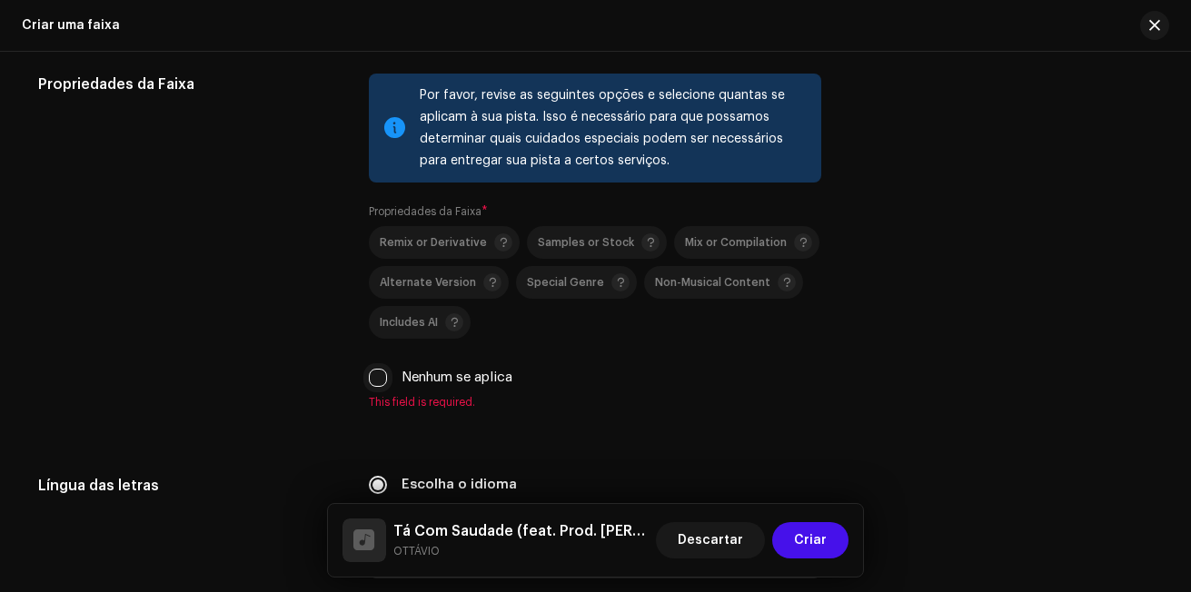
click at [378, 381] on input "Nenhum se aplica" at bounding box center [378, 378] width 18 height 18
checkbox input "true"
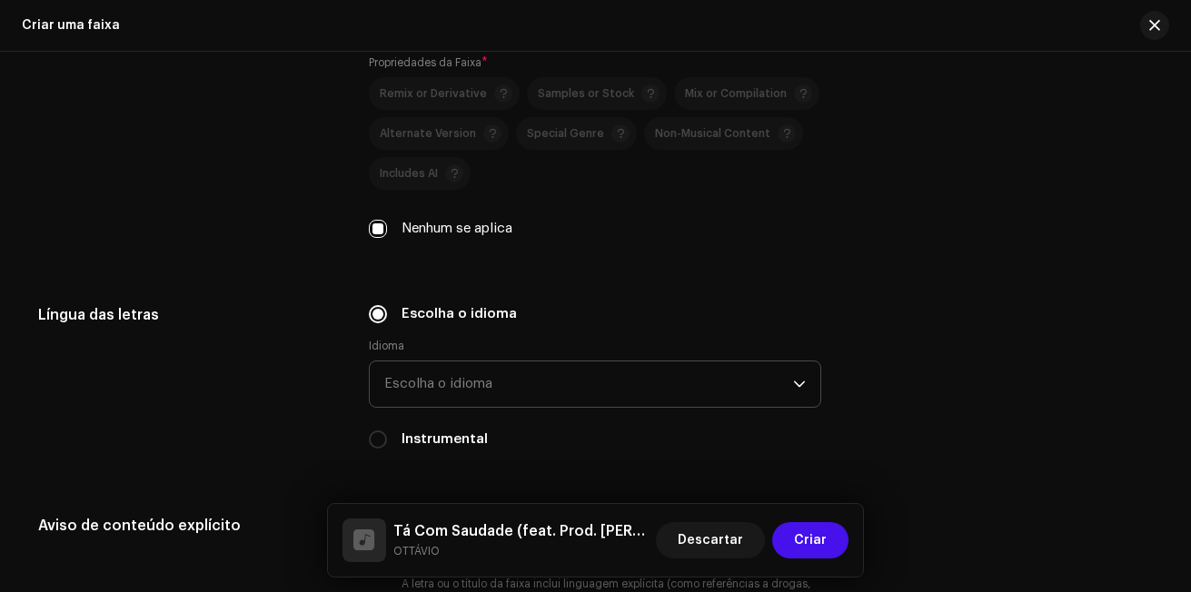
scroll to position [2693, 0]
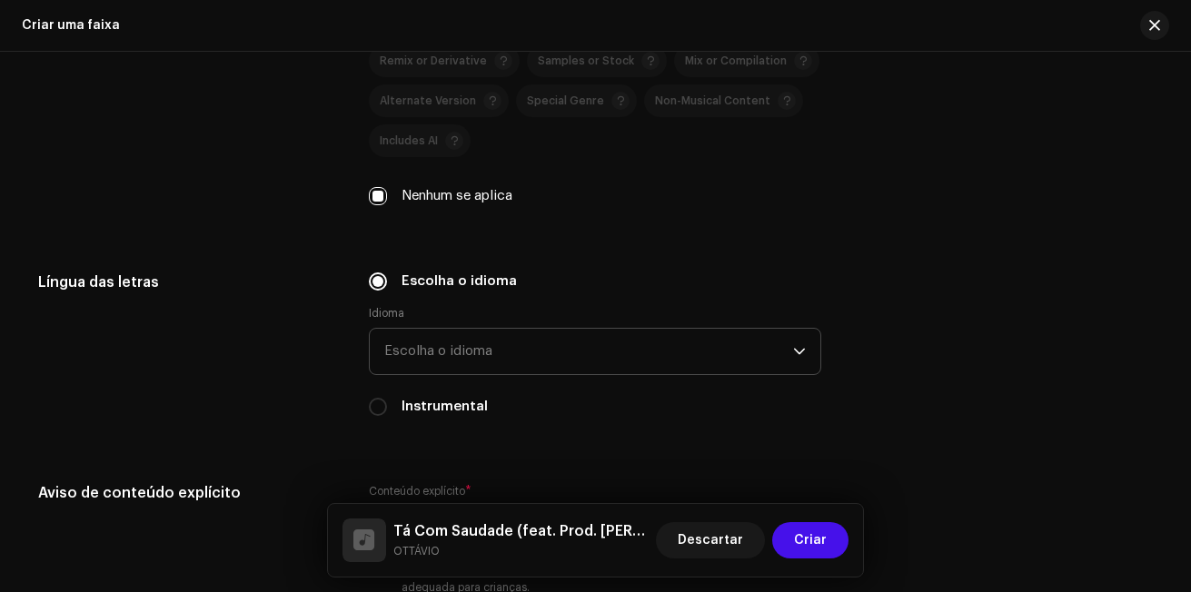
click at [571, 346] on span "Escolha o idioma" at bounding box center [588, 351] width 409 height 45
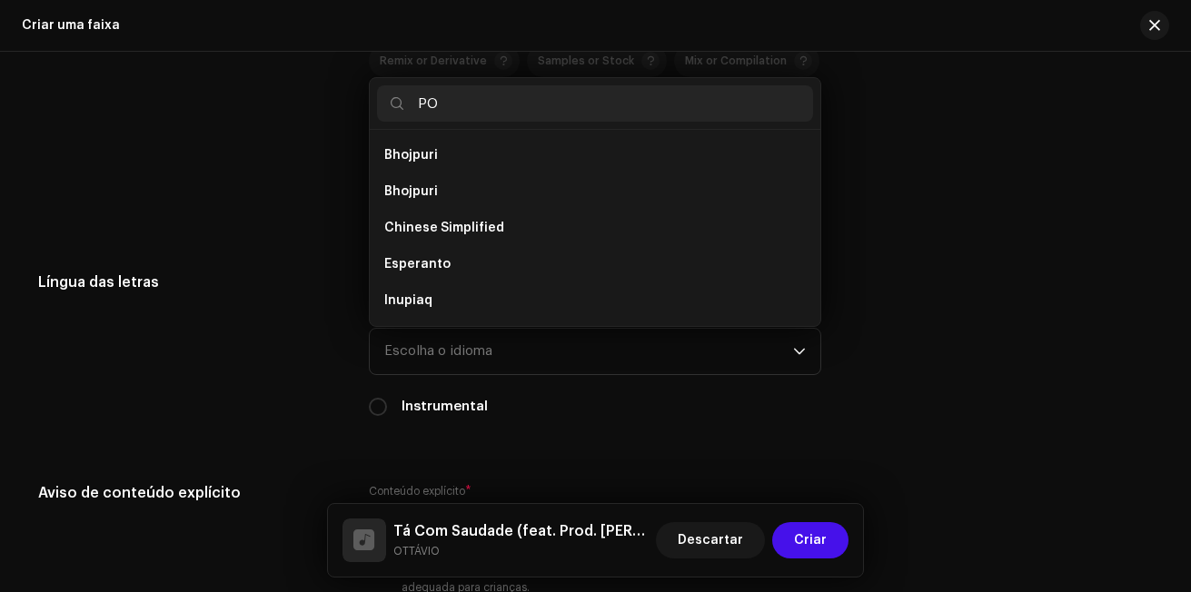
scroll to position [0, 0]
type input "POR"
click at [571, 142] on li "Portuguese" at bounding box center [595, 155] width 436 height 36
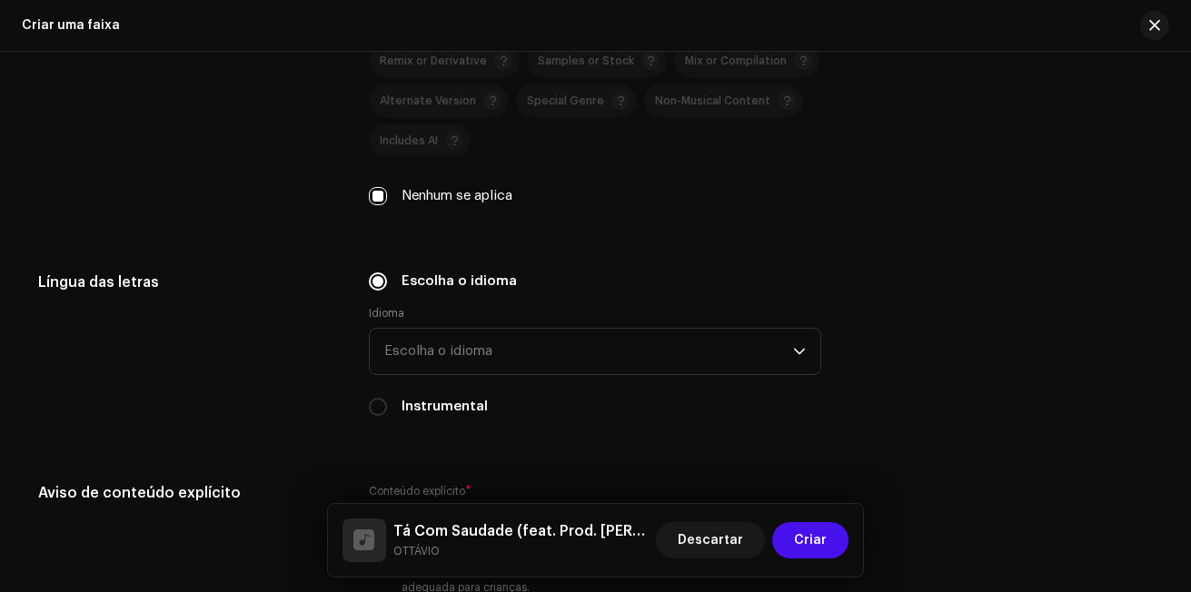
click at [571, 175] on li "Portuguese" at bounding box center [595, 189] width 436 height 29
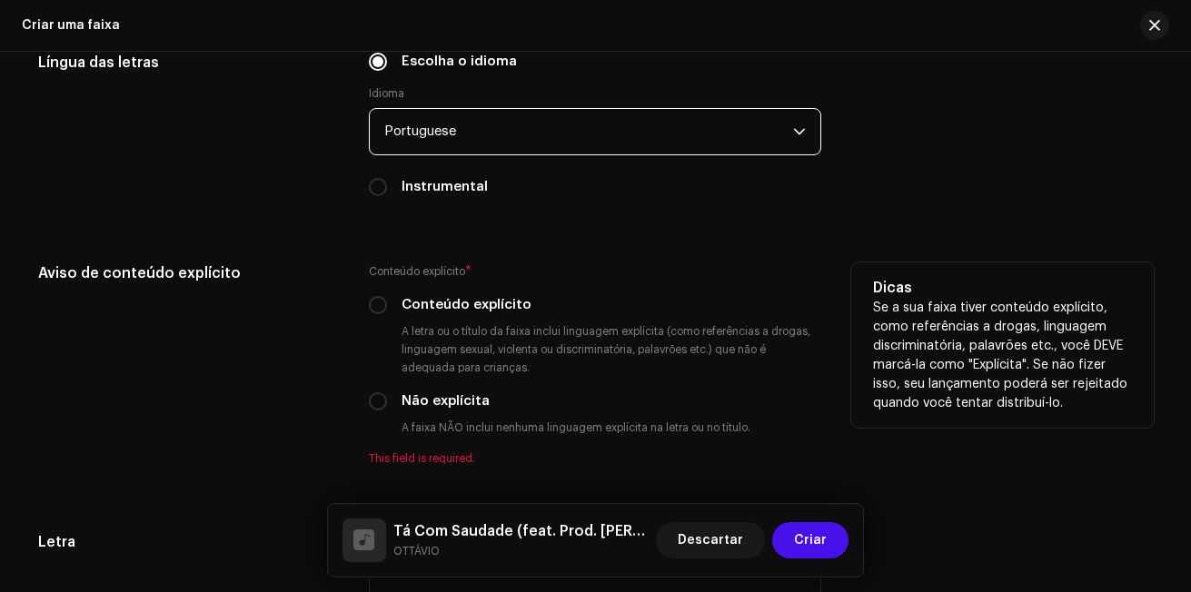
scroll to position [3056, 0]
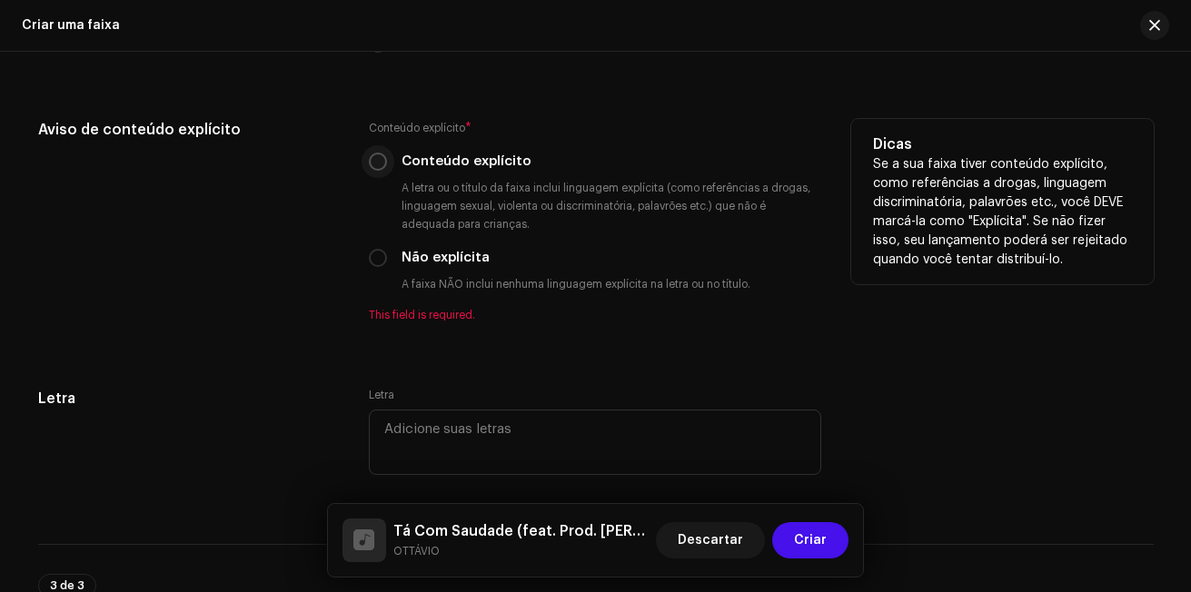
click at [381, 168] on input "Conteúdo explícito" at bounding box center [378, 162] width 18 height 18
radio input "true"
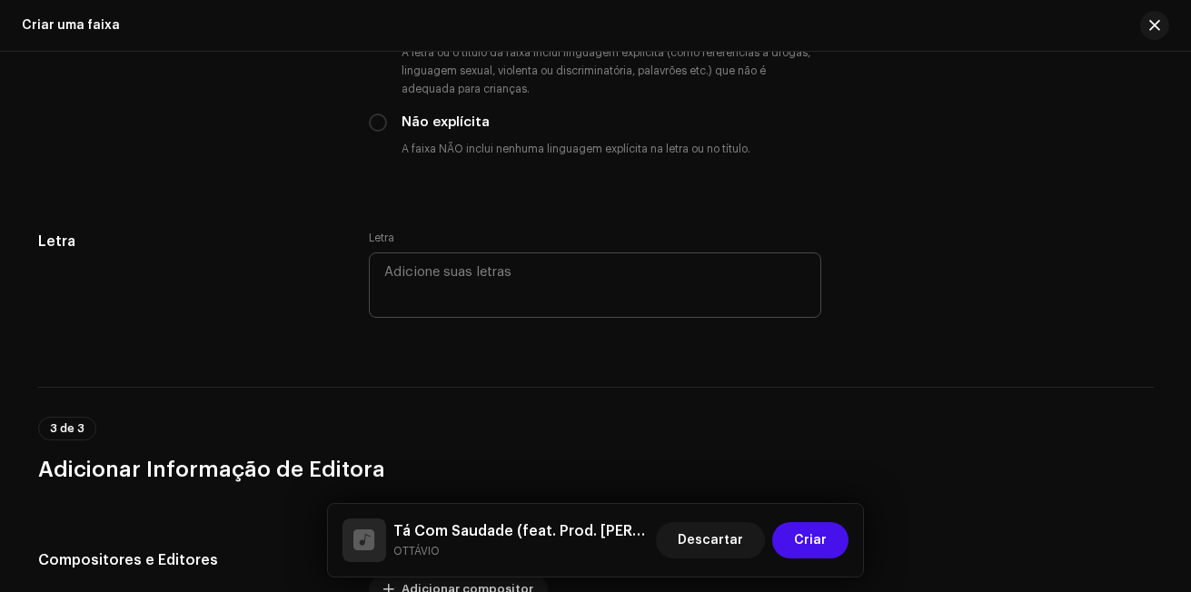
scroll to position [3238, 0]
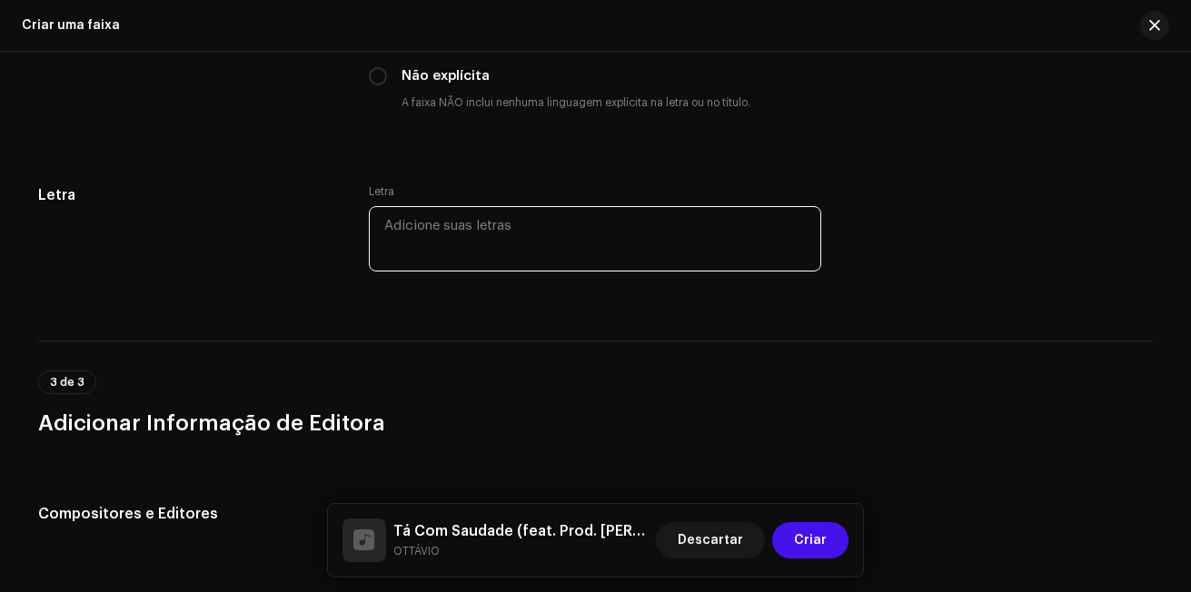
click at [539, 236] on textarea at bounding box center [595, 238] width 453 height 65
paste textarea "Fala Diz que tá com saudade Viciou na vibe Não quer mais sair Fala Que tá na ma…"
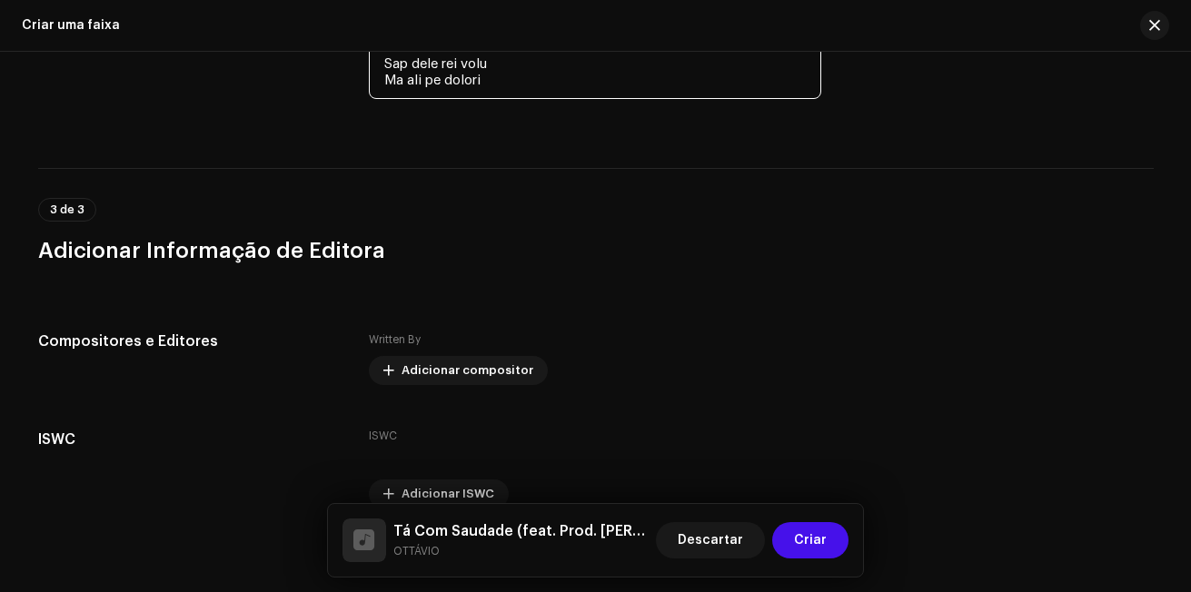
scroll to position [5028, 0]
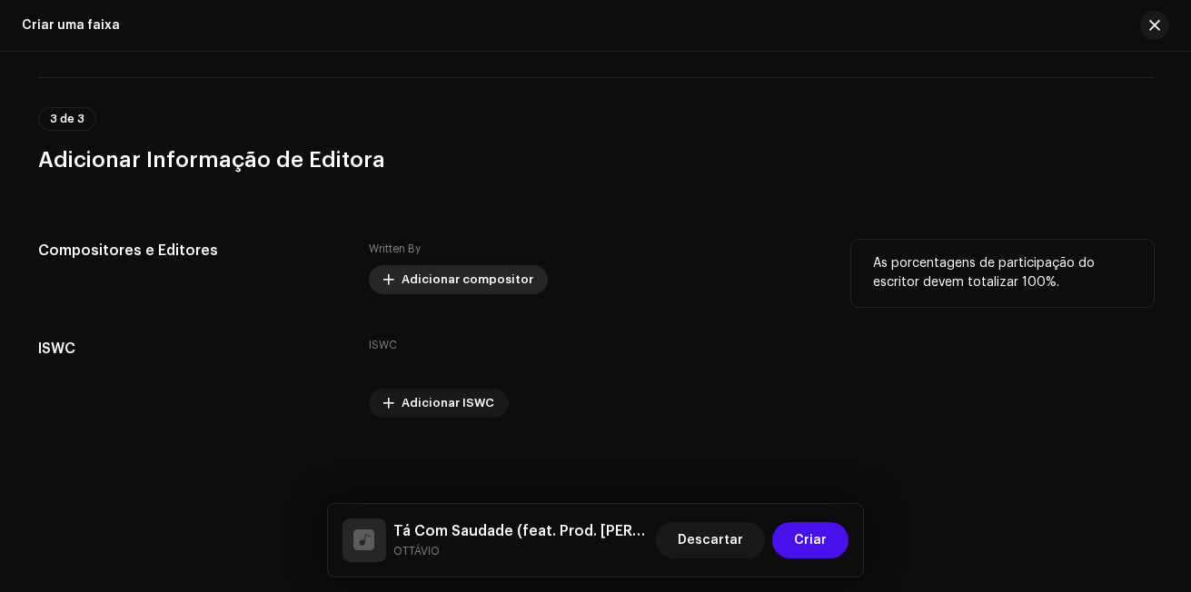
type textarea "Fala Diz que tá com saudade Viciou na vibe Não quer mais sair Fala Que tá na ma…"
click at [498, 285] on span "Adicionar compositor" at bounding box center [468, 280] width 132 height 36
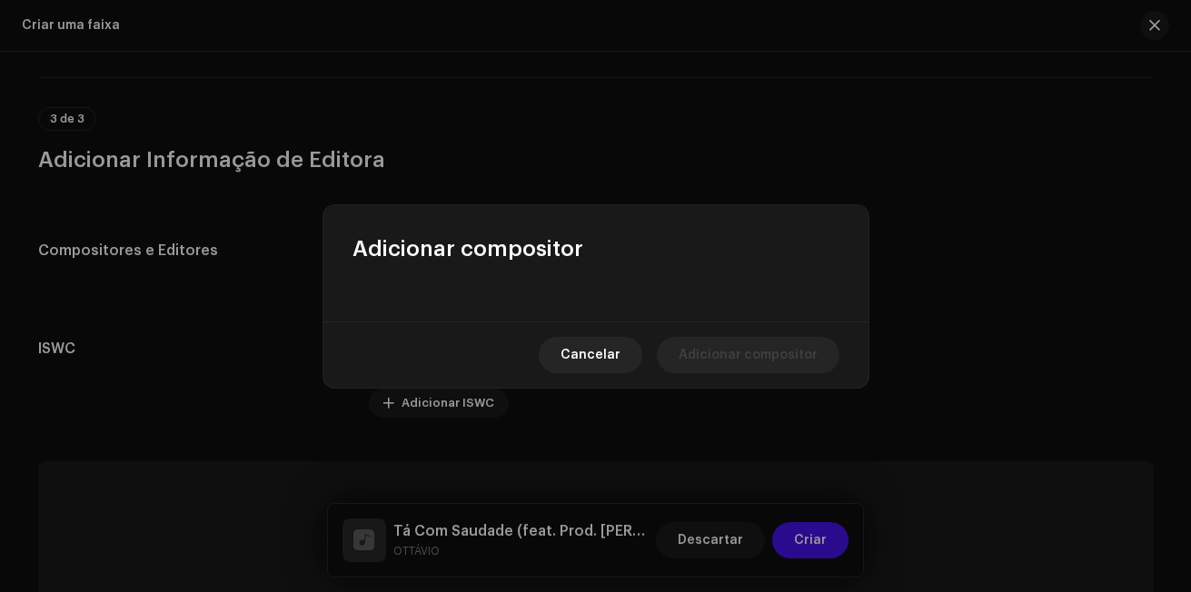
drag, startPoint x: 498, startPoint y: 285, endPoint x: 622, endPoint y: 293, distance: 124.7
click at [622, 293] on div at bounding box center [596, 293] width 545 height 58
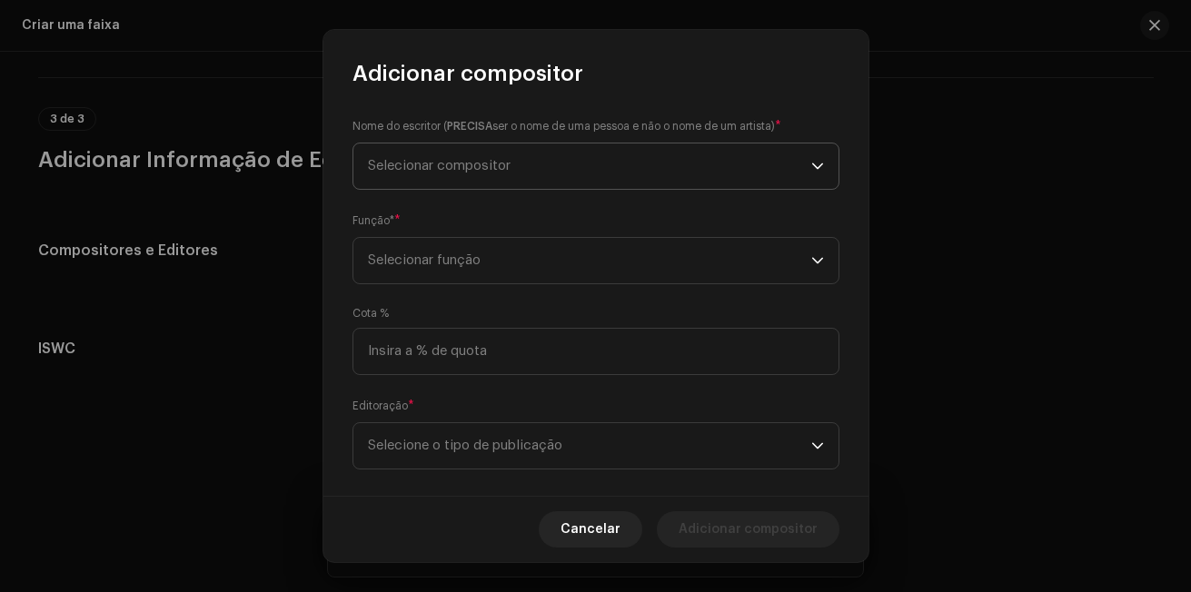
click at [633, 159] on span "Selecionar compositor" at bounding box center [589, 166] width 443 height 45
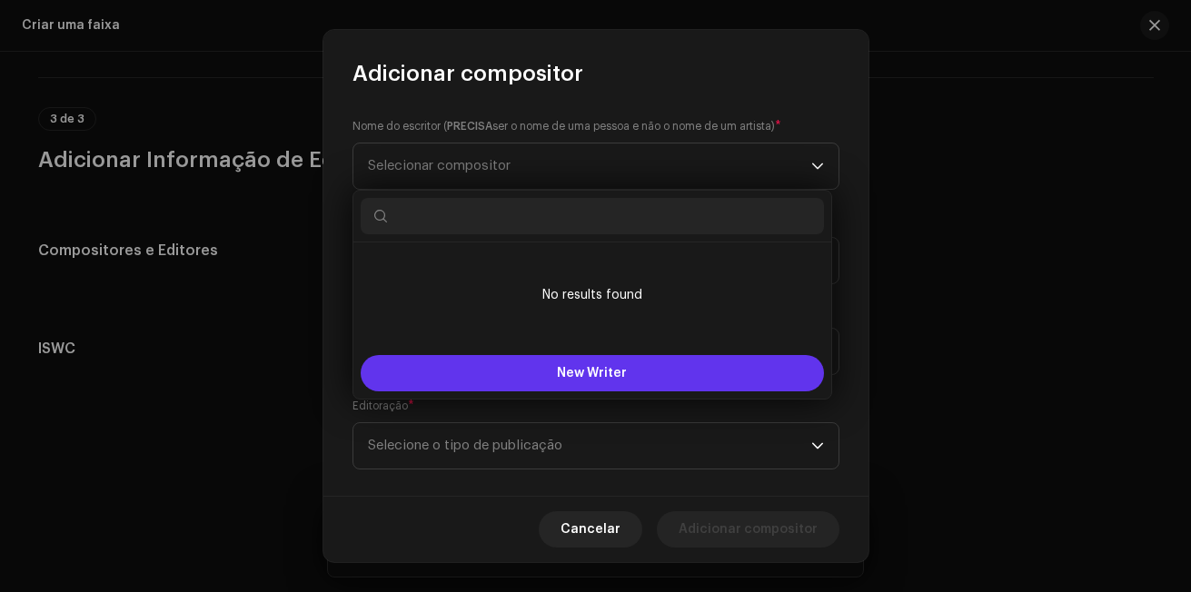
click at [630, 371] on button "New Writer" at bounding box center [592, 373] width 463 height 36
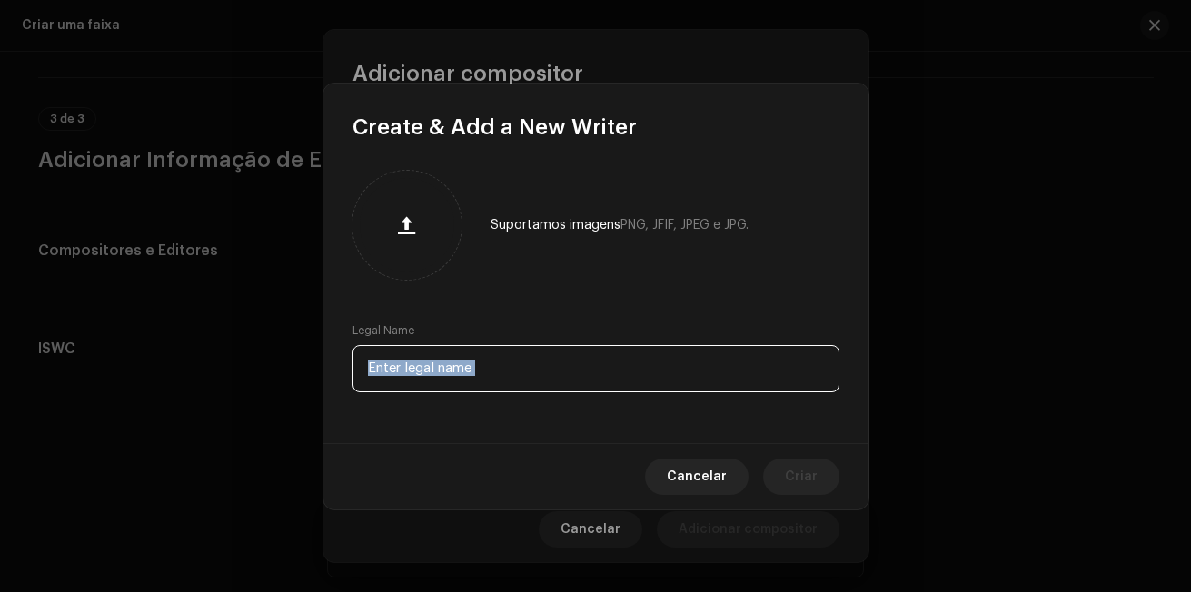
drag, startPoint x: 630, startPoint y: 371, endPoint x: 508, endPoint y: 362, distance: 122.1
click at [508, 362] on input "text" at bounding box center [596, 368] width 487 height 47
click at [501, 382] on input "text" at bounding box center [596, 368] width 487 height 47
type input "[PERSON_NAME]"
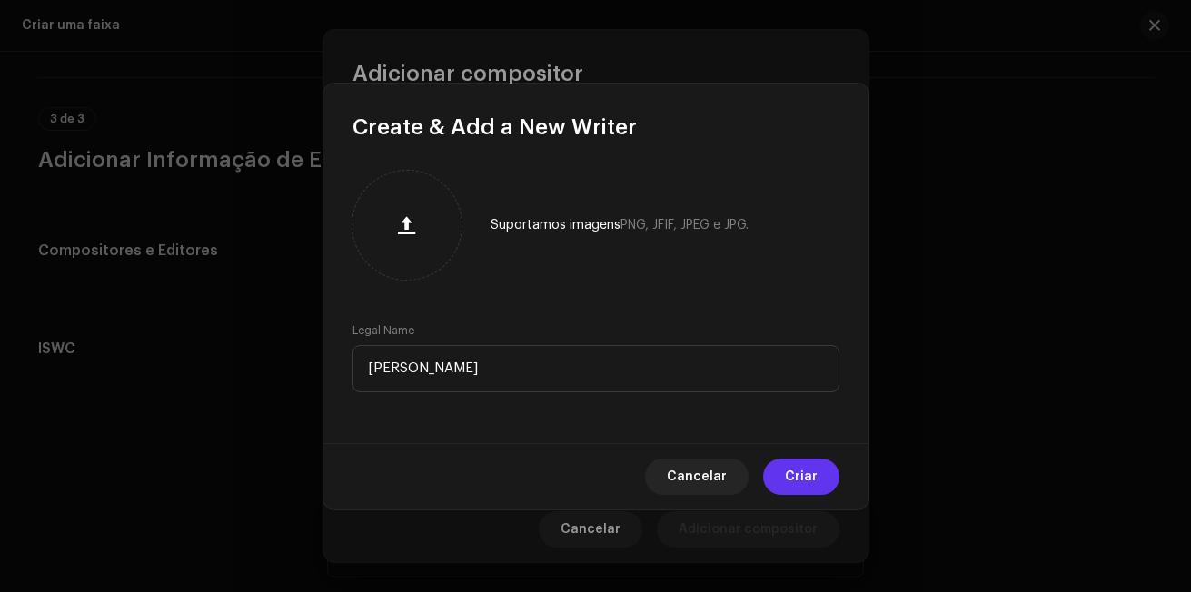
click at [821, 481] on button "Criar" at bounding box center [801, 477] width 76 height 36
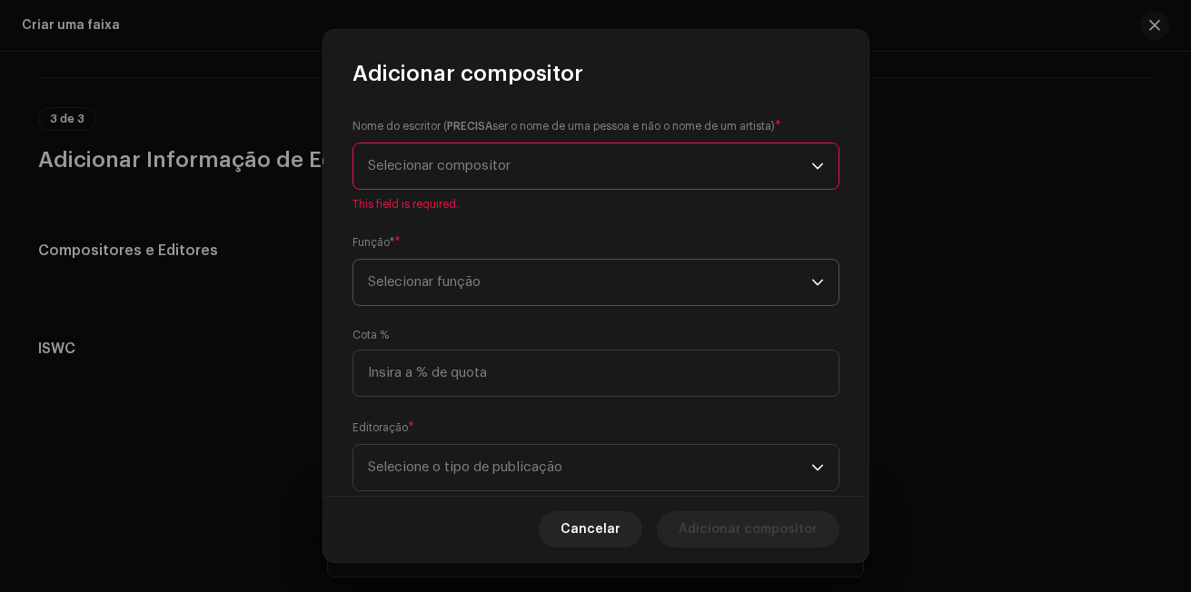
click at [791, 272] on span "Selecionar função" at bounding box center [589, 282] width 443 height 45
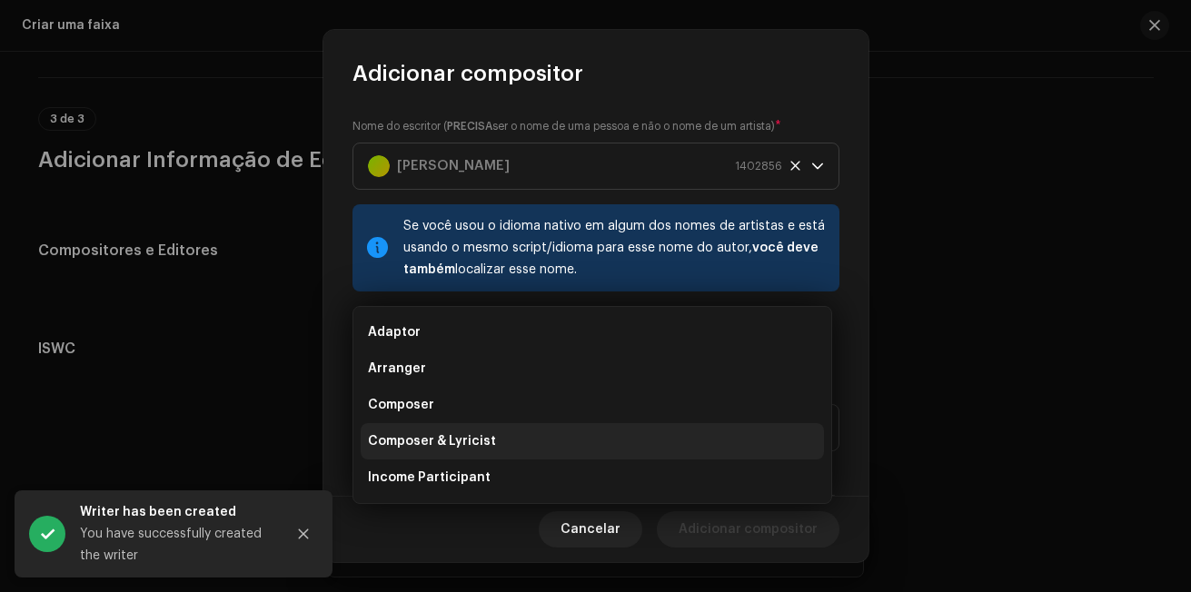
click at [647, 430] on li "Composer & Lyricist" at bounding box center [592, 441] width 463 height 36
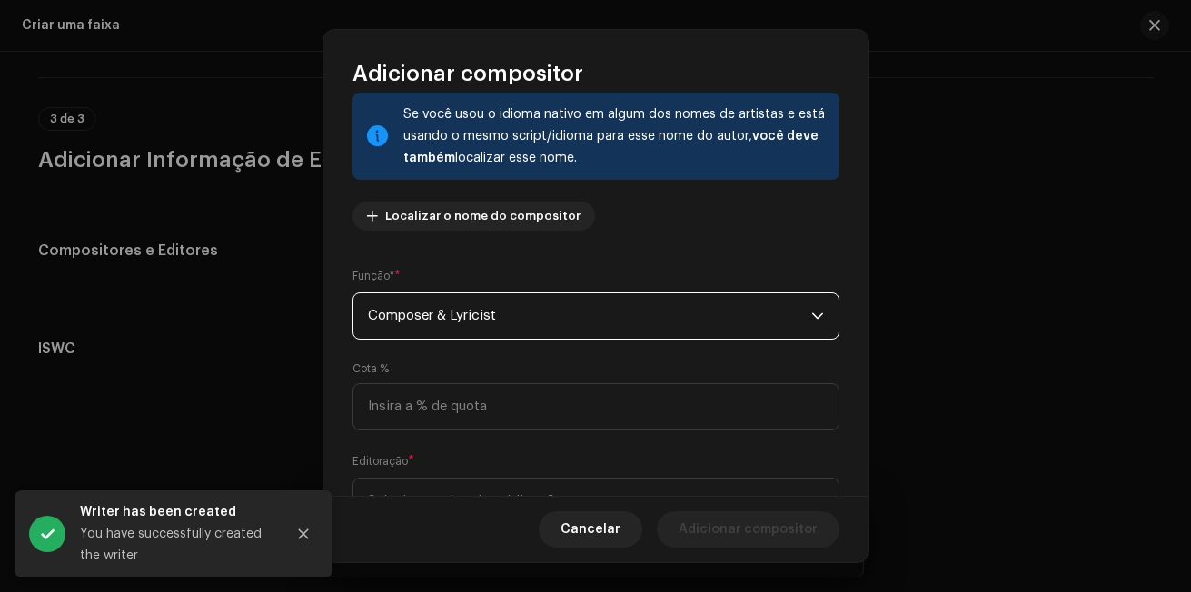
scroll to position [191, 0]
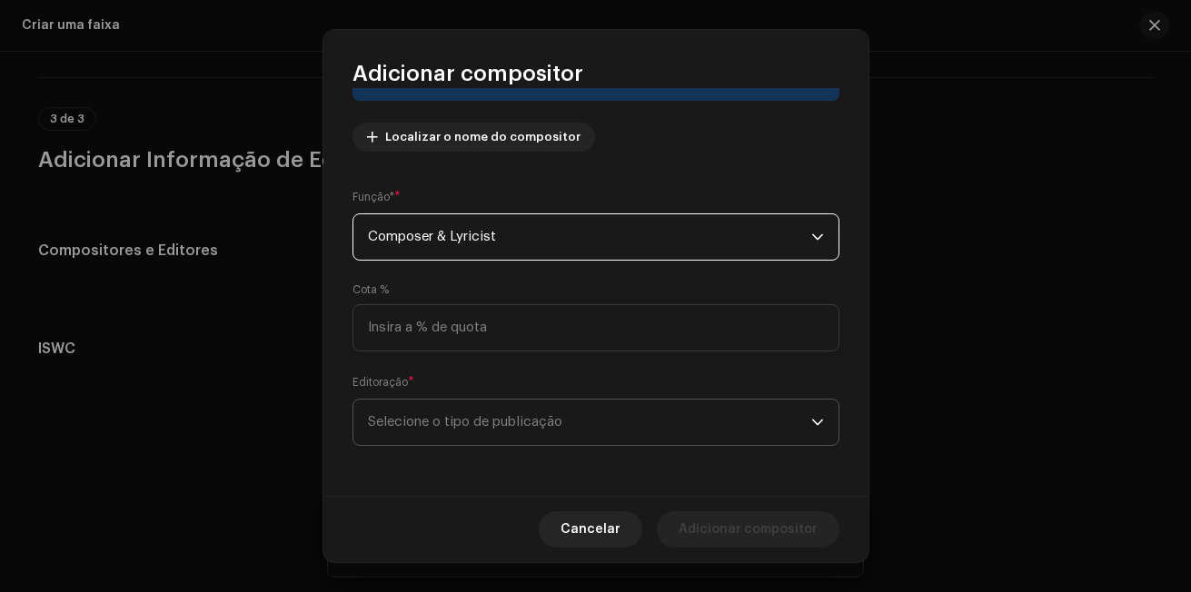
click at [654, 421] on span "Selecione o tipo de publicação" at bounding box center [589, 422] width 443 height 45
click at [655, 421] on span "Selecione o tipo de publicação" at bounding box center [589, 422] width 443 height 45
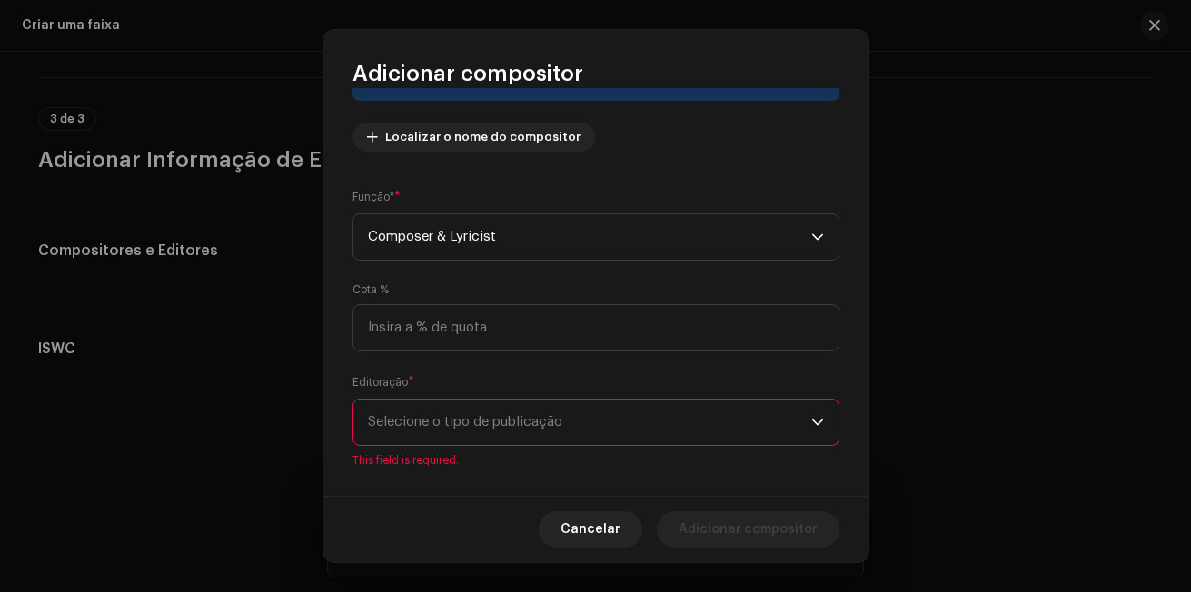
click at [652, 423] on span "Selecione o tipo de publicação" at bounding box center [589, 422] width 443 height 45
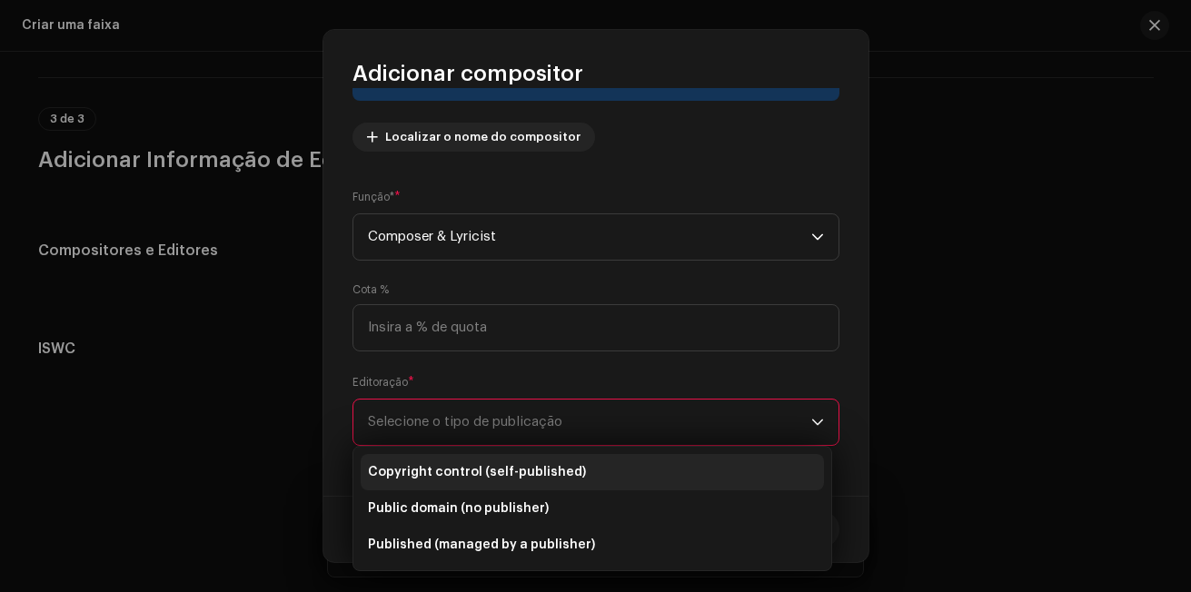
click at [591, 472] on li "Copyright control (self-published)" at bounding box center [592, 472] width 463 height 36
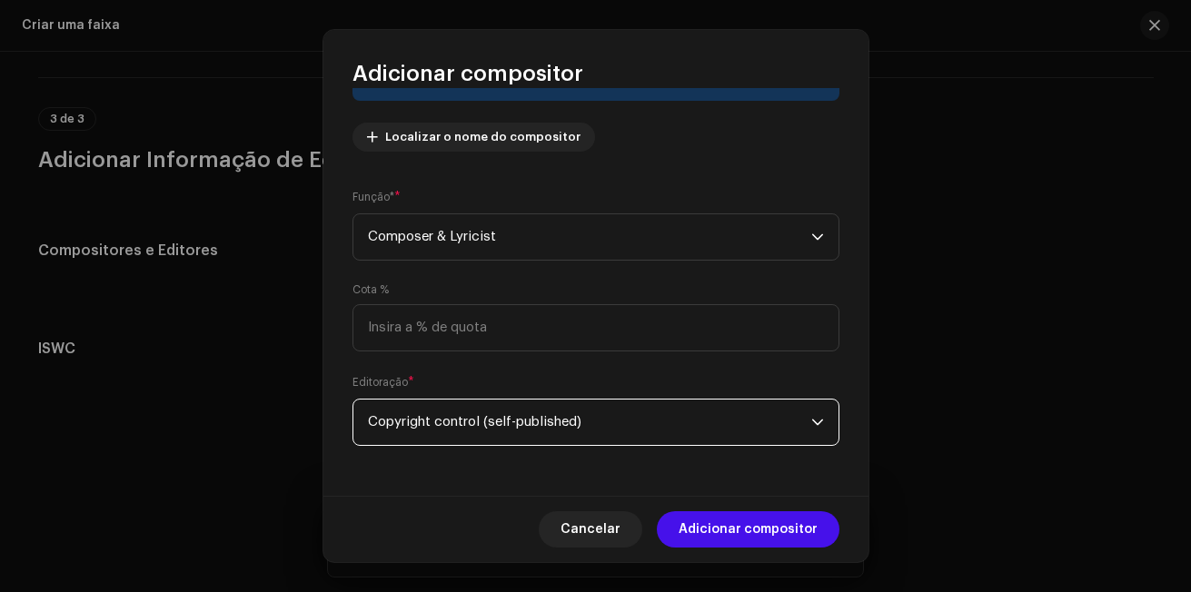
click at [647, 427] on span "Copyright control (self-published)" at bounding box center [589, 422] width 443 height 45
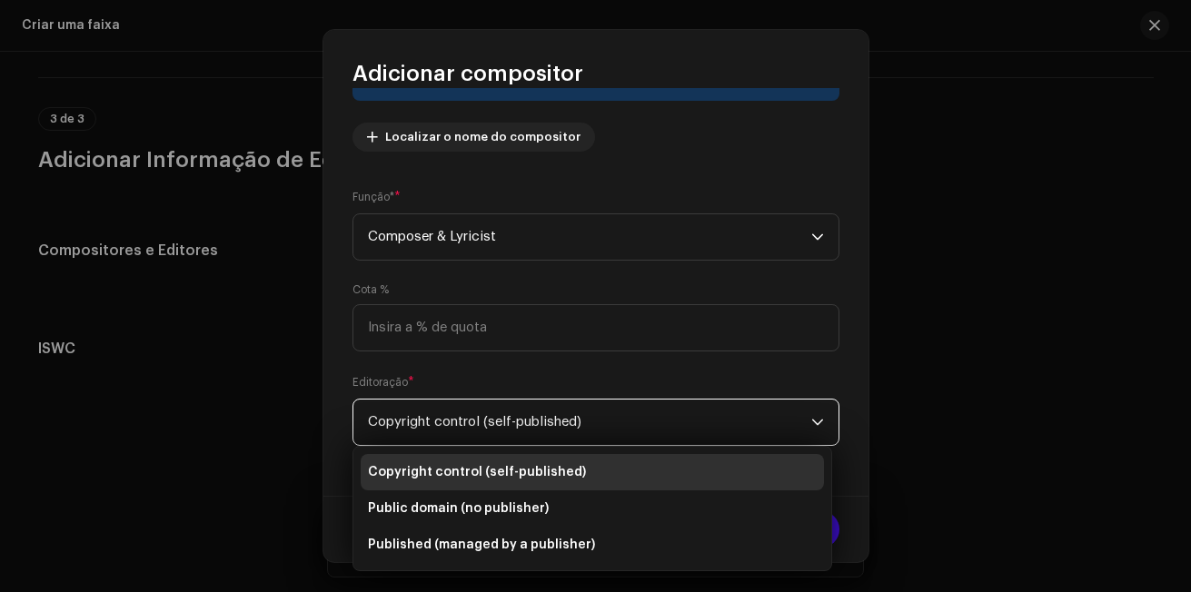
click at [648, 428] on span "Copyright control (self-published)" at bounding box center [589, 422] width 443 height 45
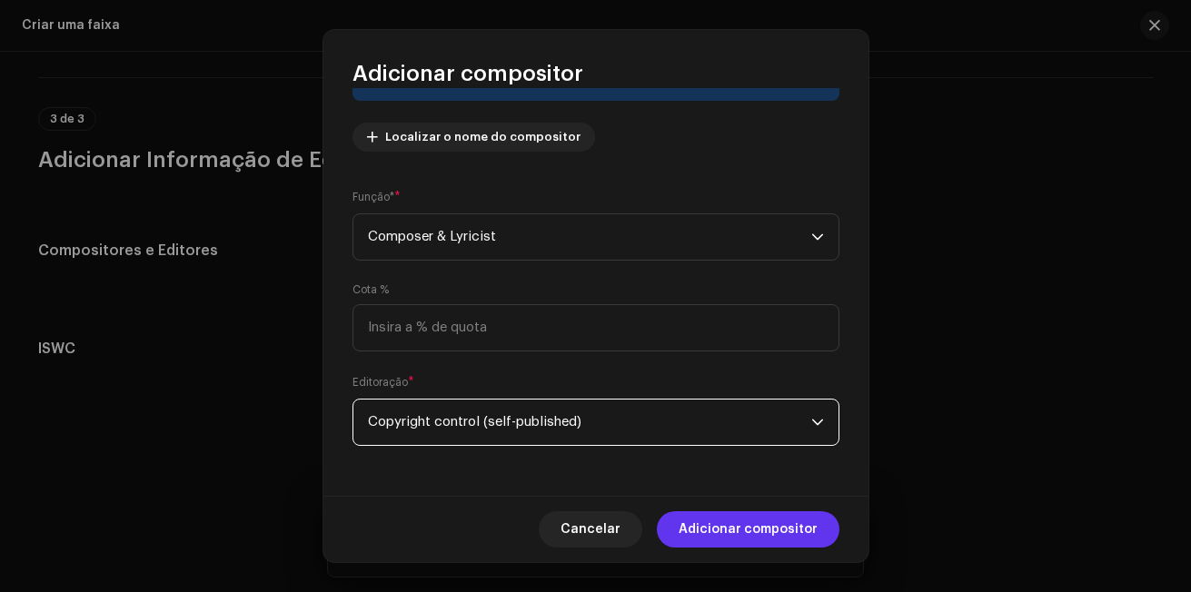
click at [798, 530] on span "Adicionar compositor" at bounding box center [748, 530] width 139 height 36
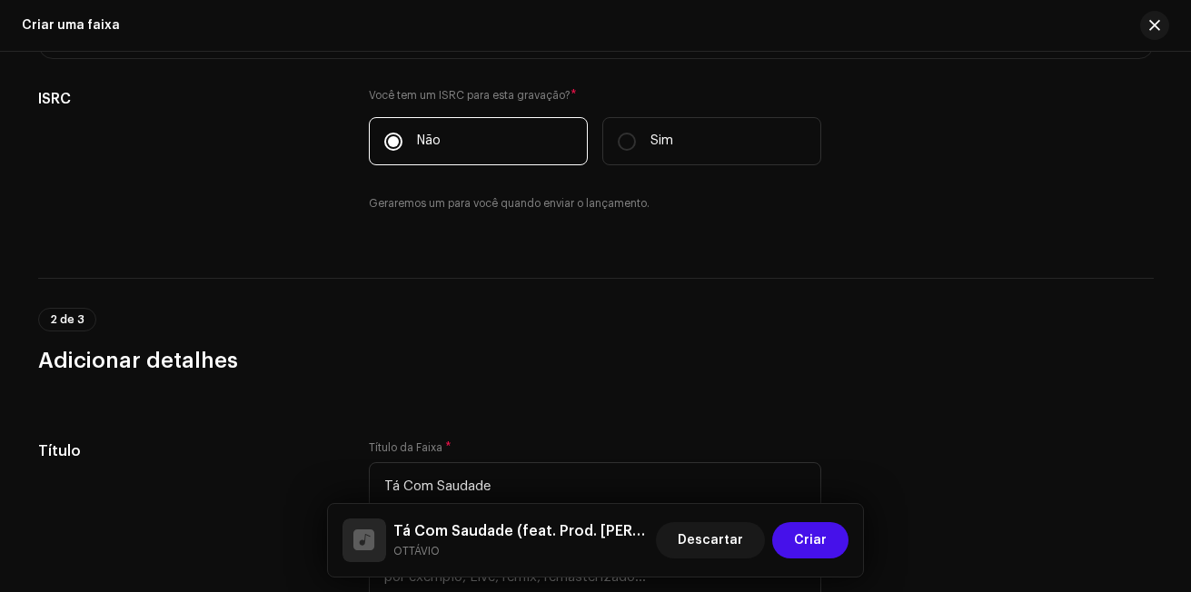
scroll to position [288, 0]
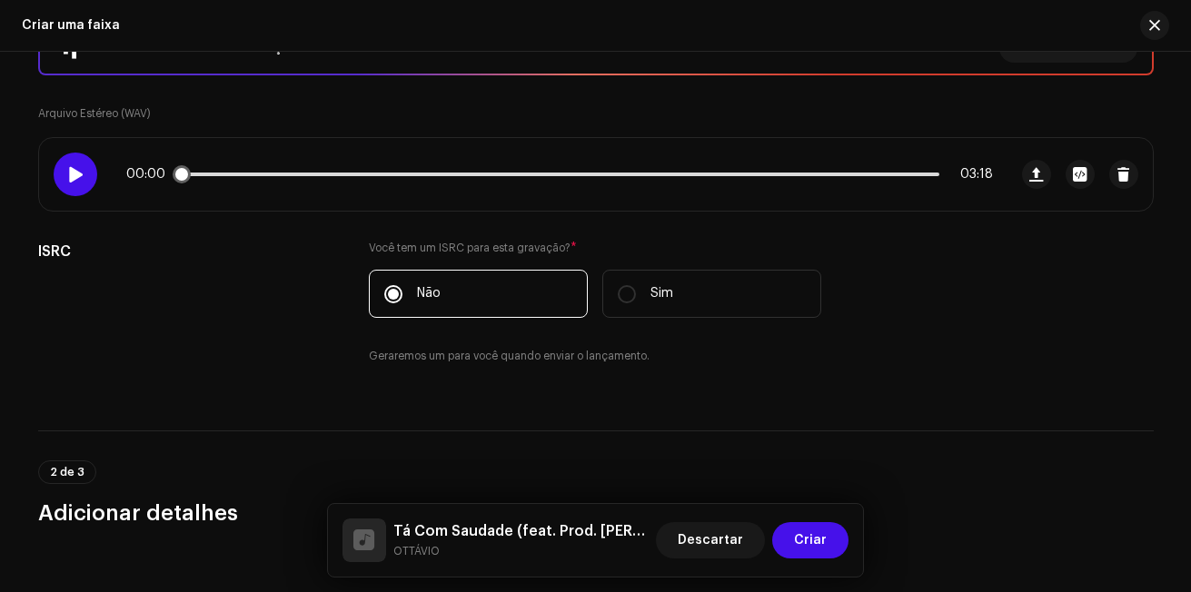
click at [69, 173] on span at bounding box center [74, 174] width 15 height 15
click at [200, 174] on p-slider at bounding box center [560, 175] width 760 height 4
click at [226, 169] on div "00:07 03:18" at bounding box center [559, 174] width 867 height 15
click at [227, 174] on p-slider at bounding box center [560, 175] width 760 height 4
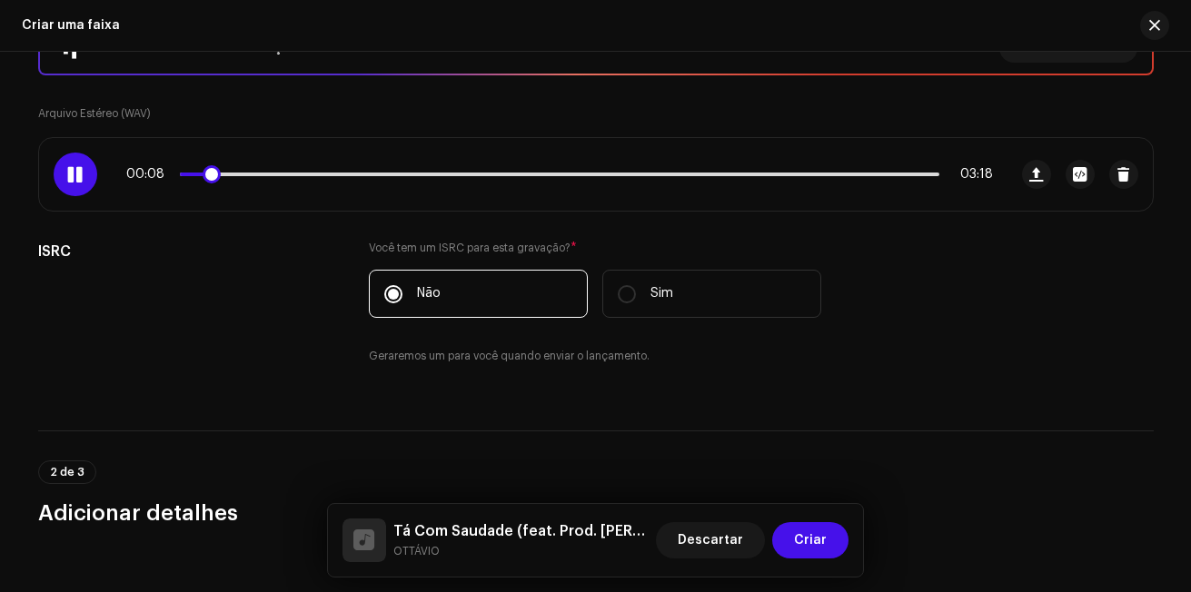
click at [221, 174] on span at bounding box center [212, 174] width 18 height 18
click at [82, 176] on div at bounding box center [76, 175] width 44 height 44
click at [85, 177] on div at bounding box center [76, 175] width 44 height 44
click at [86, 177] on div at bounding box center [76, 175] width 44 height 44
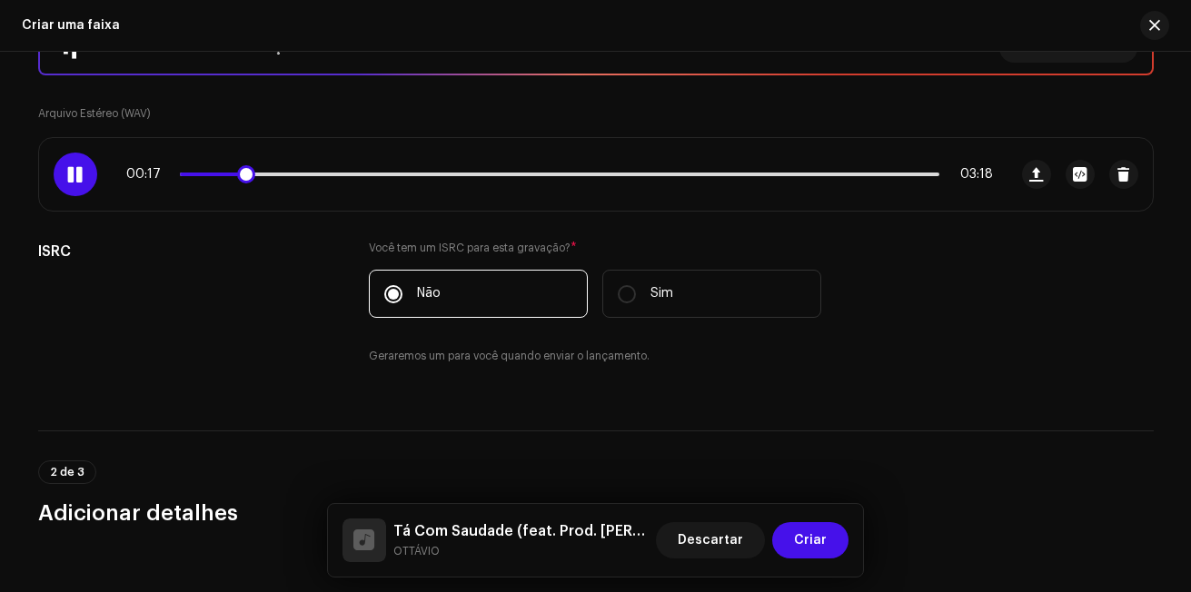
click at [86, 177] on div at bounding box center [76, 175] width 44 height 44
click at [86, 176] on div at bounding box center [76, 175] width 44 height 44
click at [71, 183] on div at bounding box center [76, 175] width 44 height 44
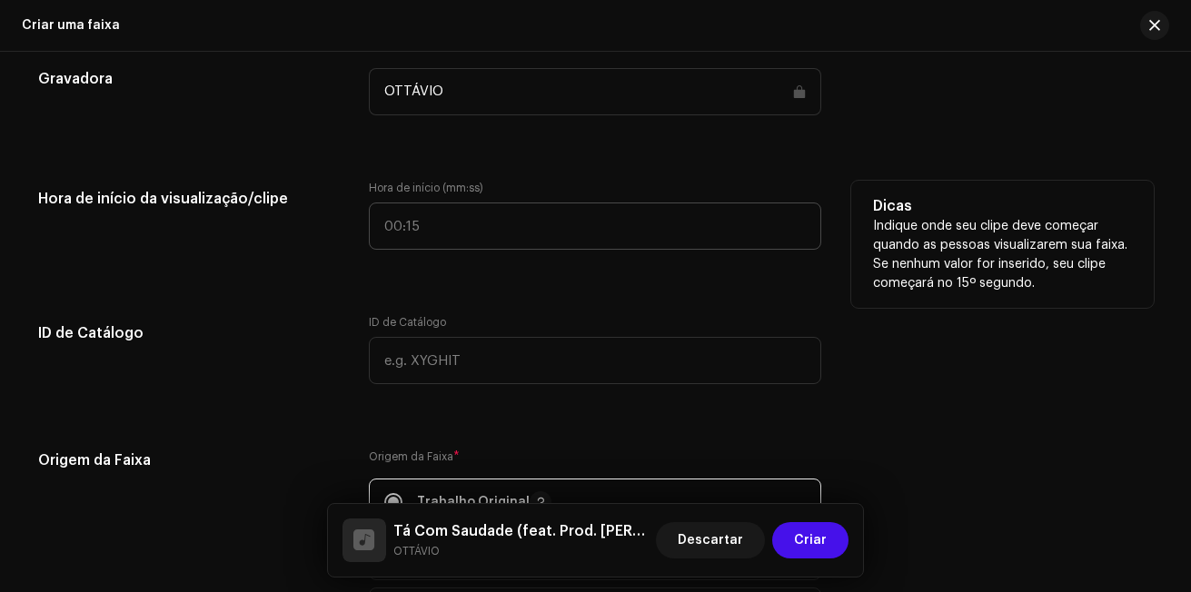
scroll to position [1651, 0]
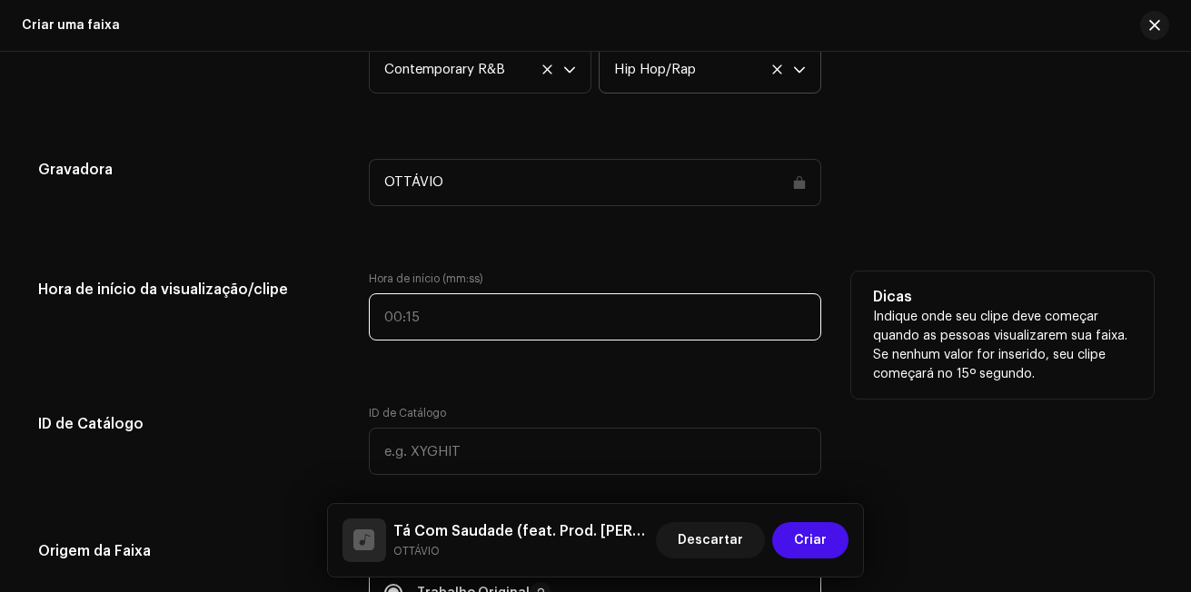
click at [466, 325] on input "text" at bounding box center [595, 317] width 453 height 47
type input "00:16"
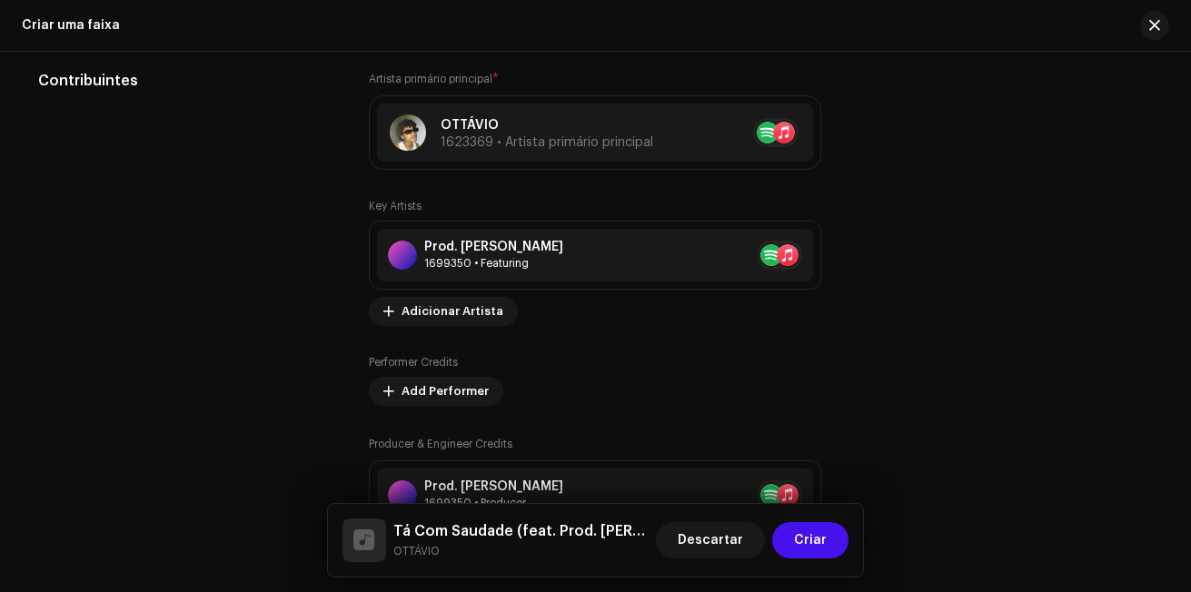
scroll to position [1106, 0]
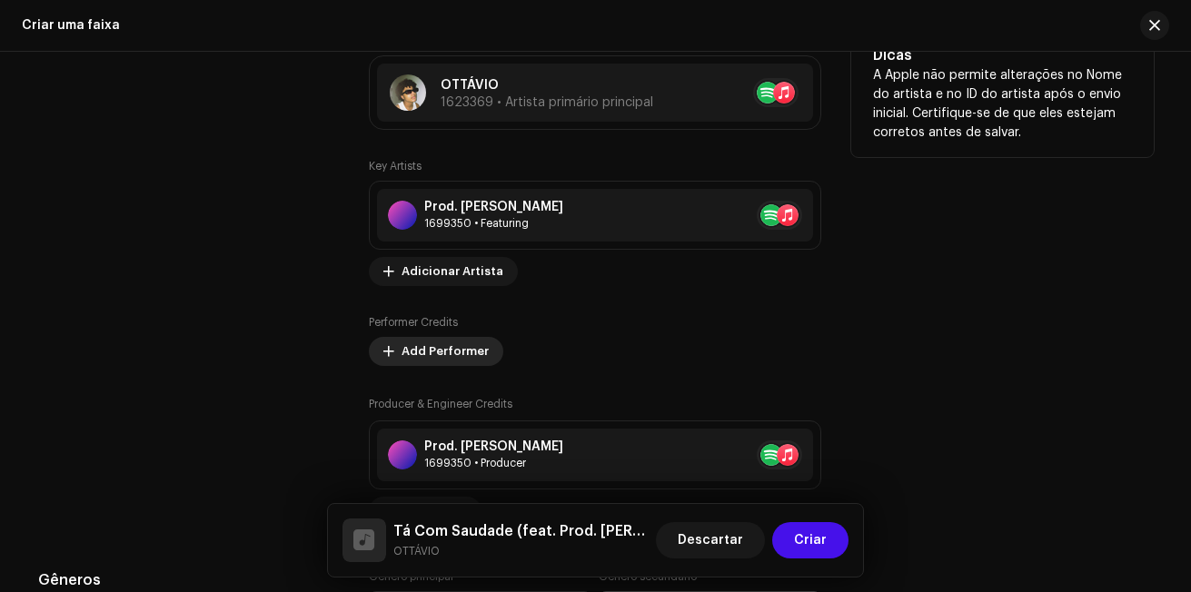
click at [457, 359] on span "Add Performer" at bounding box center [445, 352] width 87 height 36
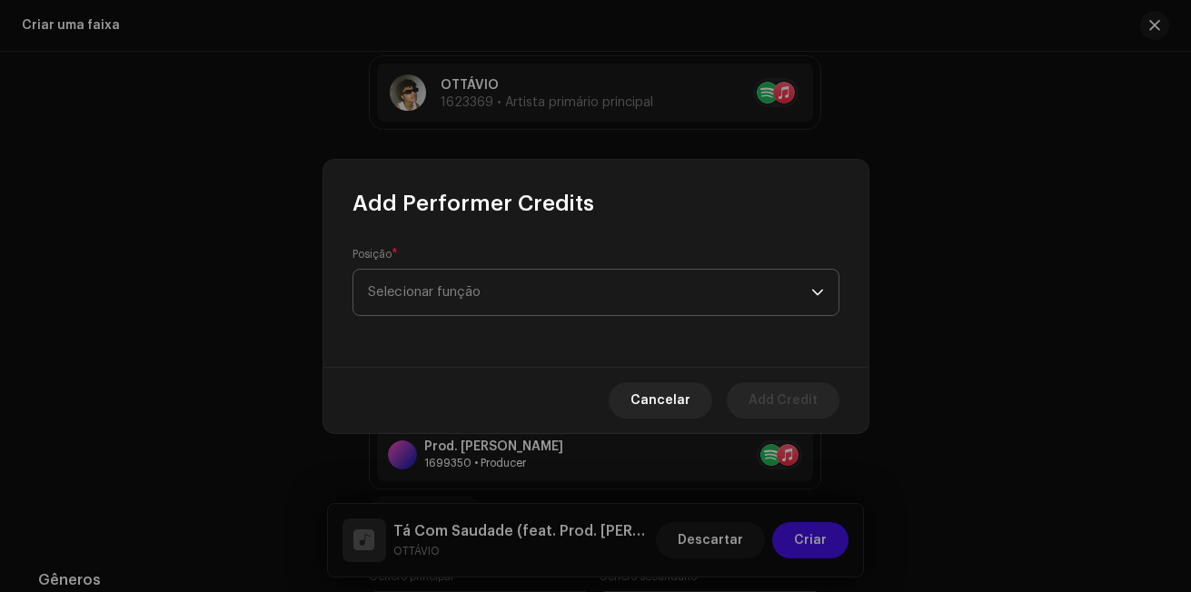
click at [635, 280] on span "Selecionar função" at bounding box center [589, 292] width 443 height 45
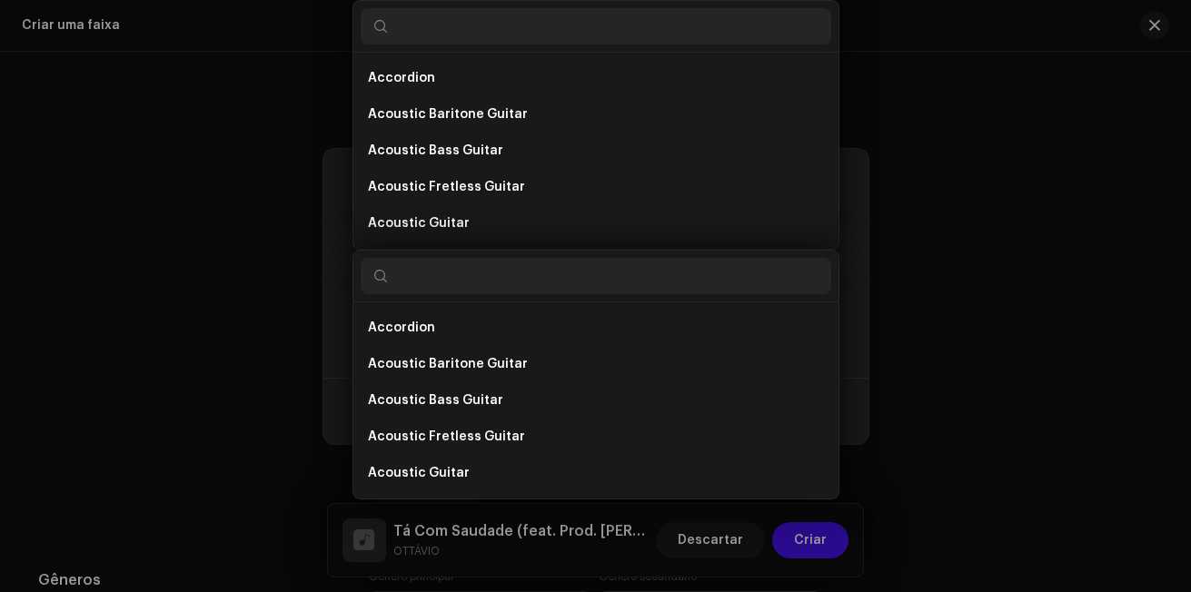
click at [818, 289] on input "text" at bounding box center [596, 276] width 471 height 36
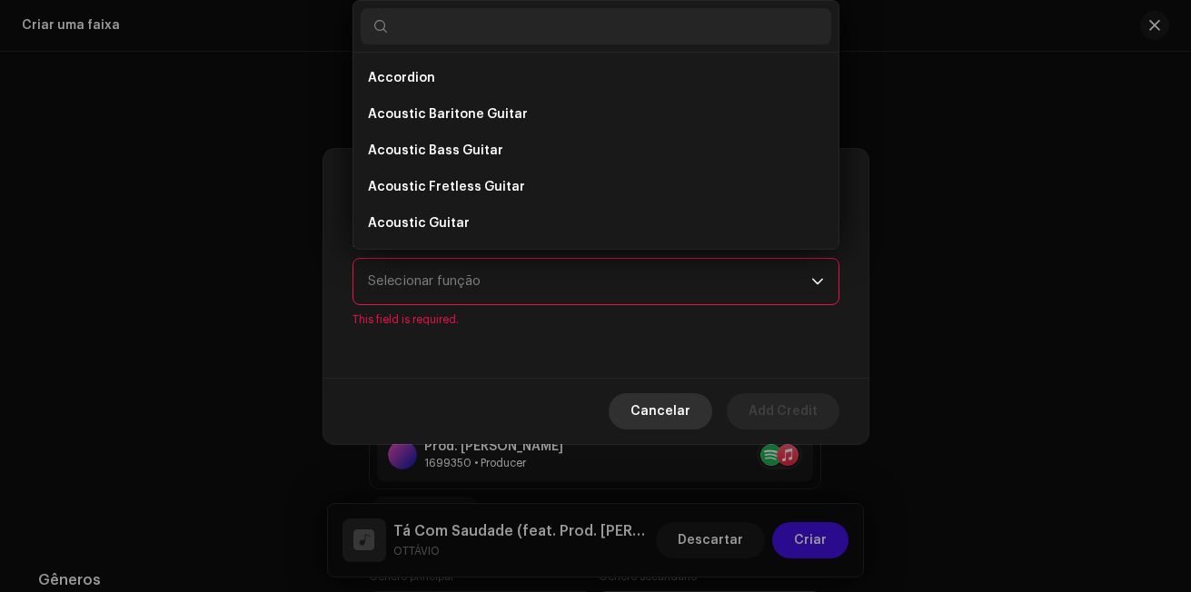
click at [659, 409] on span "Cancelar" at bounding box center [661, 411] width 60 height 36
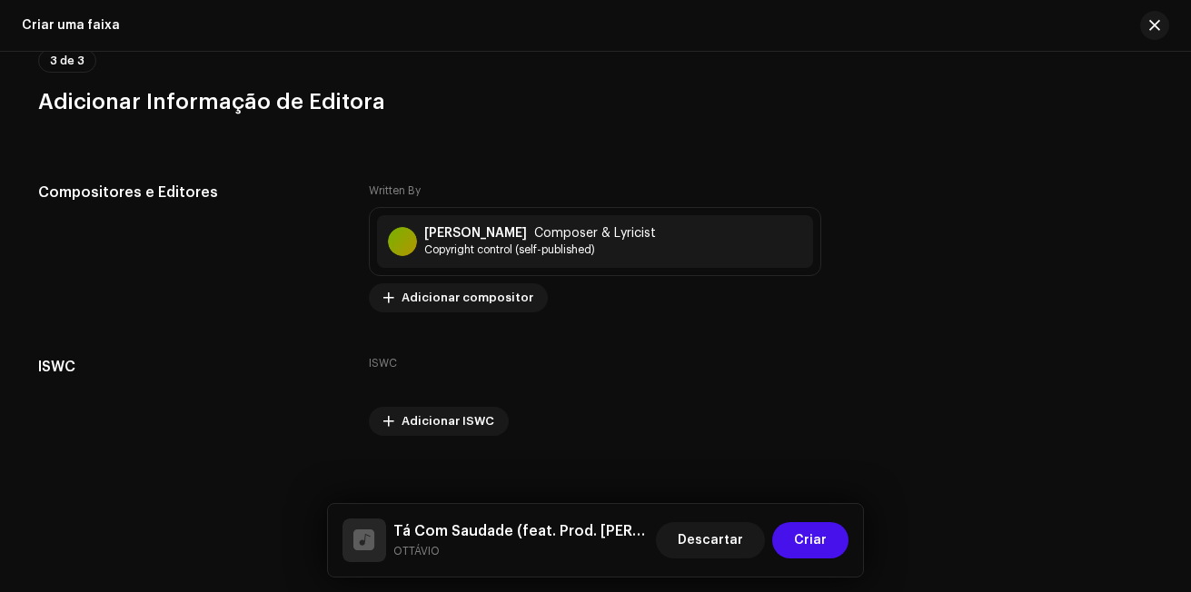
scroll to position [5104, 0]
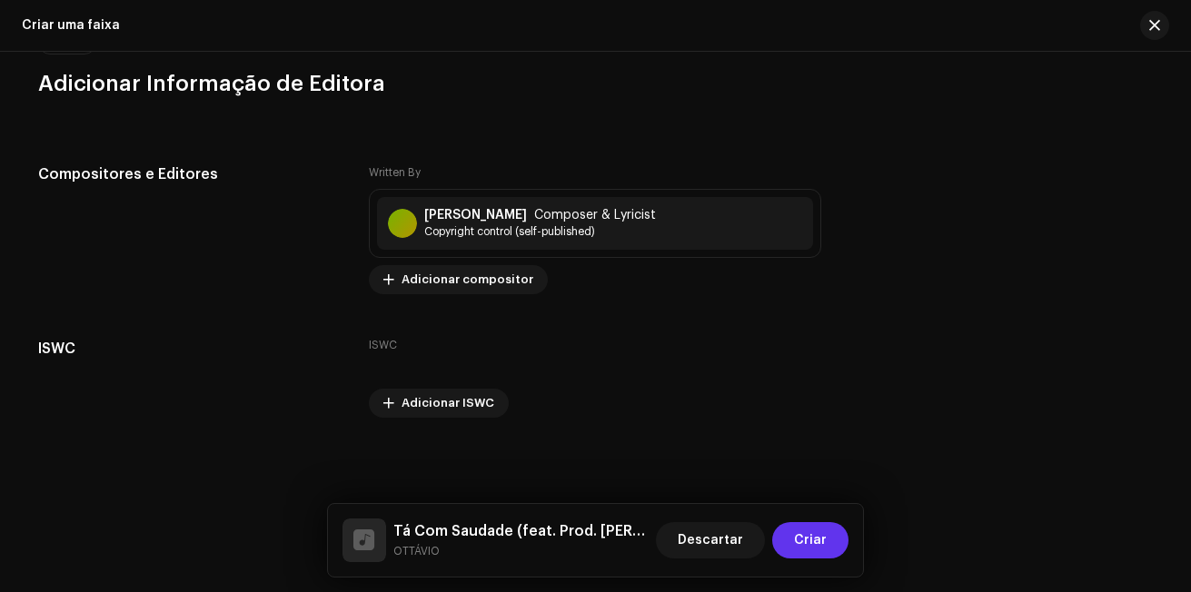
click at [829, 543] on button "Criar" at bounding box center [810, 541] width 76 height 36
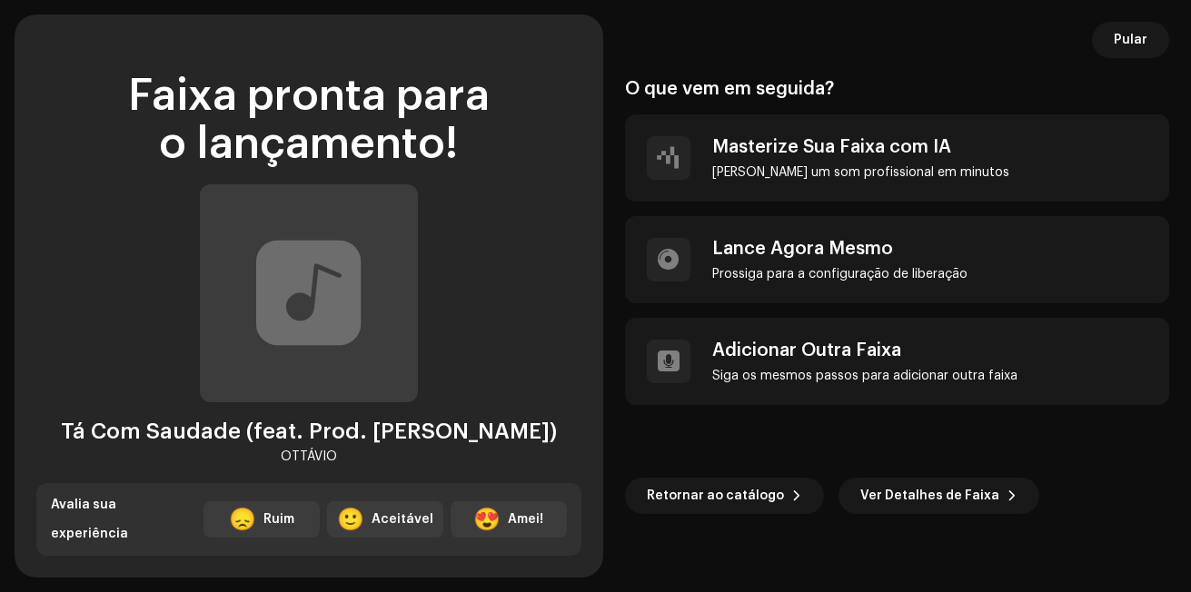
click at [1120, 37] on span "Pular" at bounding box center [1131, 40] width 34 height 36
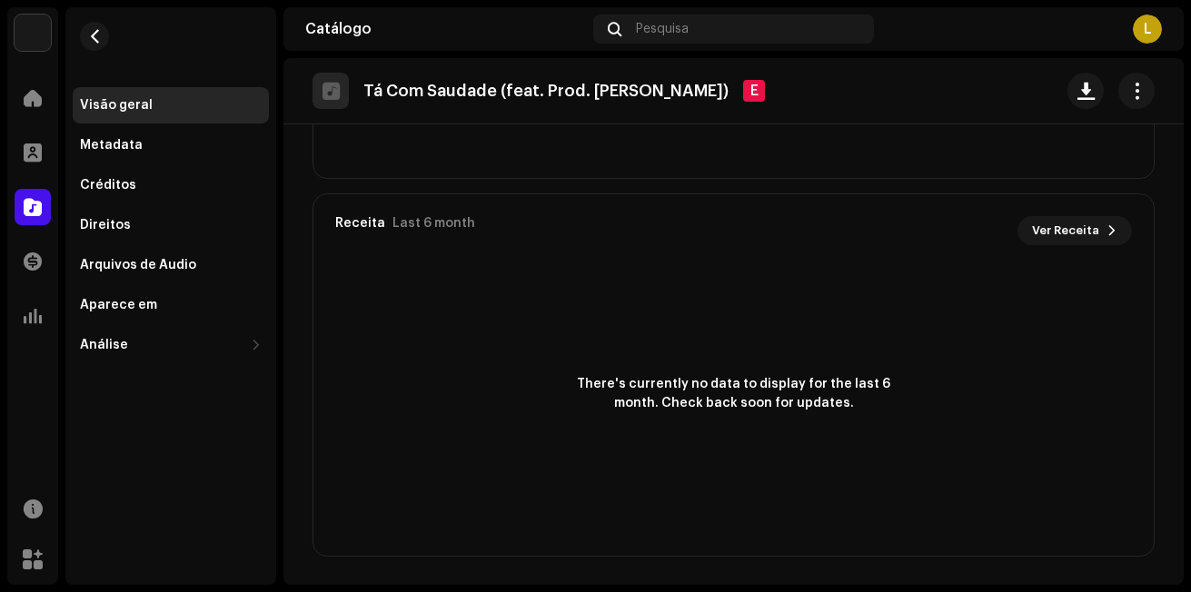
scroll to position [1298, 0]
